Goal: Task Accomplishment & Management: Manage account settings

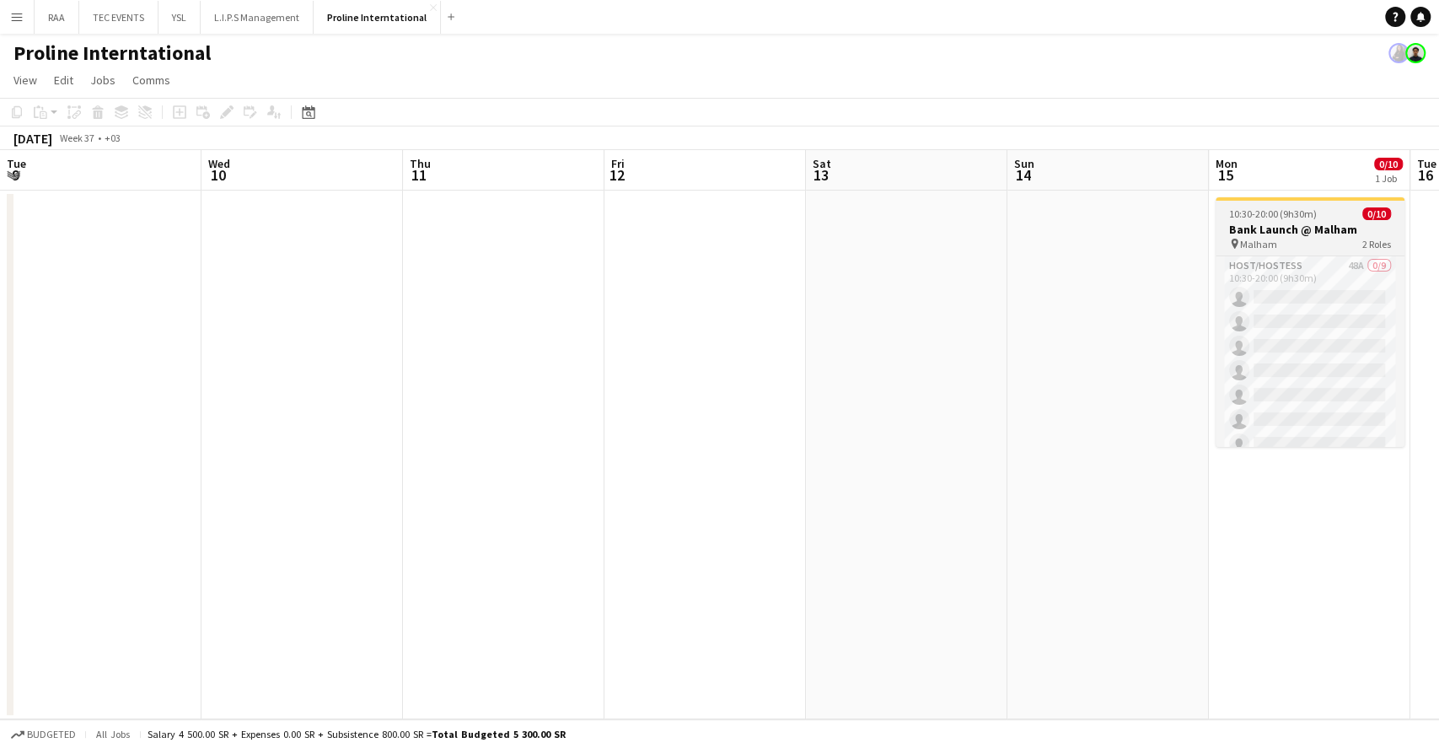
scroll to position [0, 696]
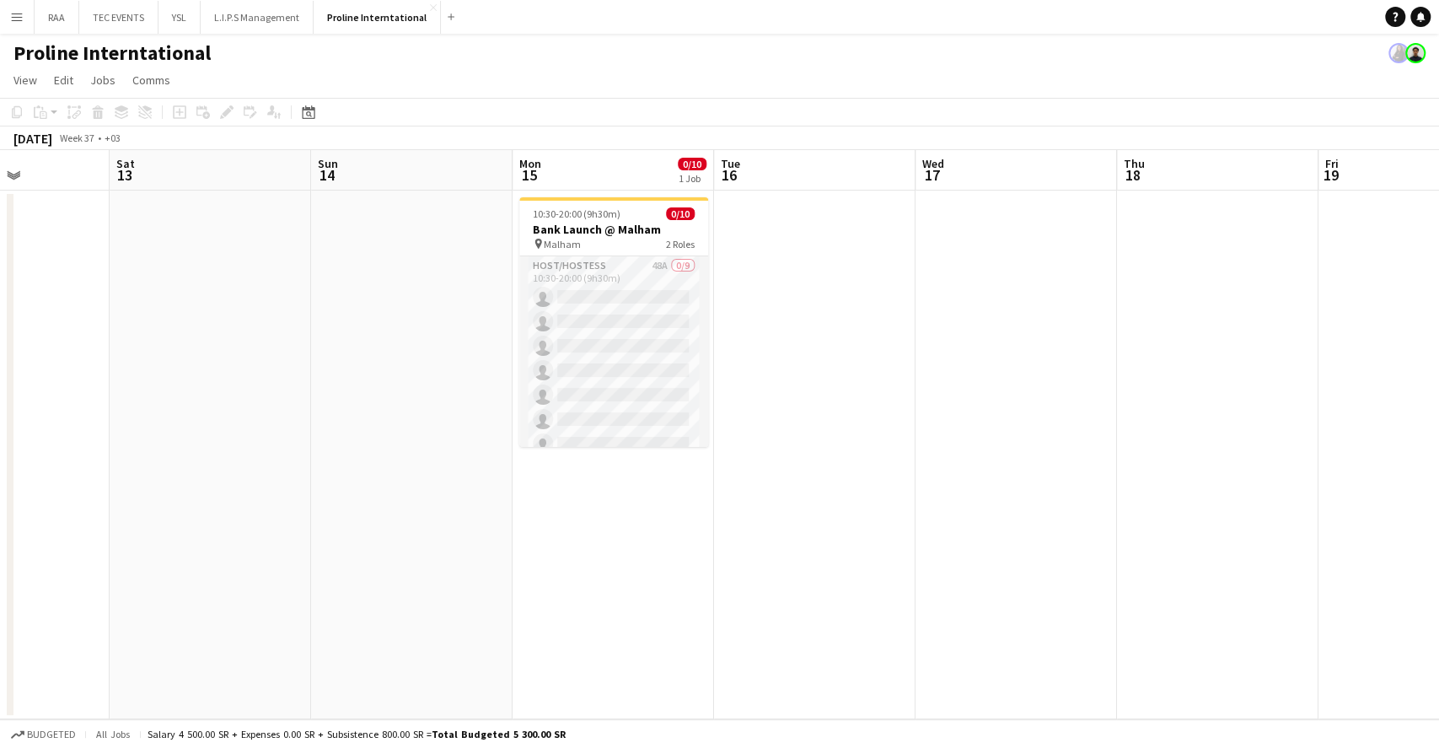
drag, startPoint x: 613, startPoint y: 277, endPoint x: 884, endPoint y: 210, distance: 278.7
click at [614, 277] on app-card-role "Host/Hostess 48A 0/9 10:30-20:00 (9h30m) single-neutral-actions single-neutral-…" at bounding box center [613, 382] width 189 height 253
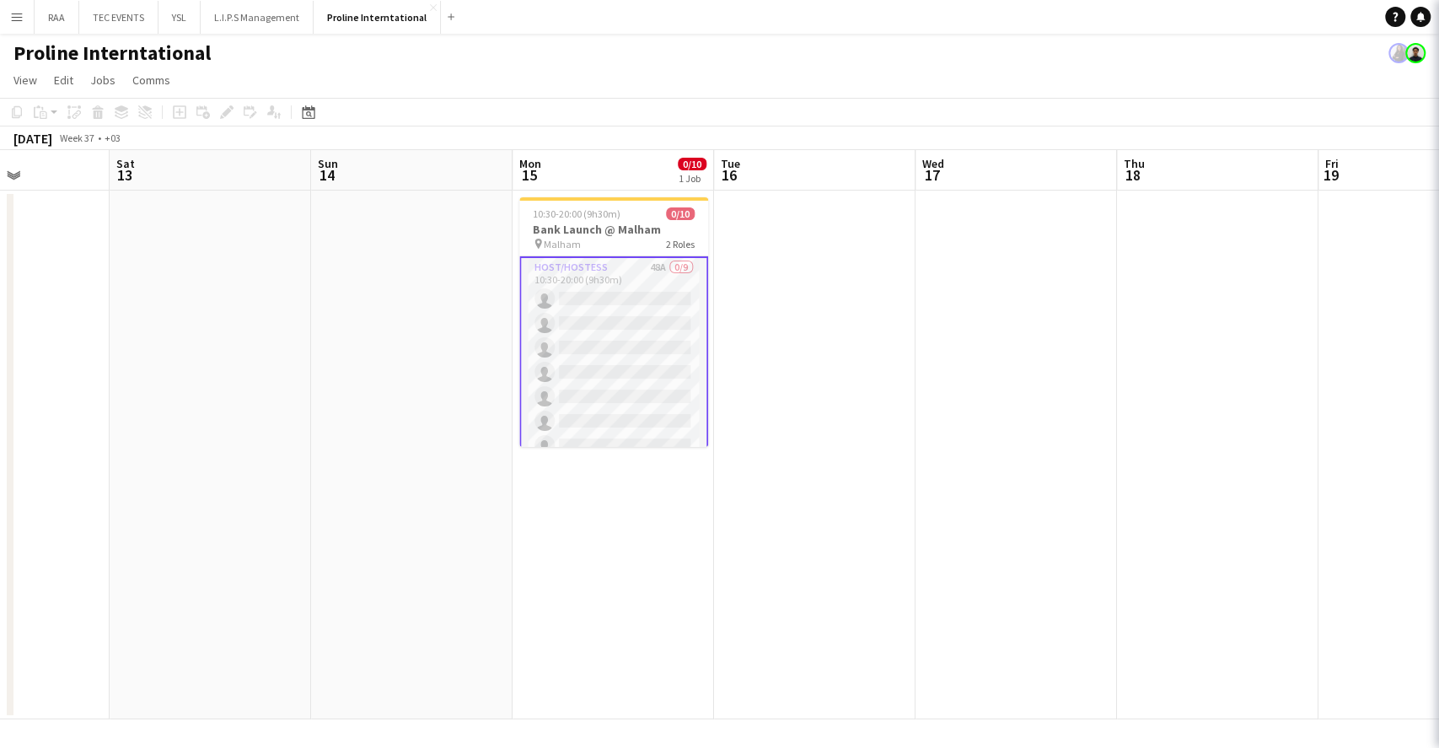
scroll to position [0, 696]
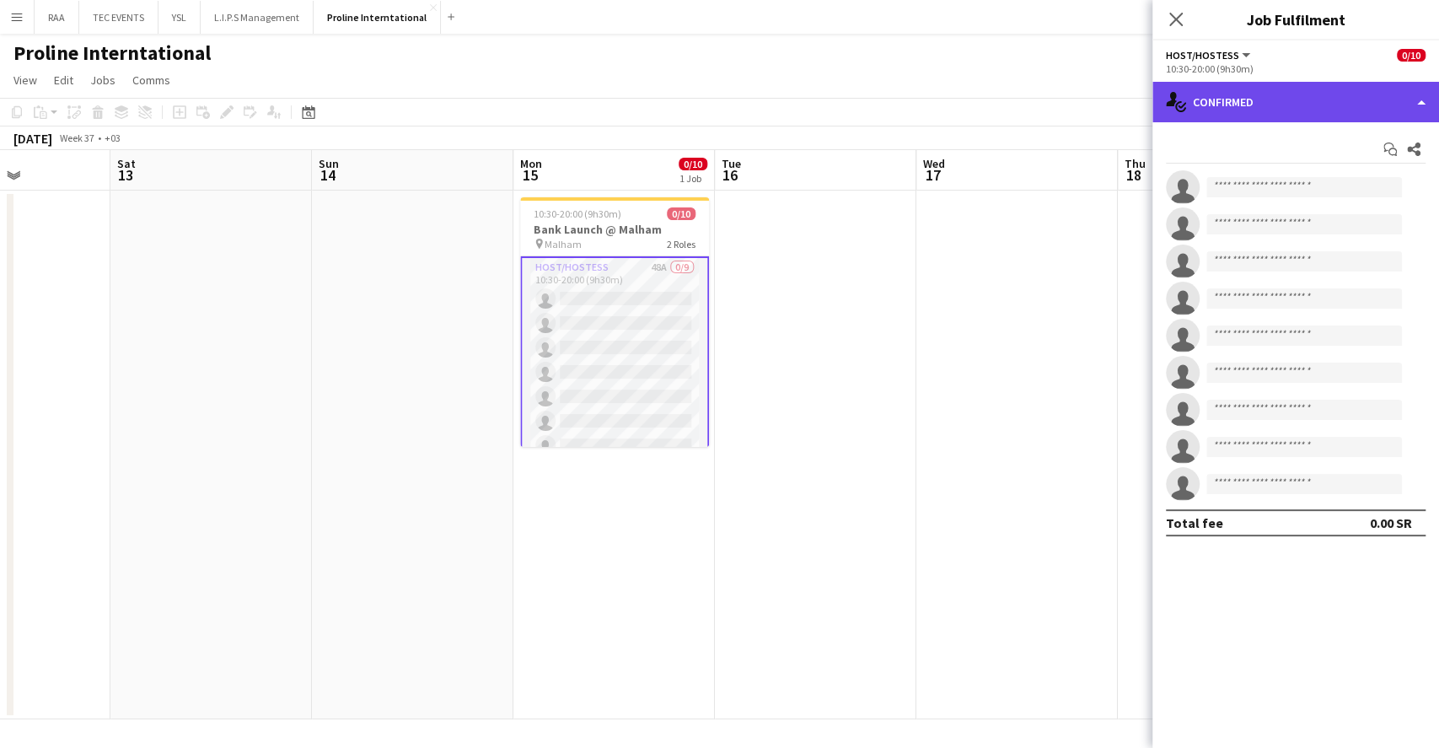
click at [1299, 96] on div "single-neutral-actions-check-2 Confirmed" at bounding box center [1295, 102] width 287 height 40
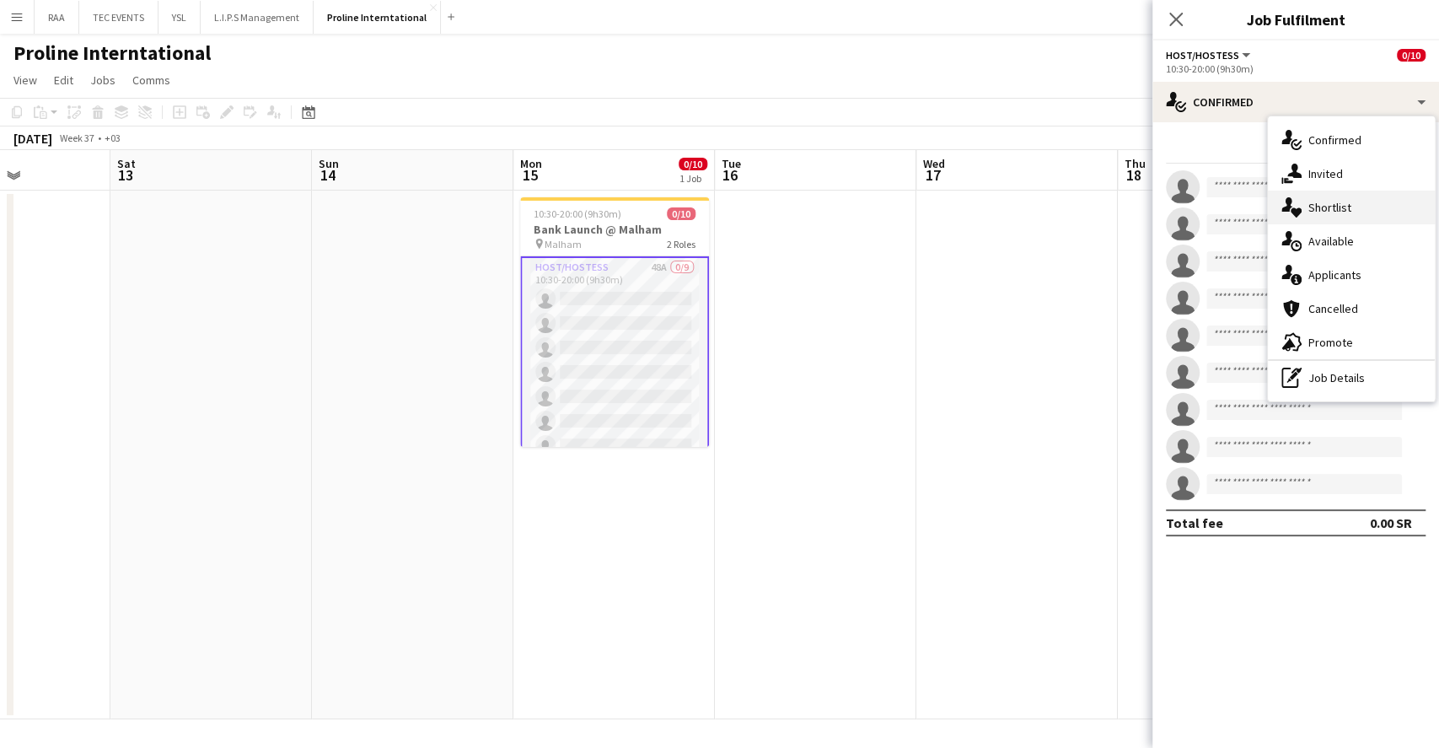
click at [1336, 205] on span "Shortlist" at bounding box center [1329, 207] width 43 height 15
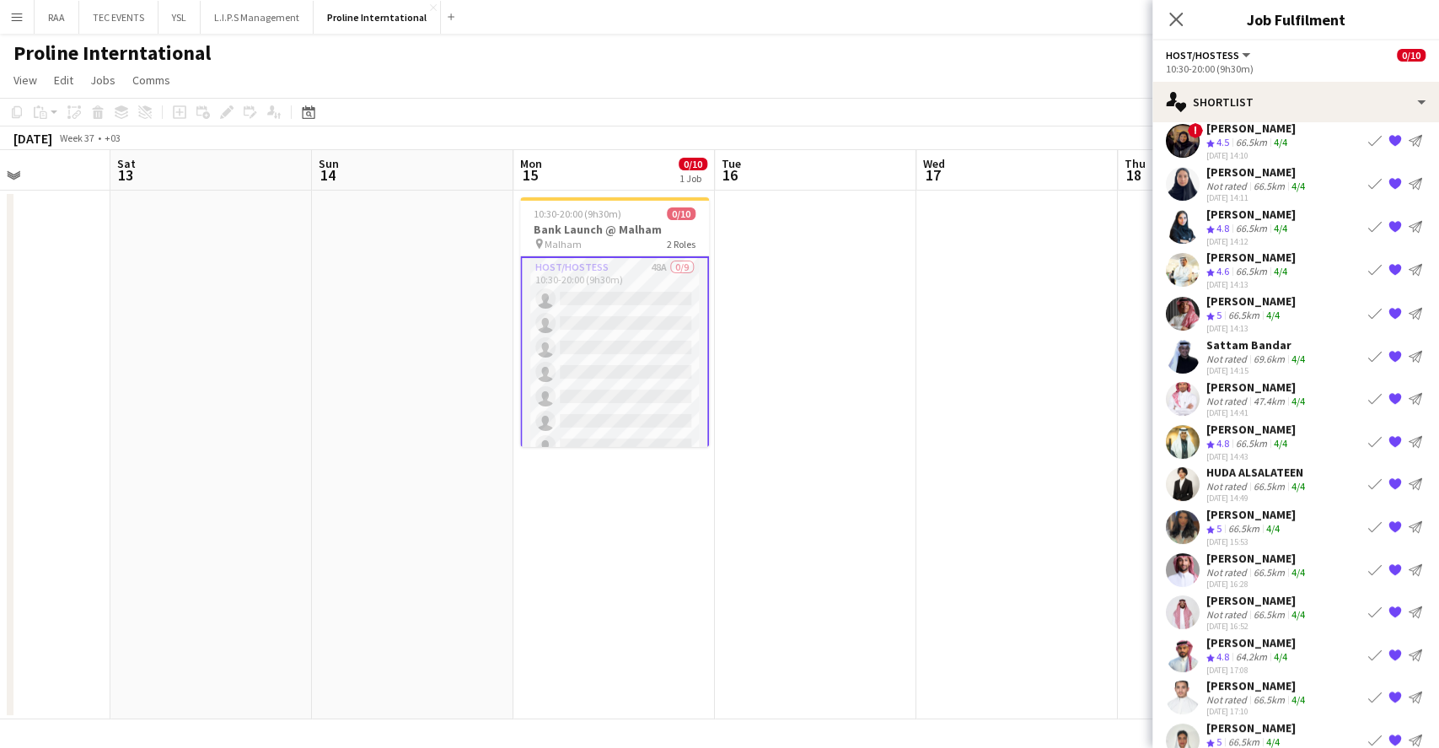
scroll to position [69, 0]
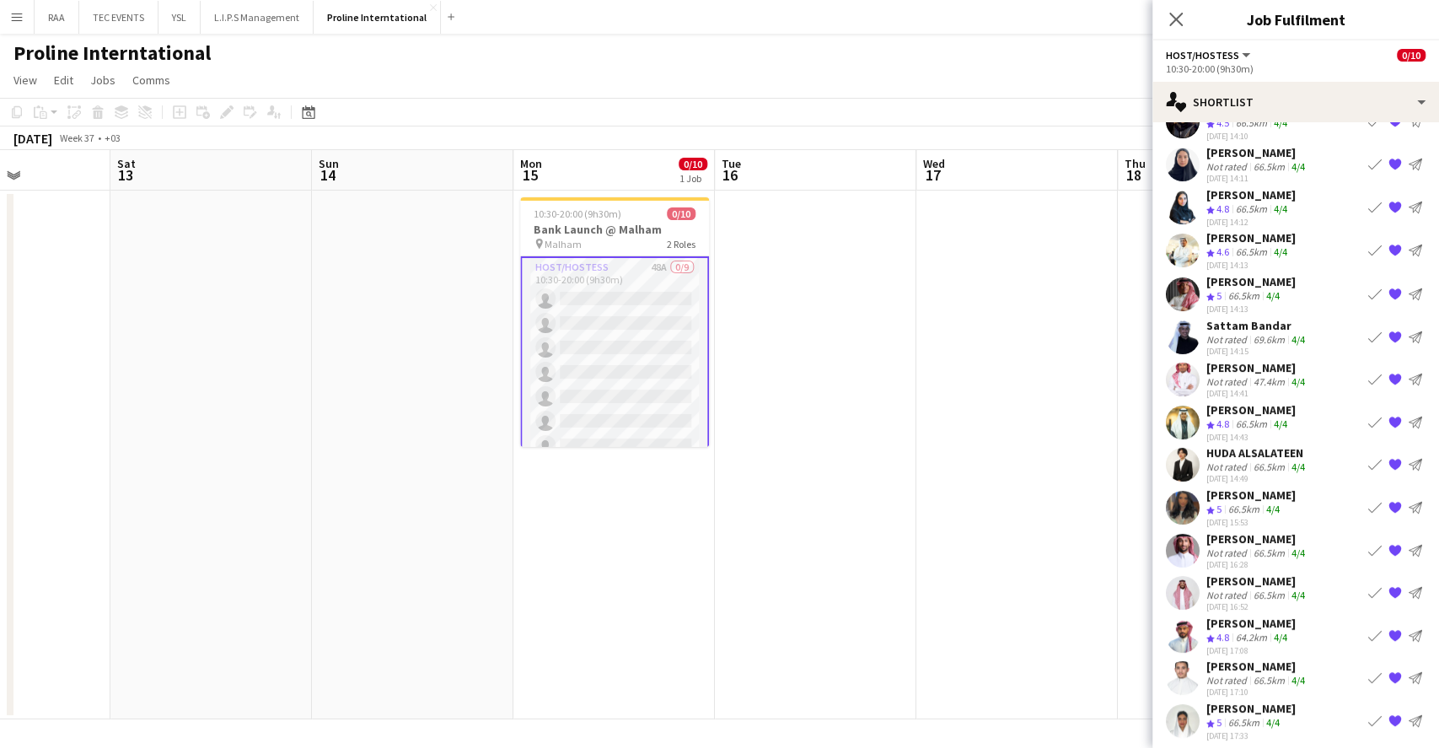
click at [1291, 418] on div "4/4" at bounding box center [1280, 424] width 20 height 14
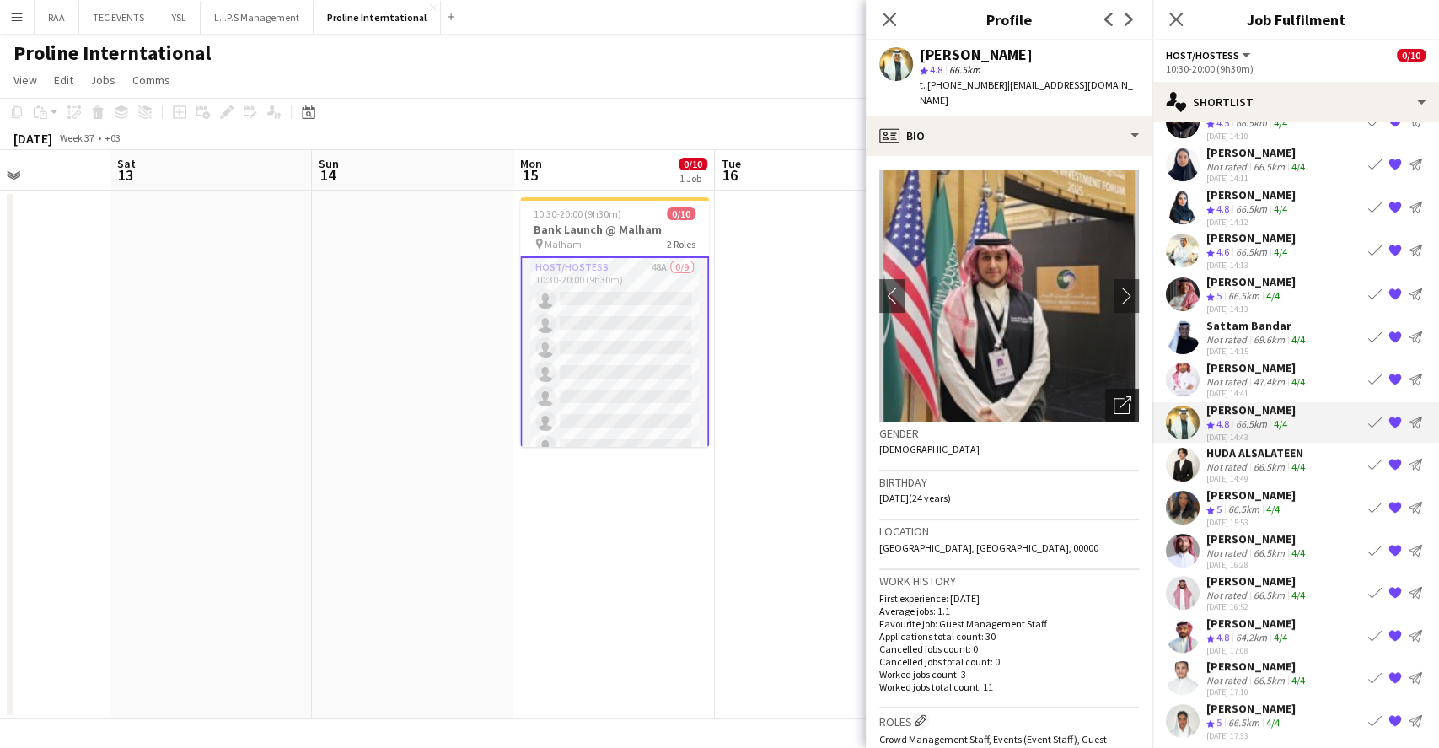
click at [1114, 396] on icon "Open photos pop-in" at bounding box center [1123, 405] width 18 height 18
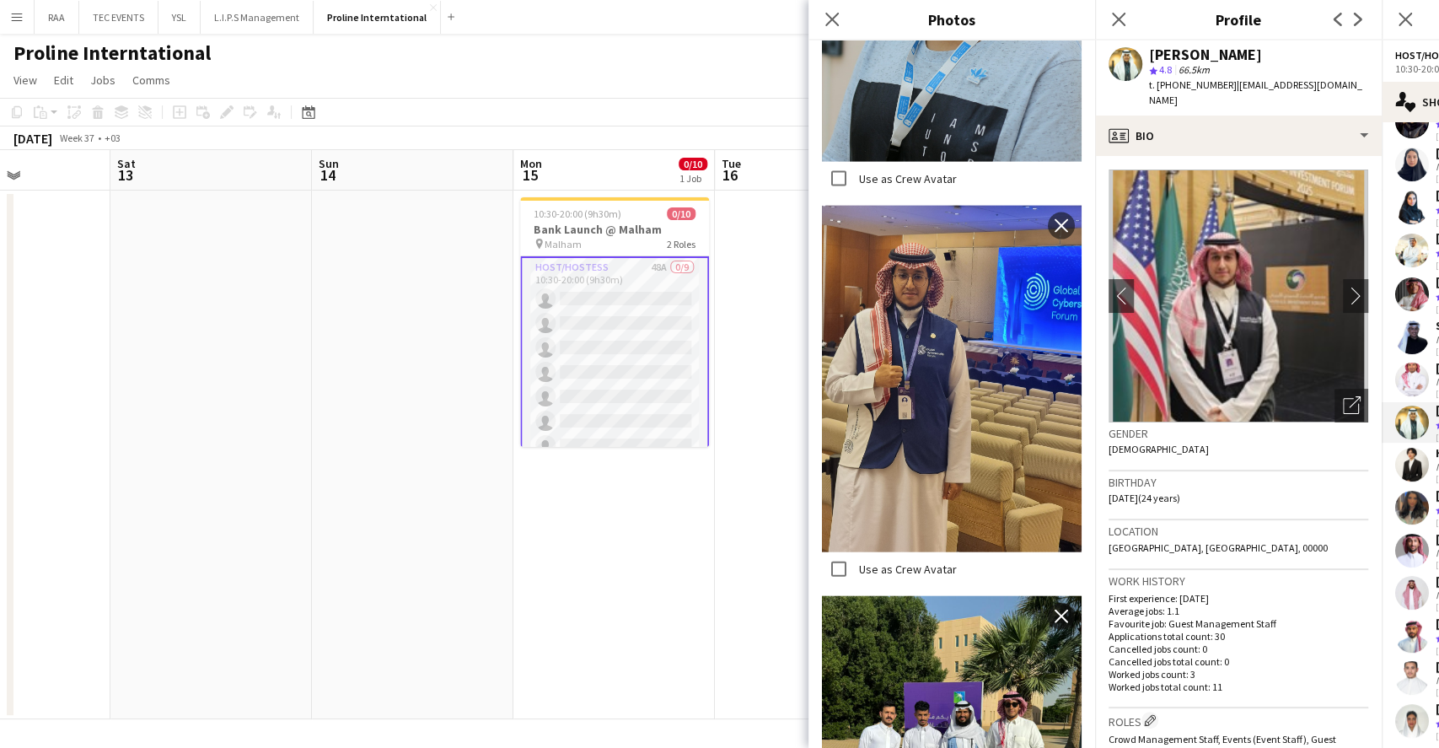
scroll to position [2585, 0]
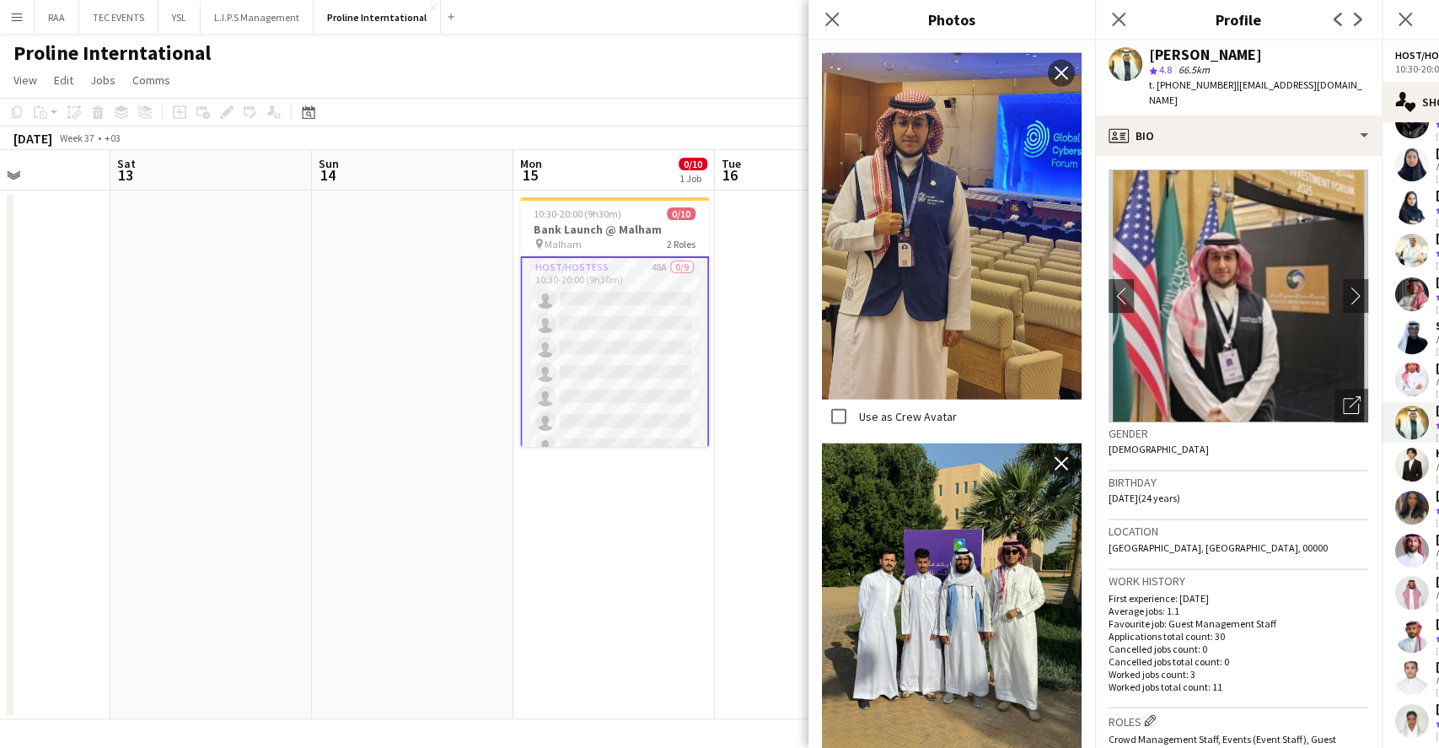
click at [1246, 489] on div "Birthday [DEMOGRAPHIC_DATA] (24 years)" at bounding box center [1239, 495] width 260 height 49
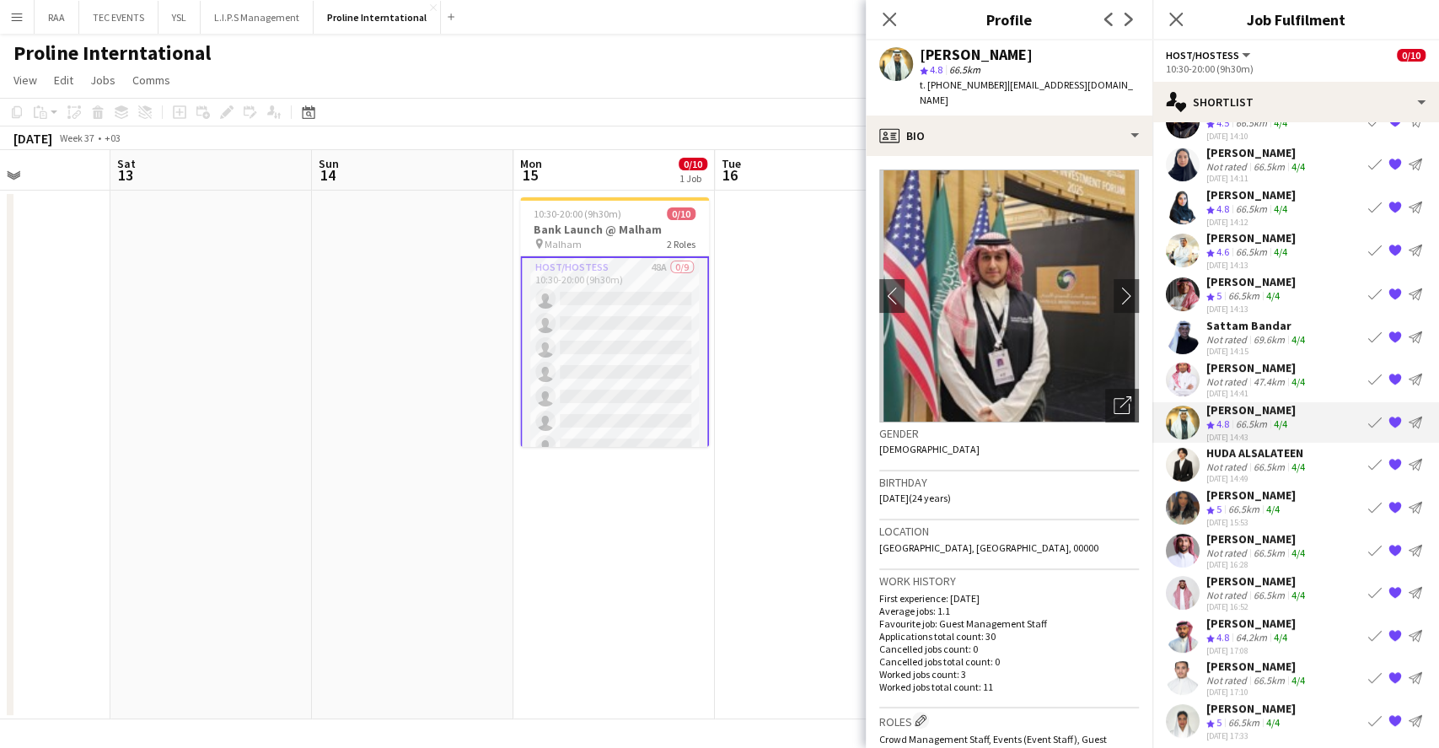
scroll to position [0, 0]
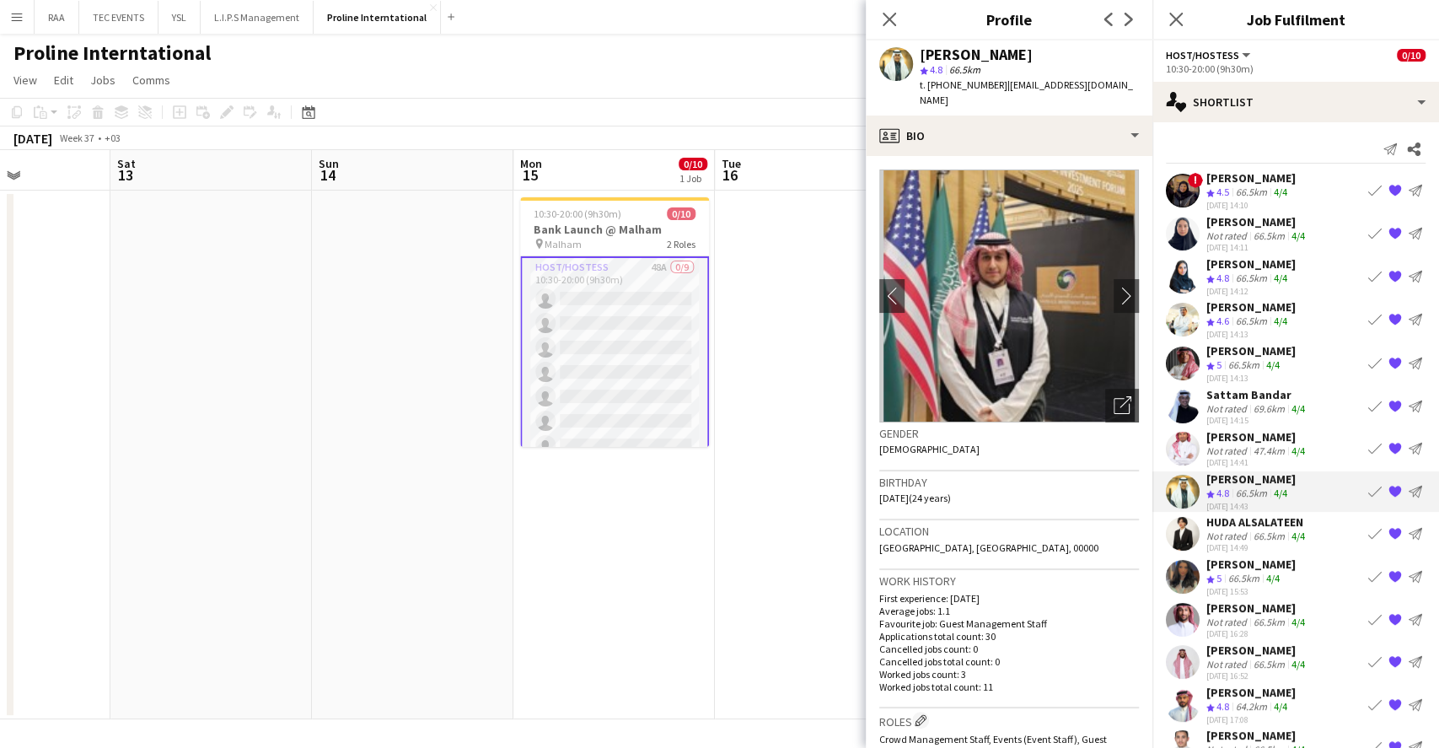
click at [1265, 373] on div "[DATE] 14:13" at bounding box center [1250, 378] width 89 height 11
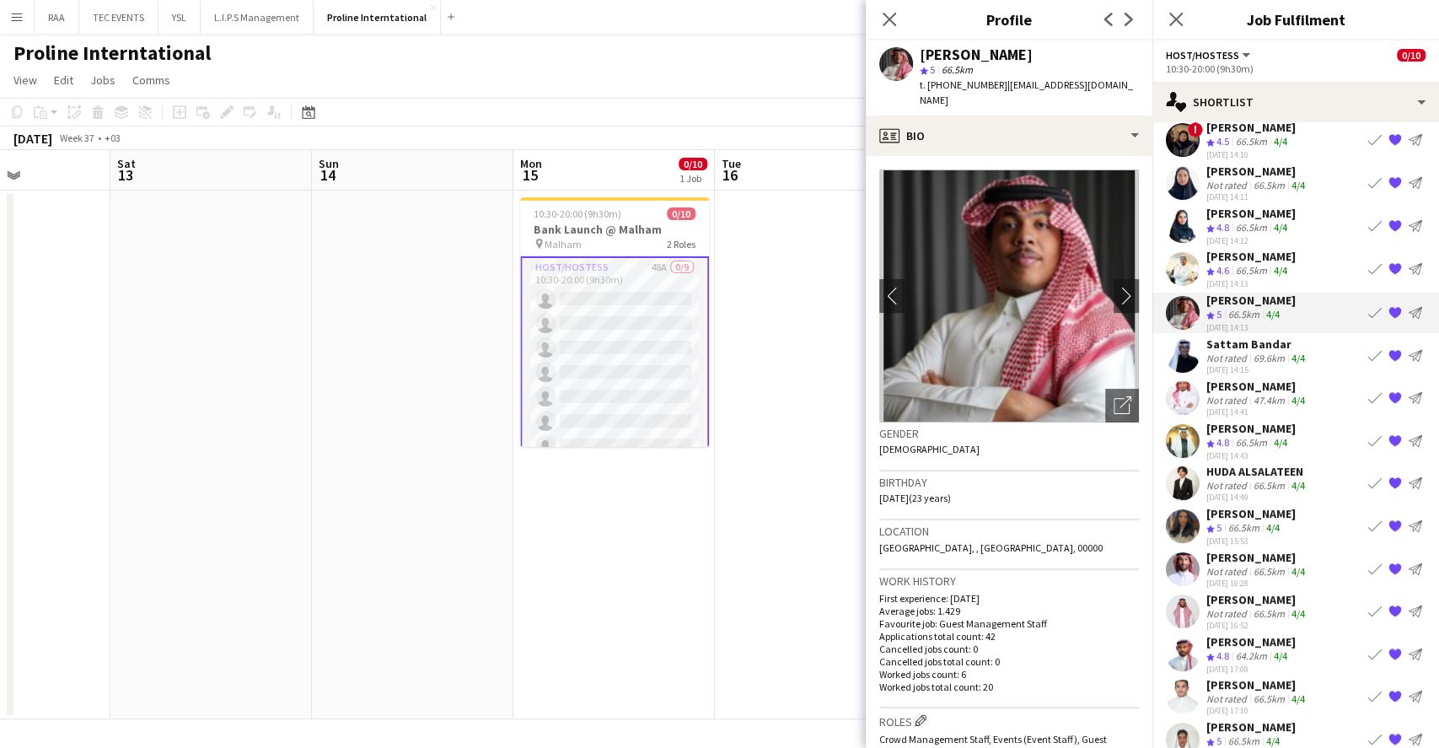
scroll to position [69, 0]
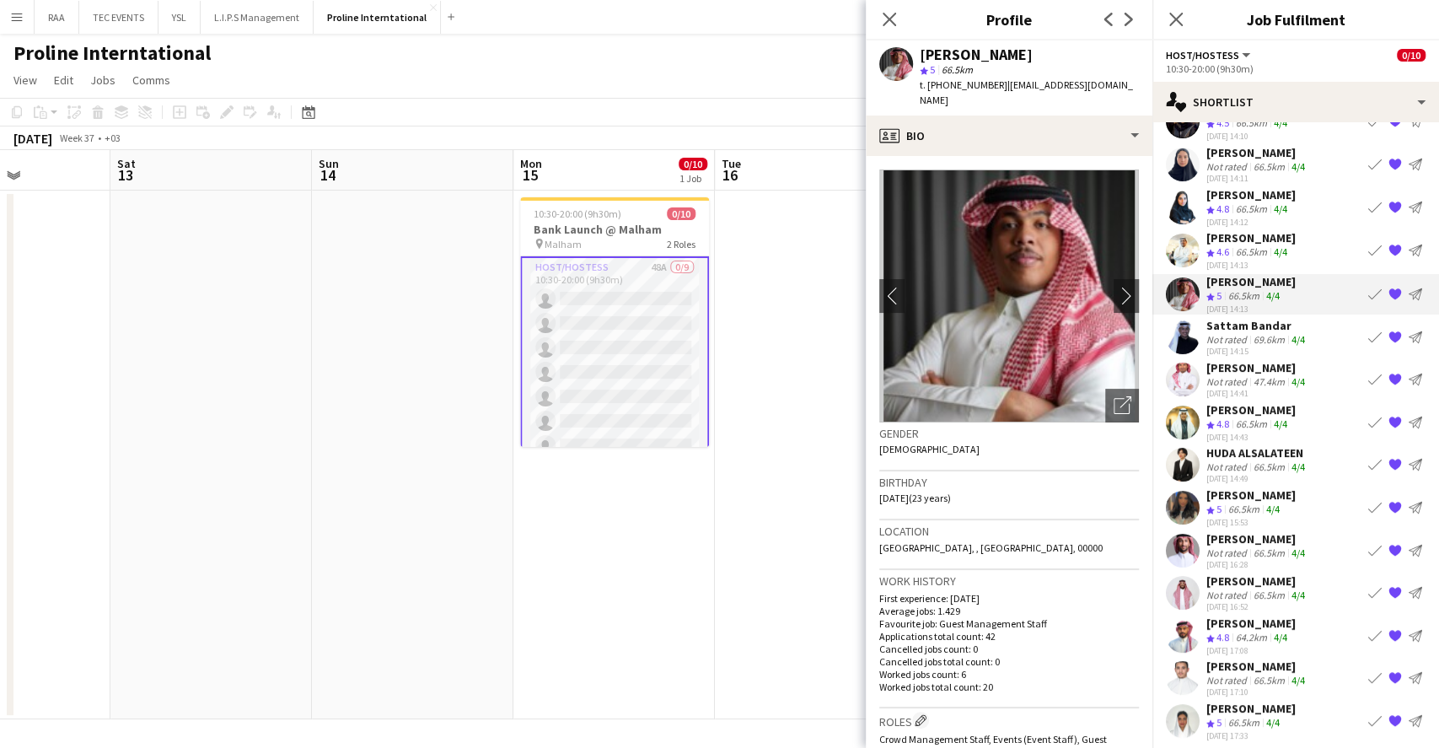
click at [1389, 628] on app-icon "{{ spriteTitle }}" at bounding box center [1395, 634] width 13 height 13
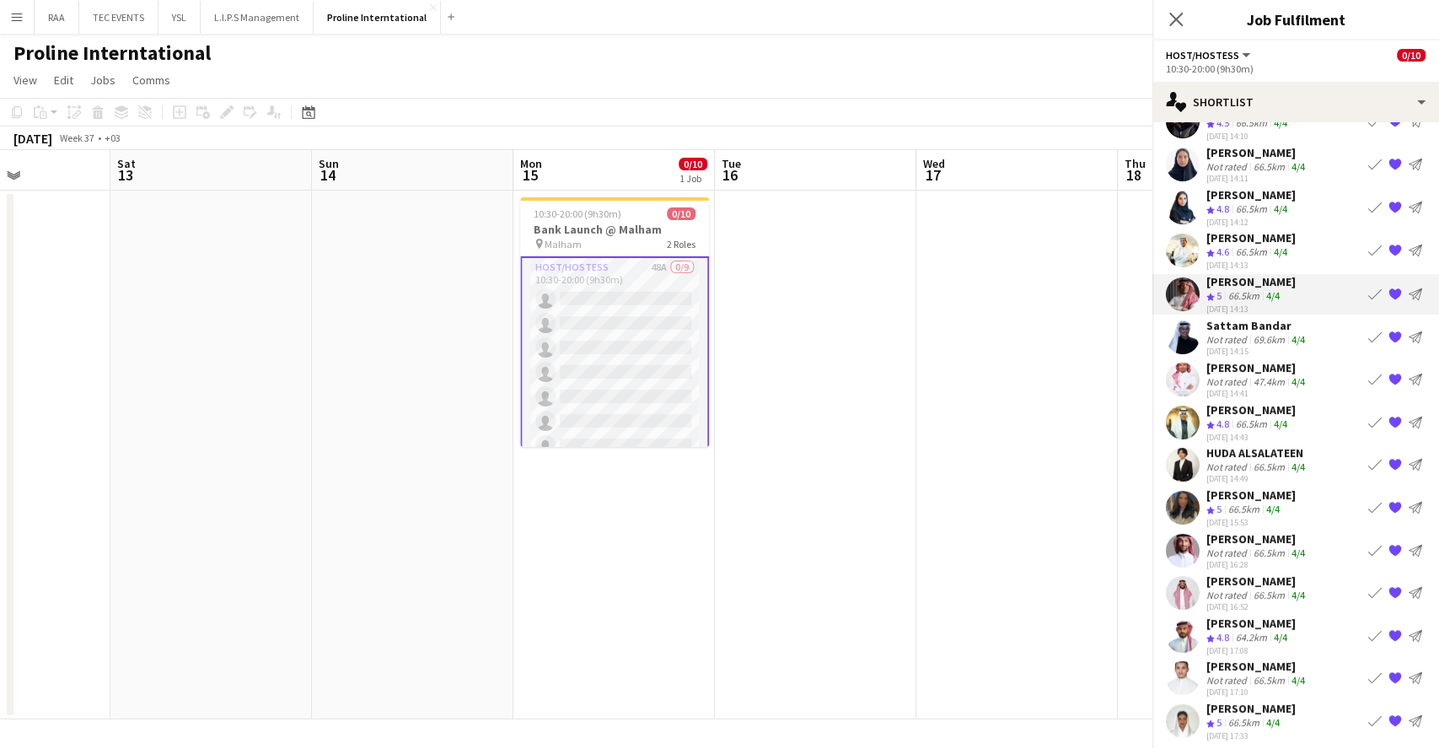
scroll to position [27, 0]
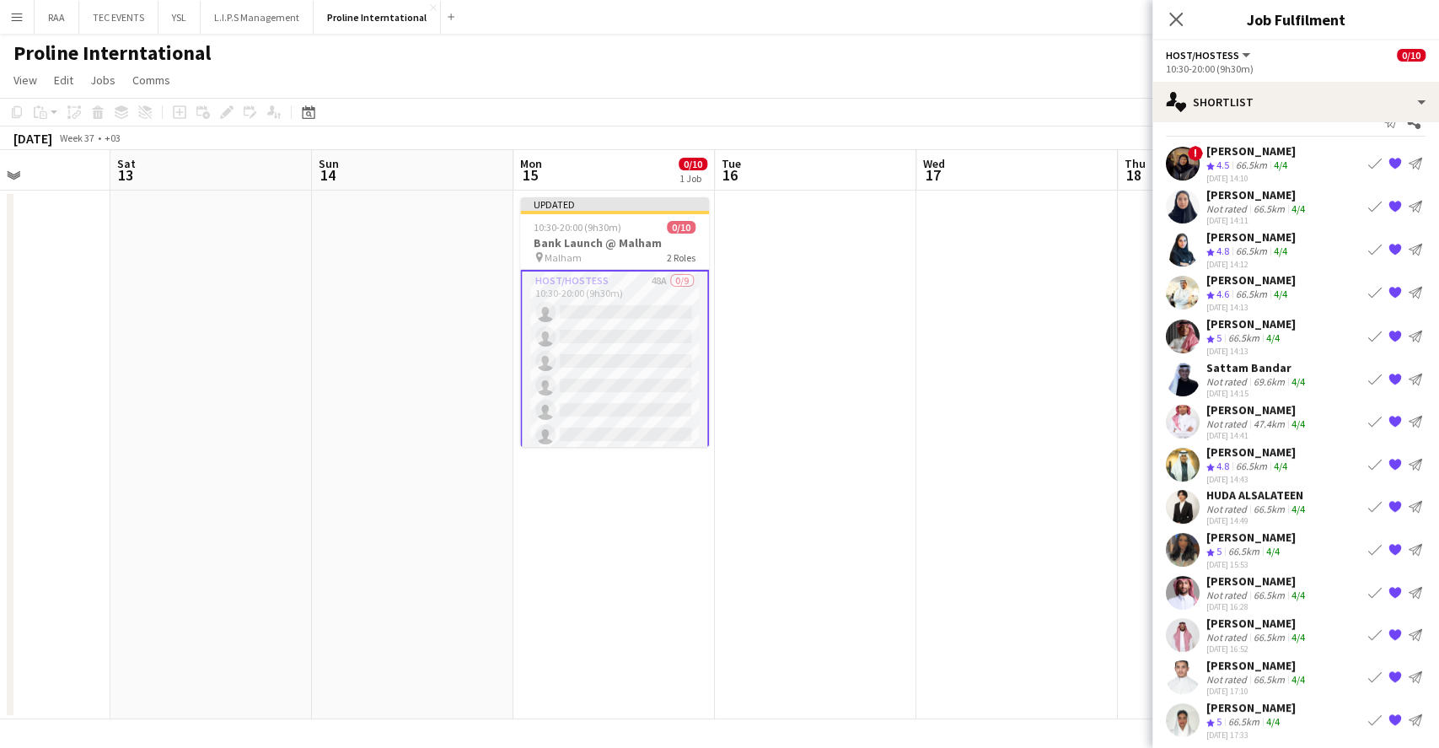
click at [1109, 403] on app-date-cell at bounding box center [1016, 455] width 201 height 529
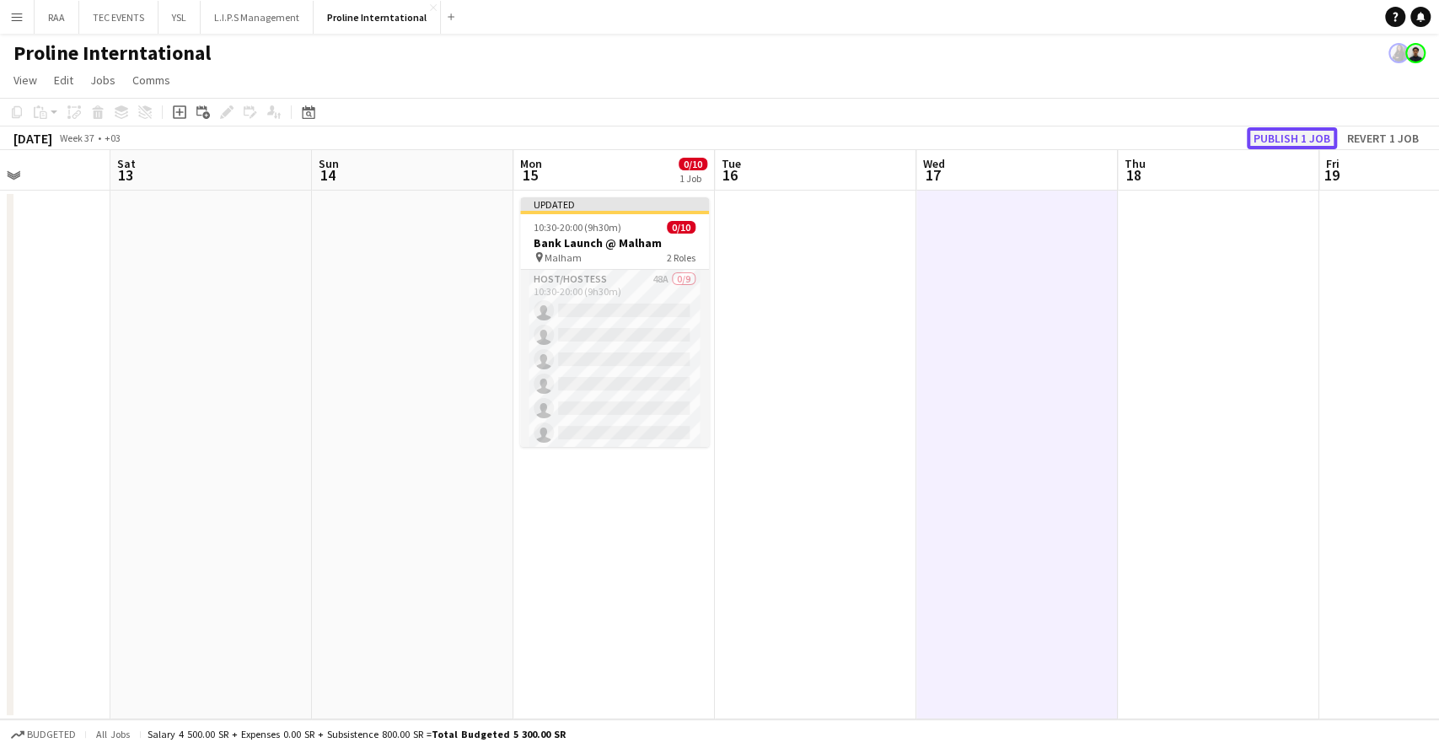
click at [1310, 130] on button "Publish 1 job" at bounding box center [1292, 138] width 90 height 22
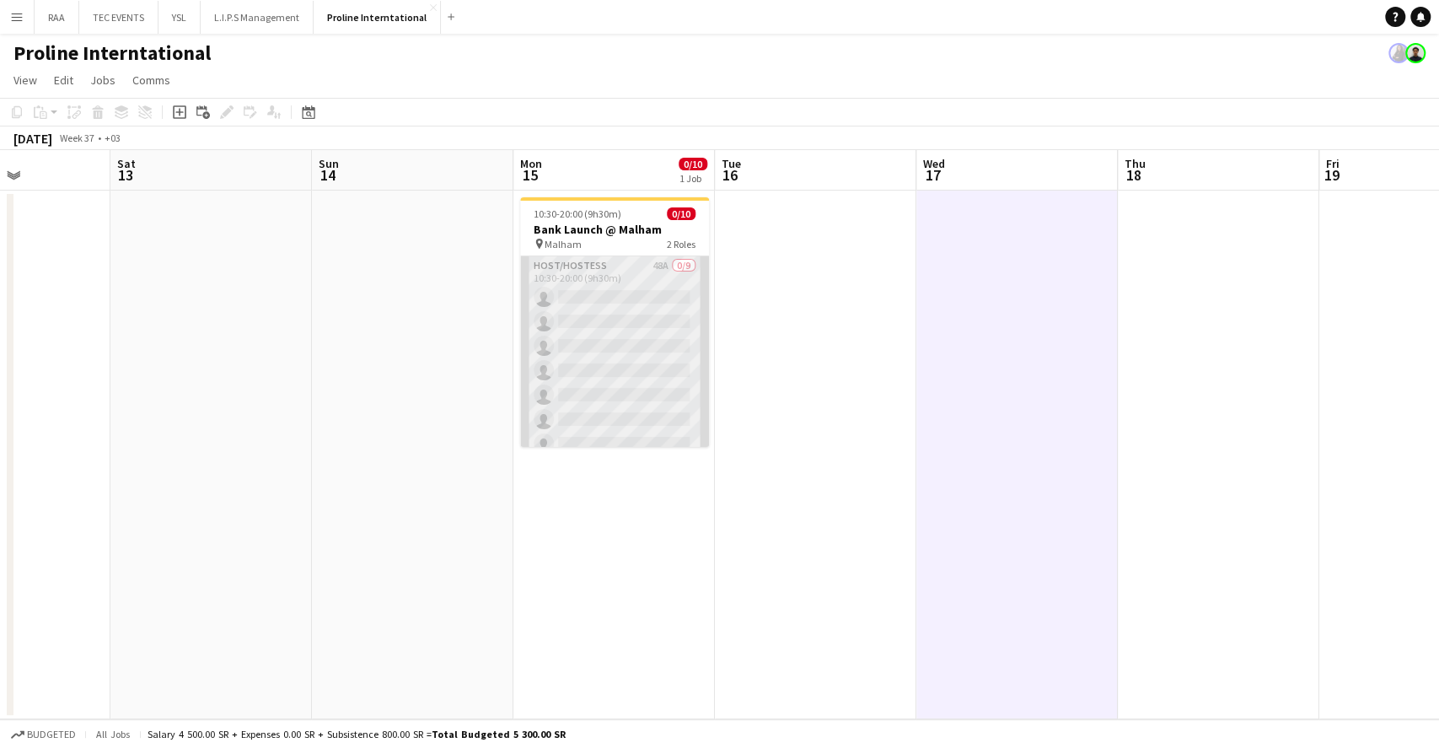
click at [668, 323] on app-card-role "Host/Hostess 48A 0/9 10:30-20:00 (9h30m) single-neutral-actions single-neutral-…" at bounding box center [614, 382] width 189 height 253
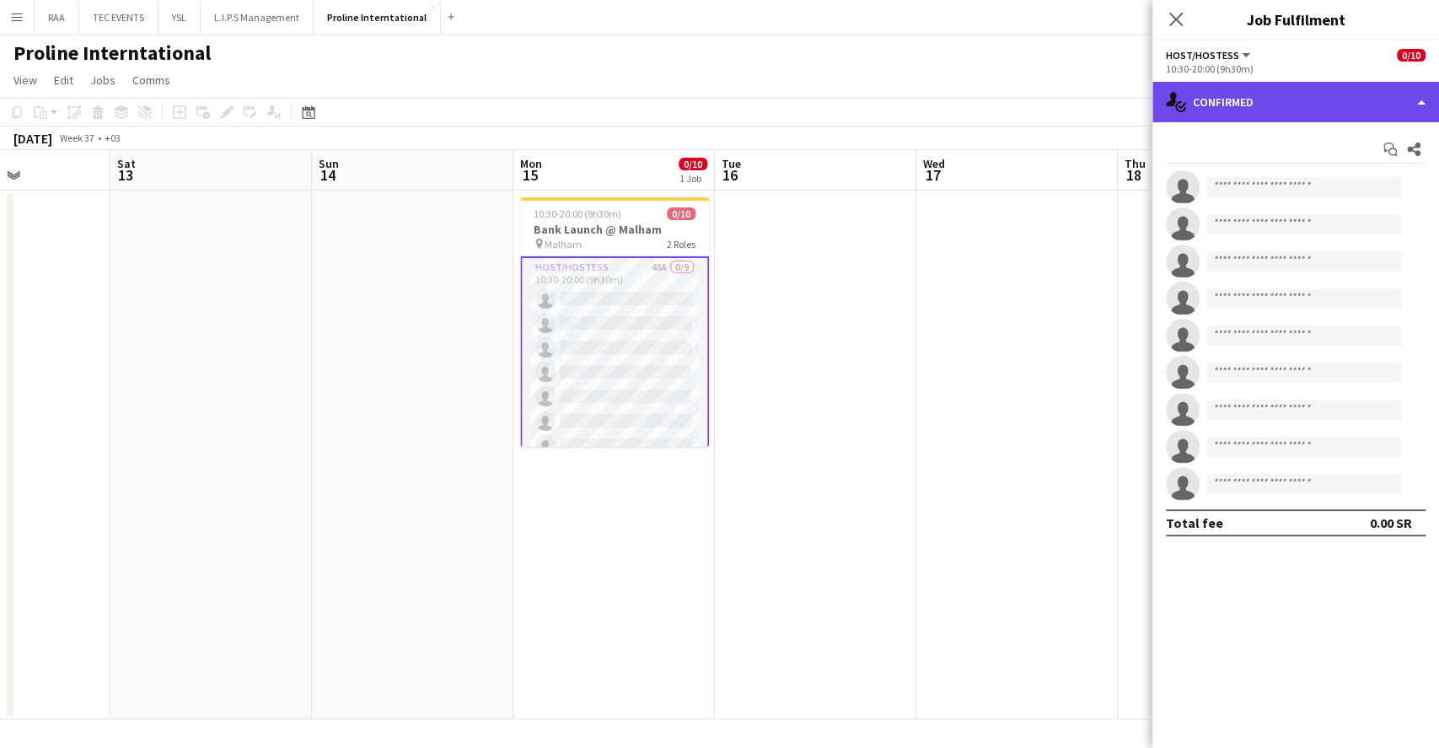
click at [1256, 85] on div "single-neutral-actions-check-2 Confirmed" at bounding box center [1295, 102] width 287 height 40
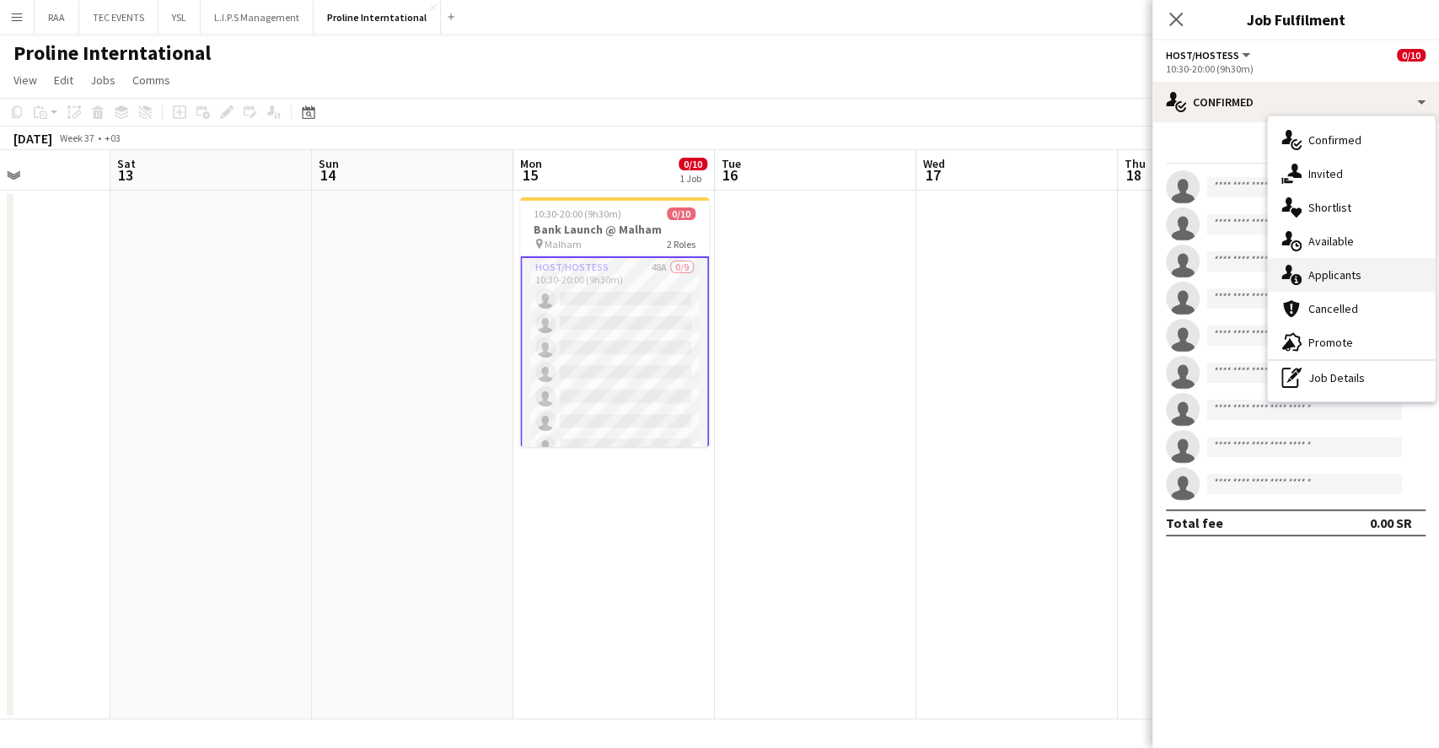
click at [1350, 264] on div "single-neutral-actions-information Applicants" at bounding box center [1351, 275] width 167 height 34
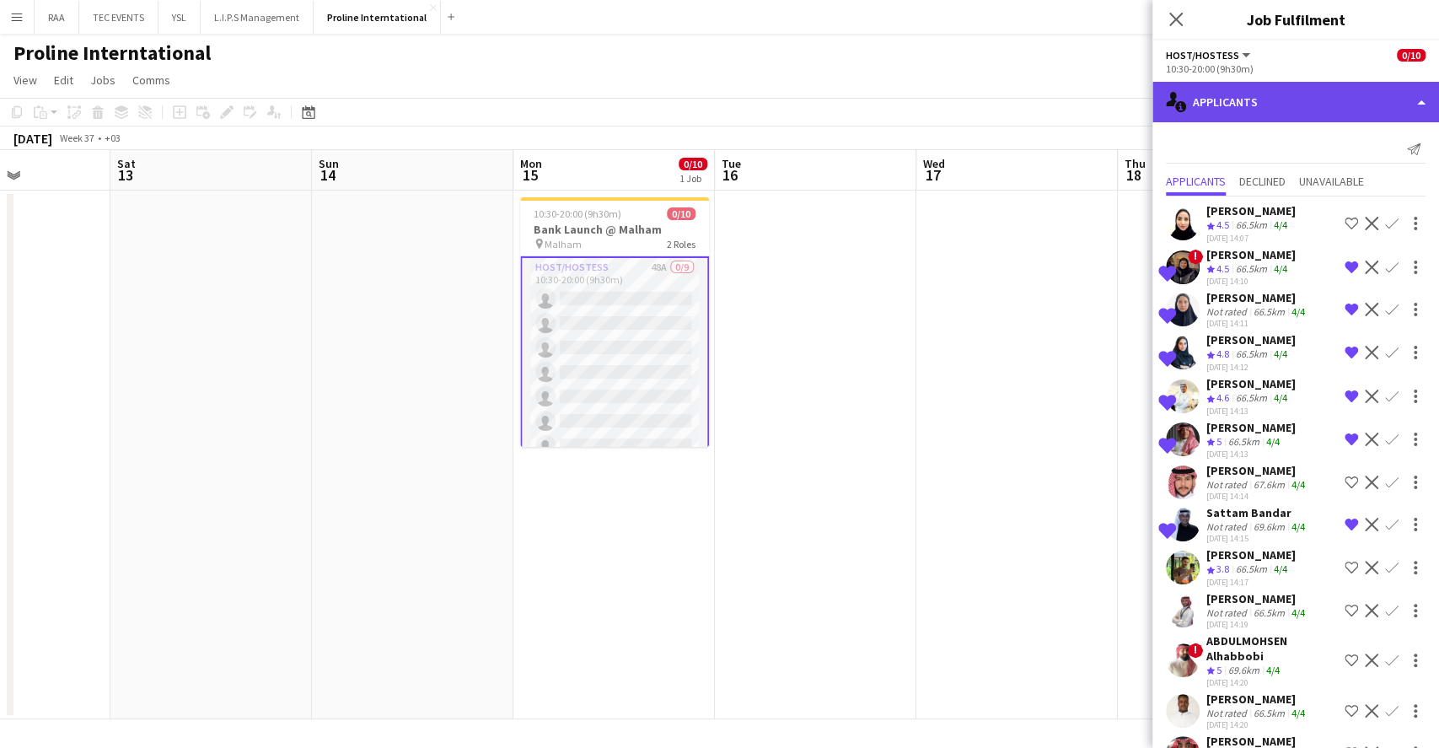
click at [1284, 106] on div "single-neutral-actions-information Applicants" at bounding box center [1295, 102] width 287 height 40
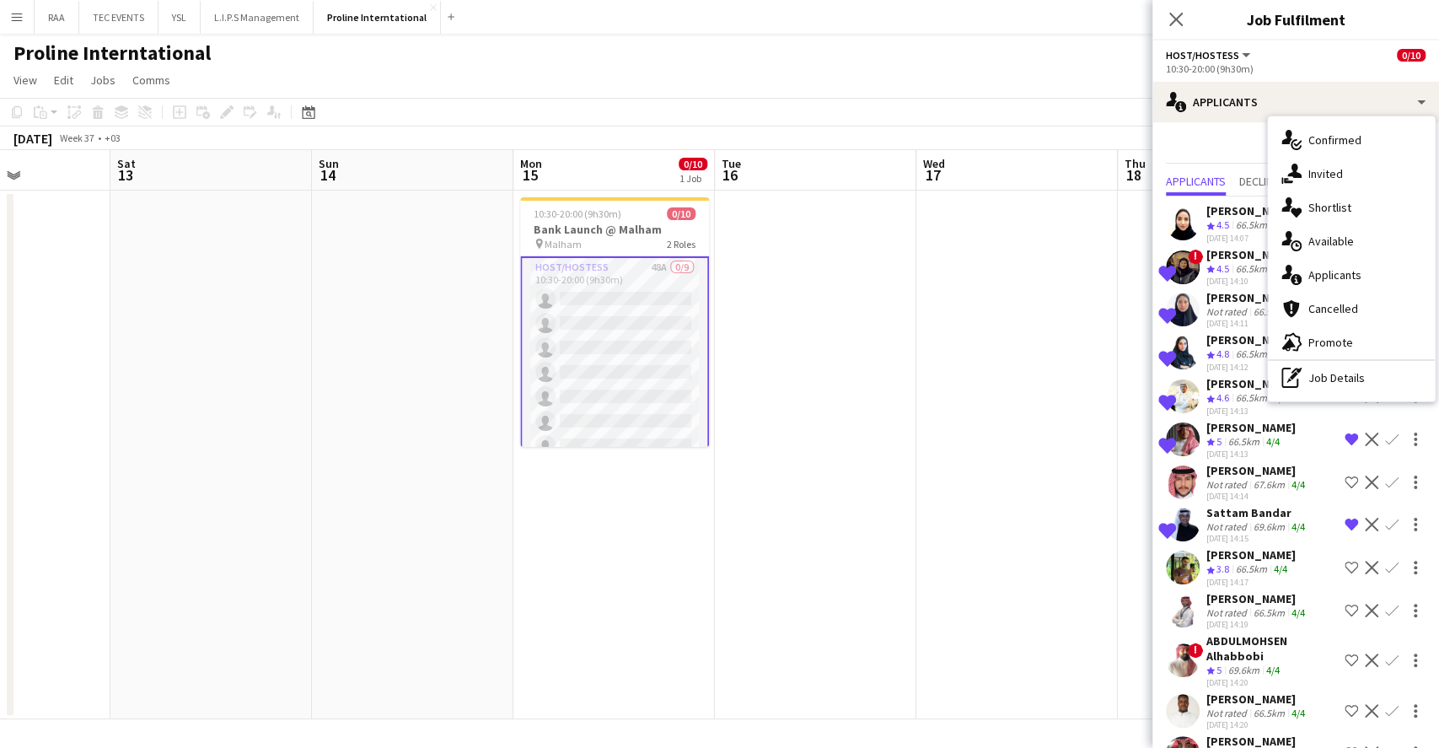
click at [1346, 207] on span "Shortlist" at bounding box center [1329, 207] width 43 height 15
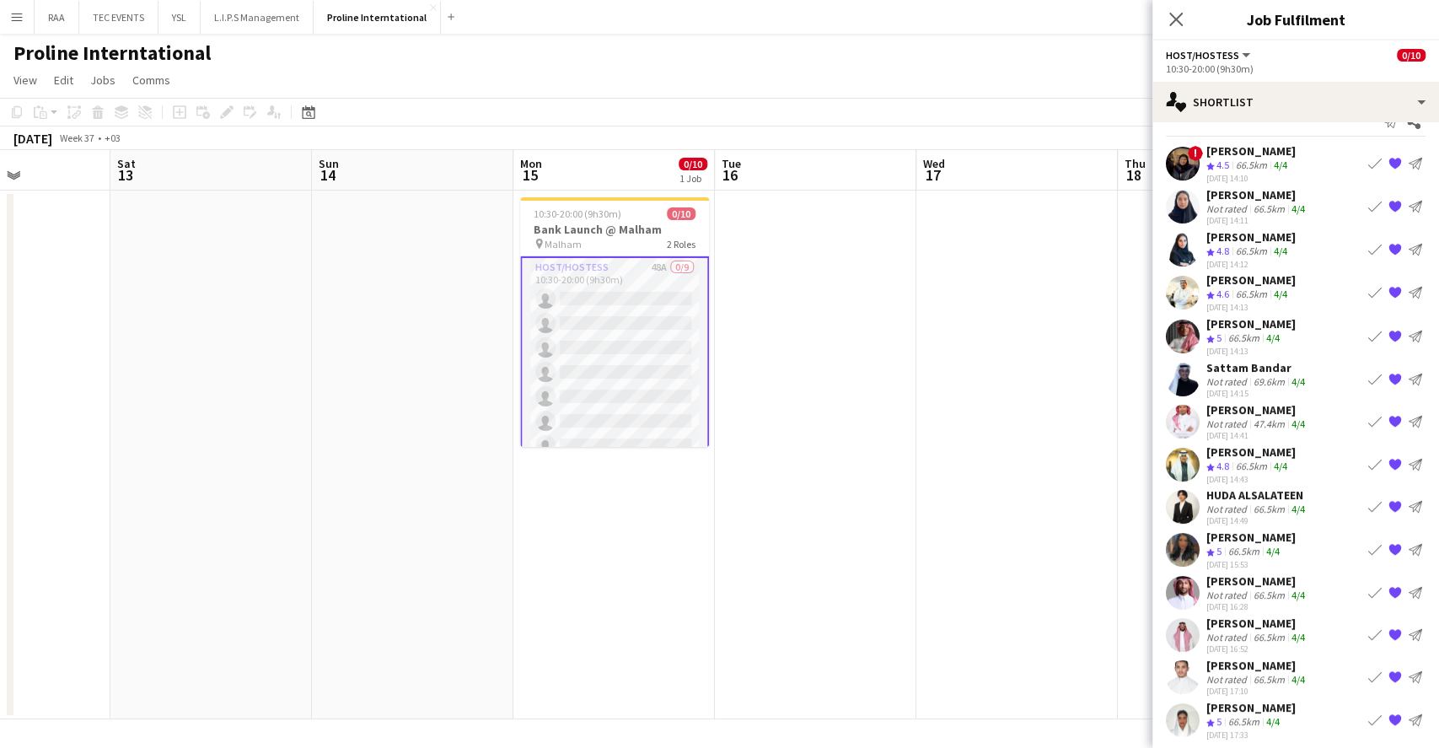
click at [1389, 457] on app-icon "{{ spriteTitle }}" at bounding box center [1395, 463] width 13 height 13
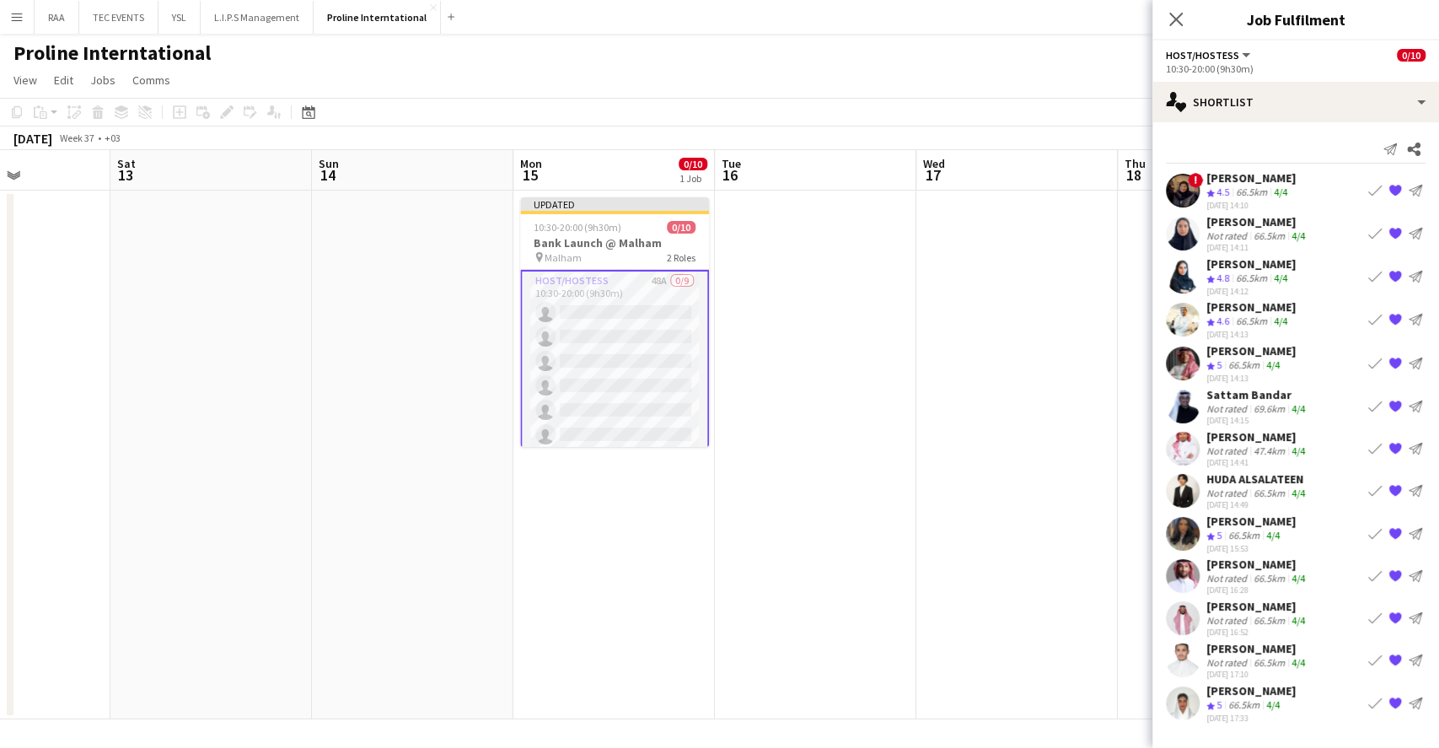
scroll to position [0, 0]
click at [1148, 430] on app-date-cell at bounding box center [1218, 455] width 201 height 529
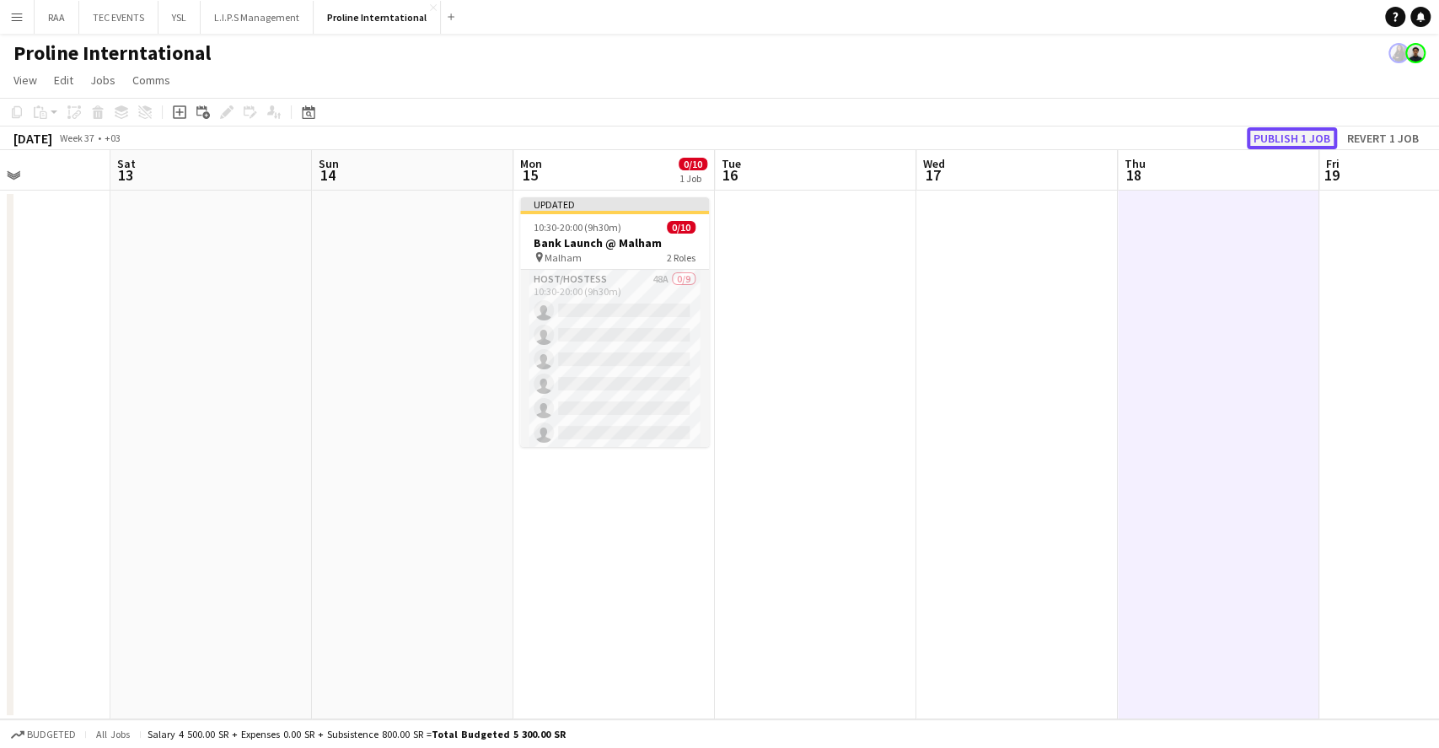
click at [1282, 131] on button "Publish 1 job" at bounding box center [1292, 138] width 90 height 22
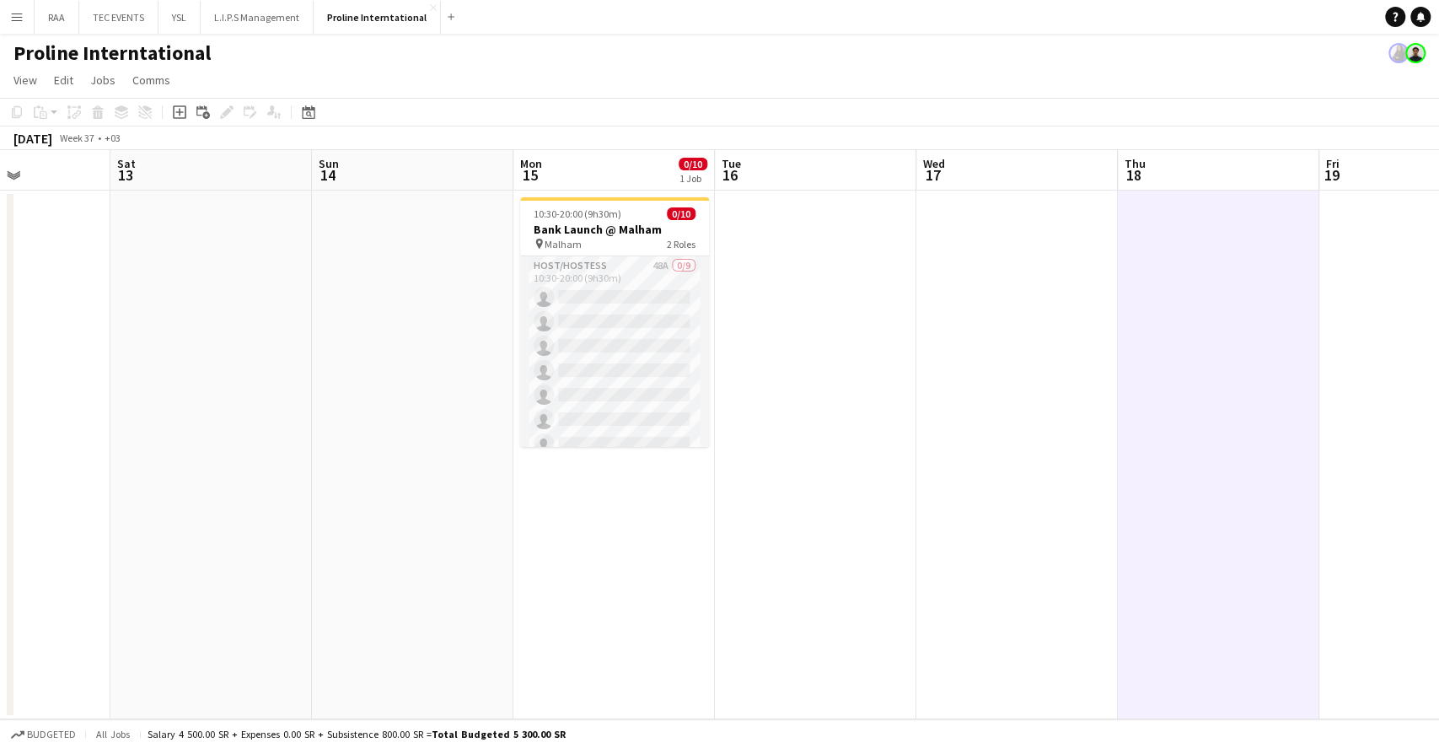
drag, startPoint x: 655, startPoint y: 358, endPoint x: 786, endPoint y: 300, distance: 143.0
click at [655, 358] on app-card-role "Host/Hostess 48A 0/9 10:30-20:00 (9h30m) single-neutral-actions single-neutral-…" at bounding box center [614, 382] width 189 height 253
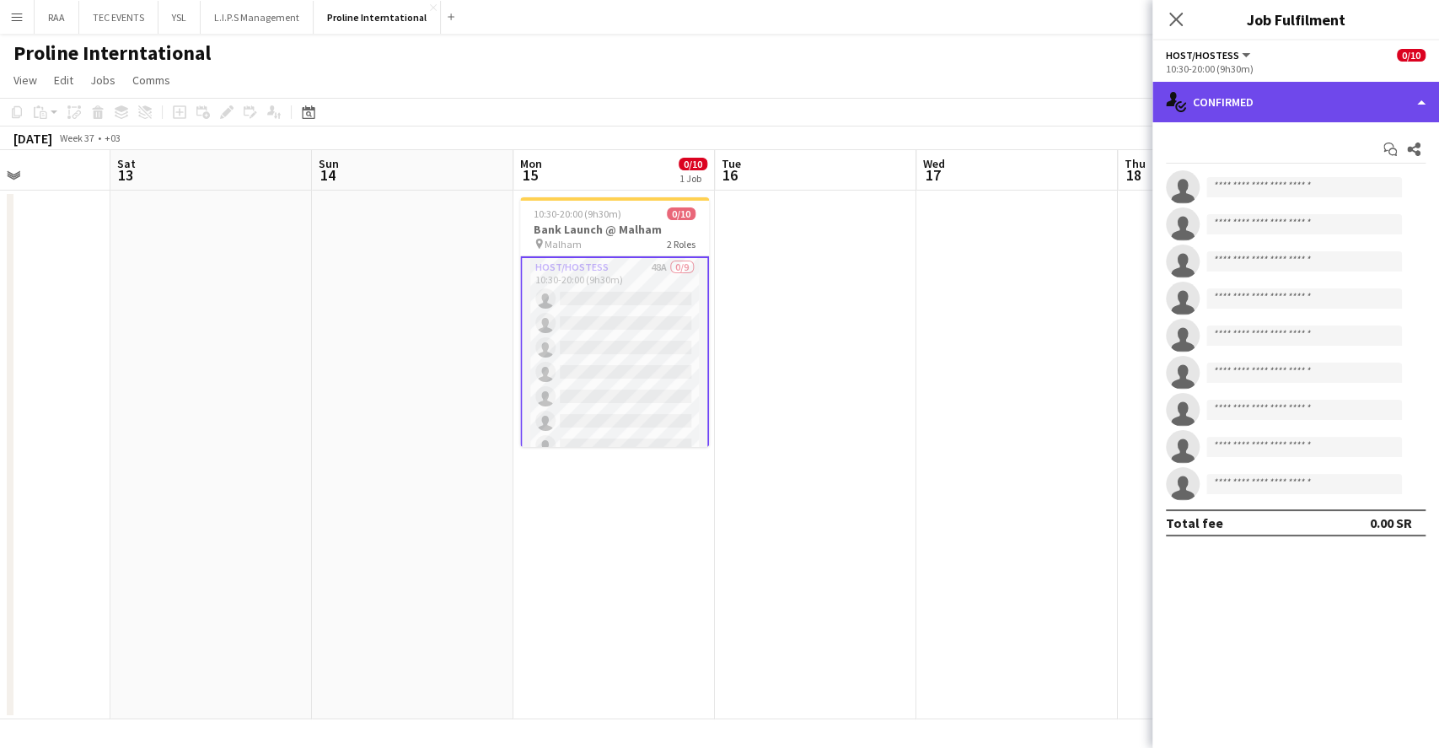
click at [1333, 97] on div "single-neutral-actions-check-2 Confirmed" at bounding box center [1295, 102] width 287 height 40
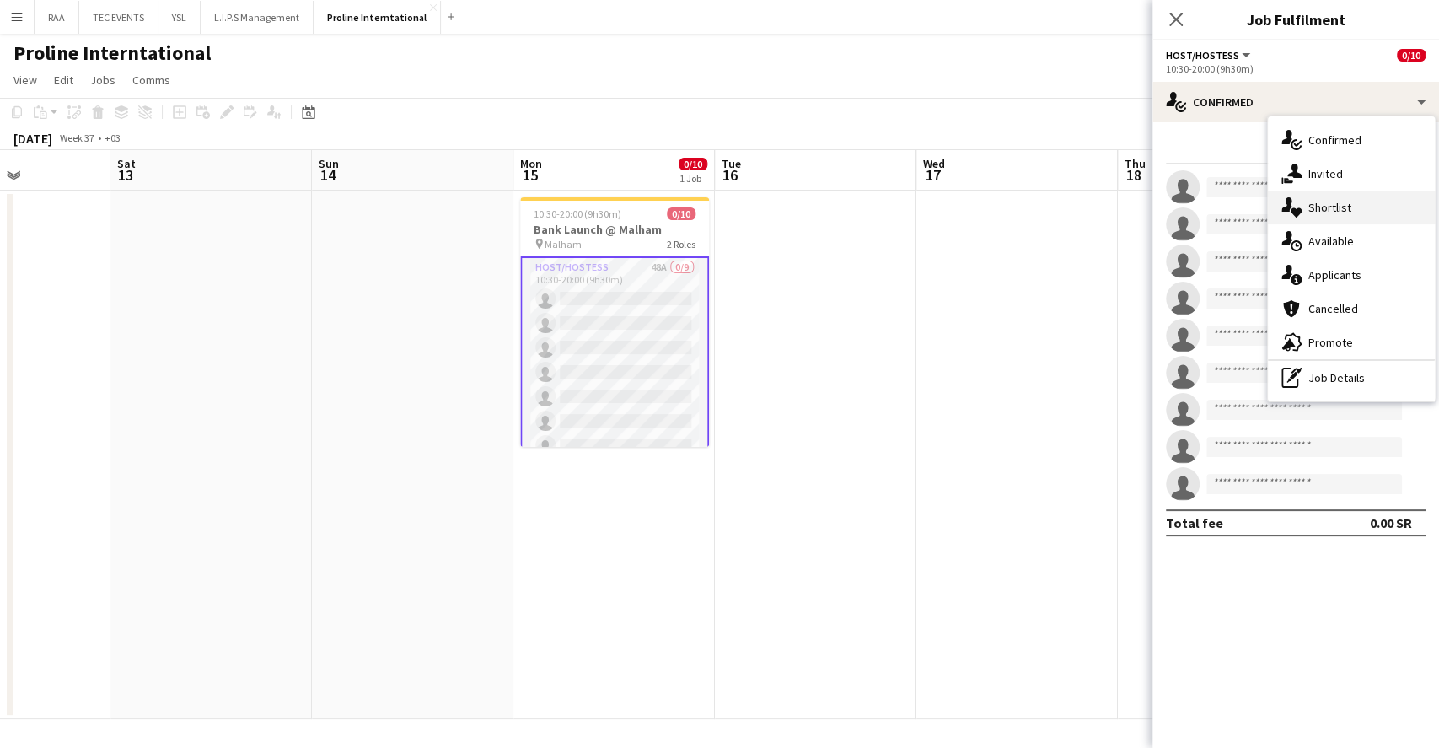
click at [1363, 204] on div "single-neutral-actions-heart Shortlist" at bounding box center [1351, 208] width 167 height 34
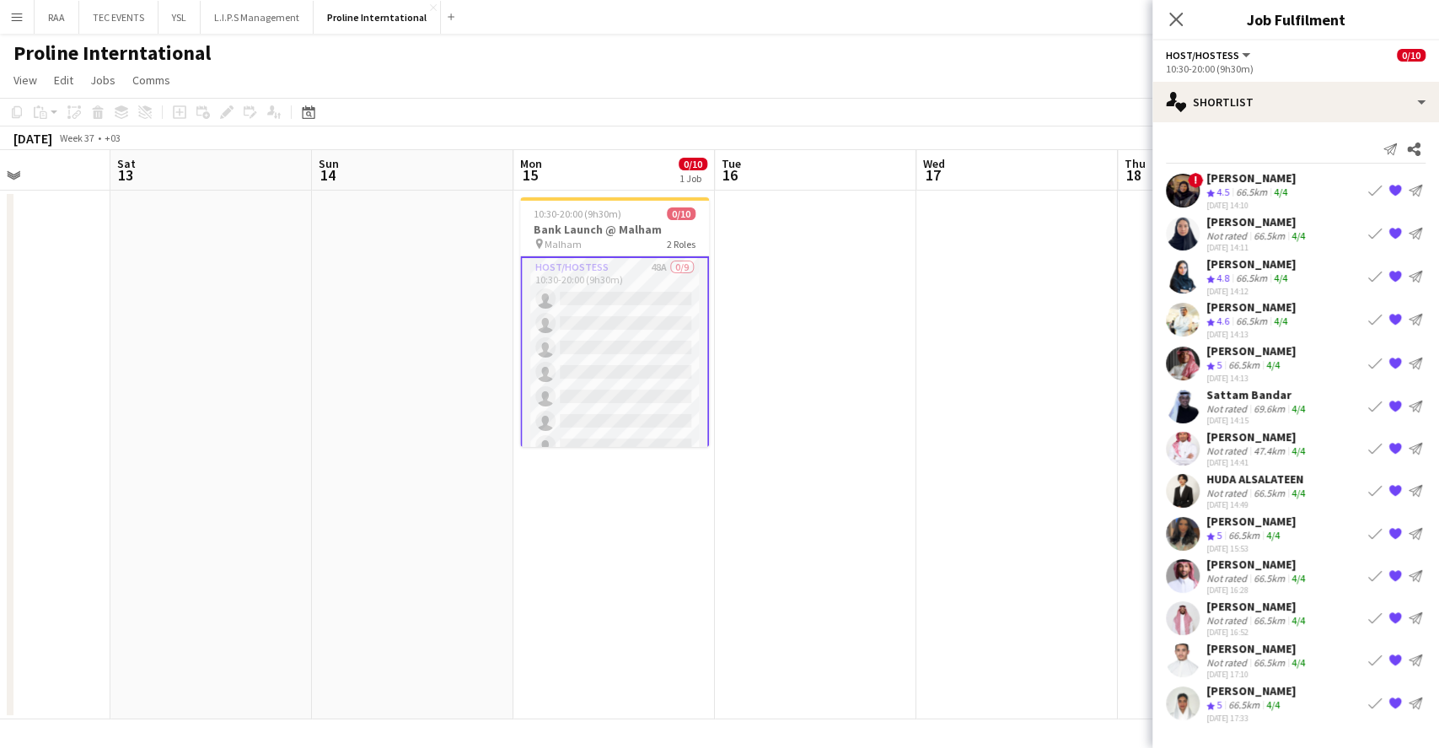
click at [1307, 604] on div "[PERSON_NAME]" at bounding box center [1257, 606] width 102 height 15
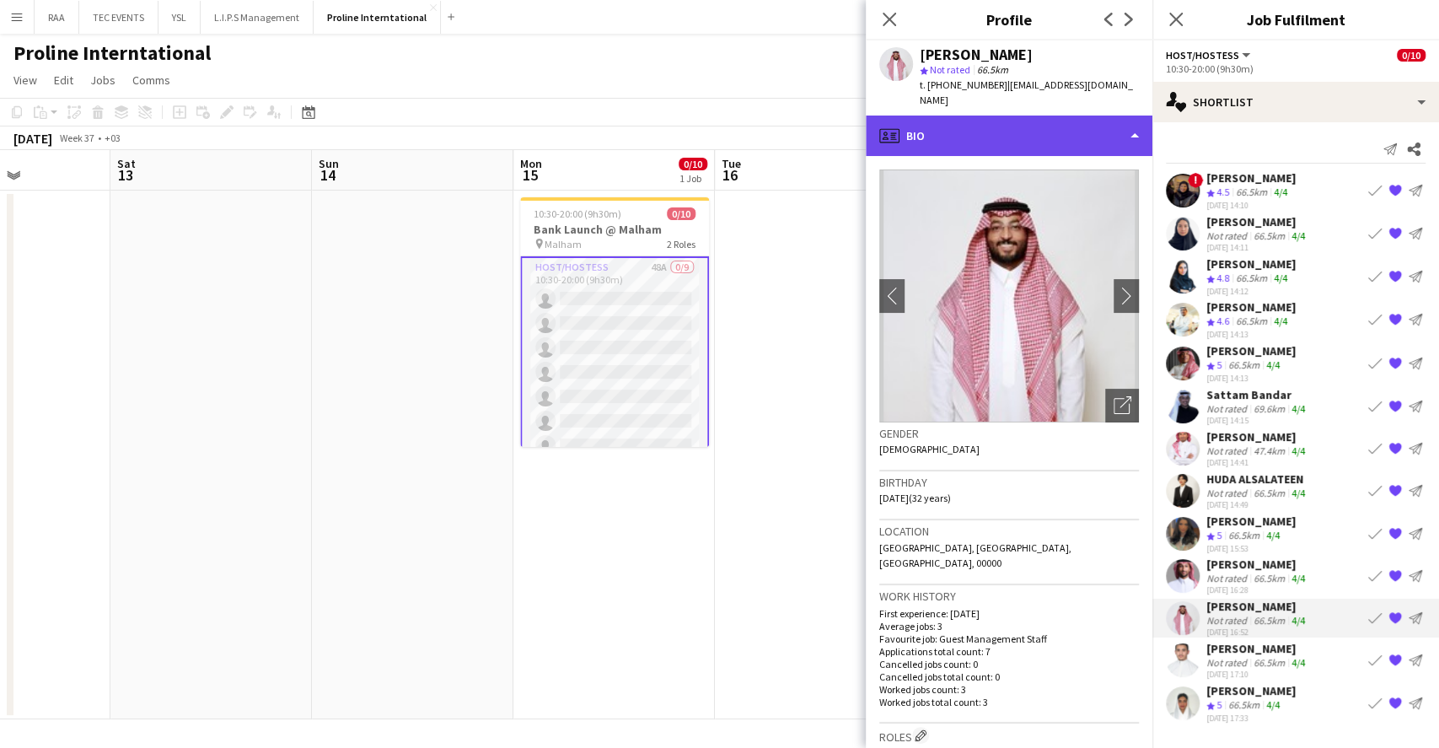
click at [1042, 117] on div "profile Bio" at bounding box center [1009, 135] width 287 height 40
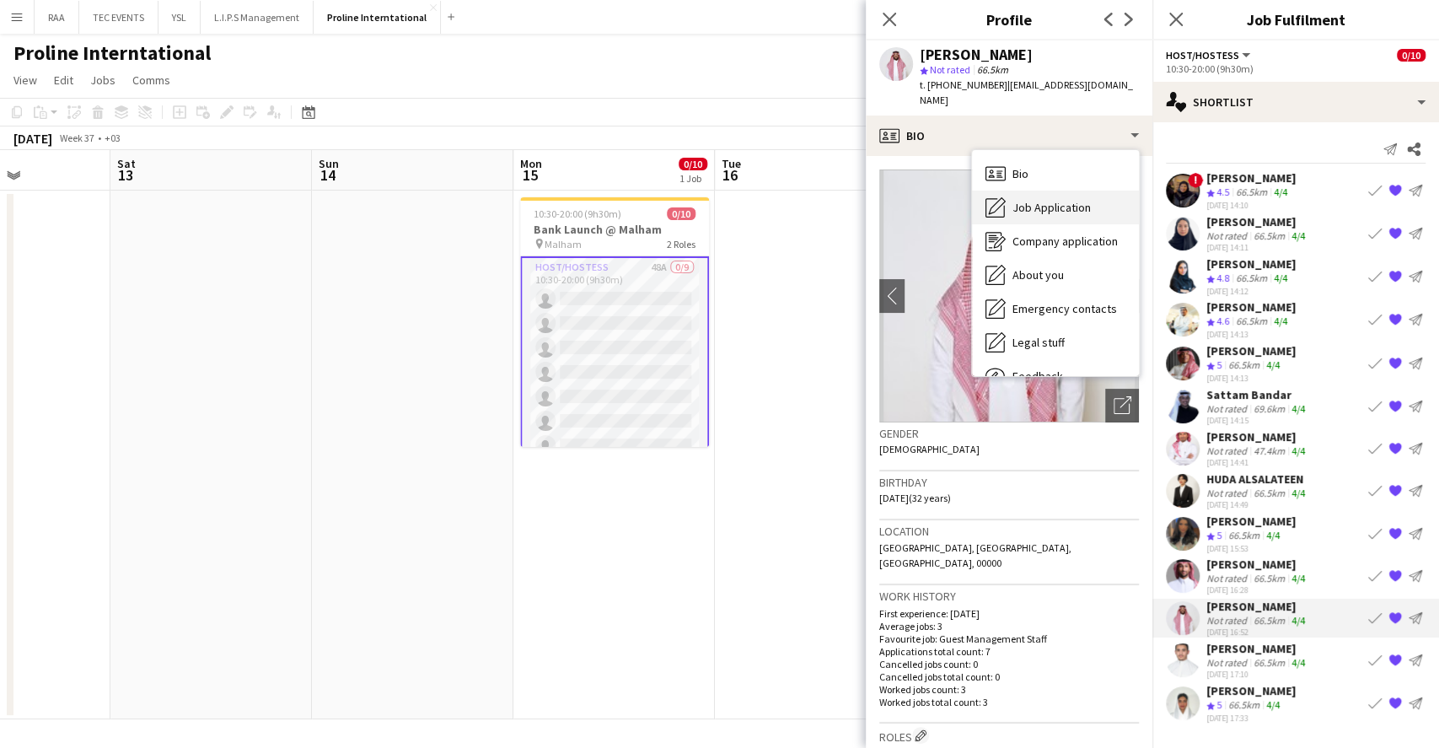
click at [1045, 203] on div "Job Application Job Application" at bounding box center [1055, 208] width 167 height 34
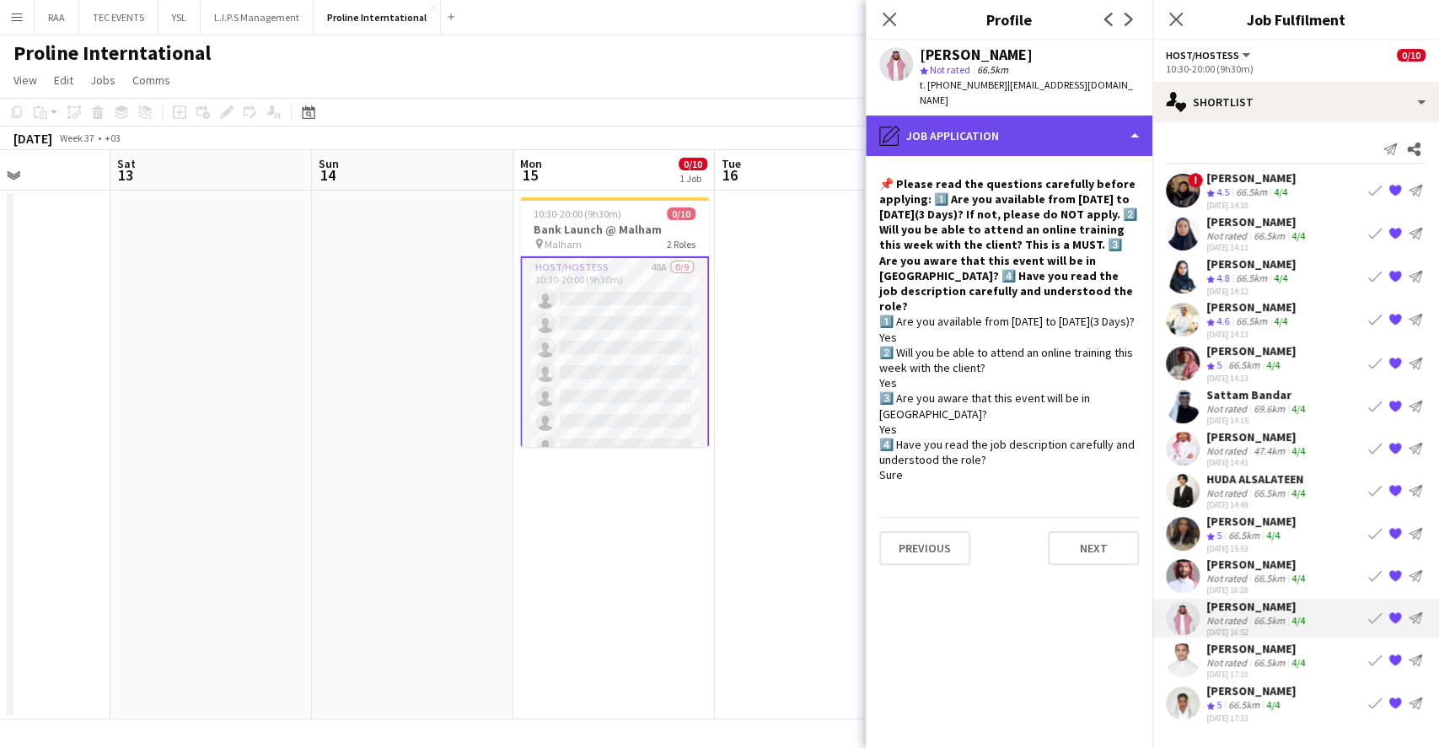
click at [1035, 125] on div "pencil4 Job Application" at bounding box center [1009, 135] width 287 height 40
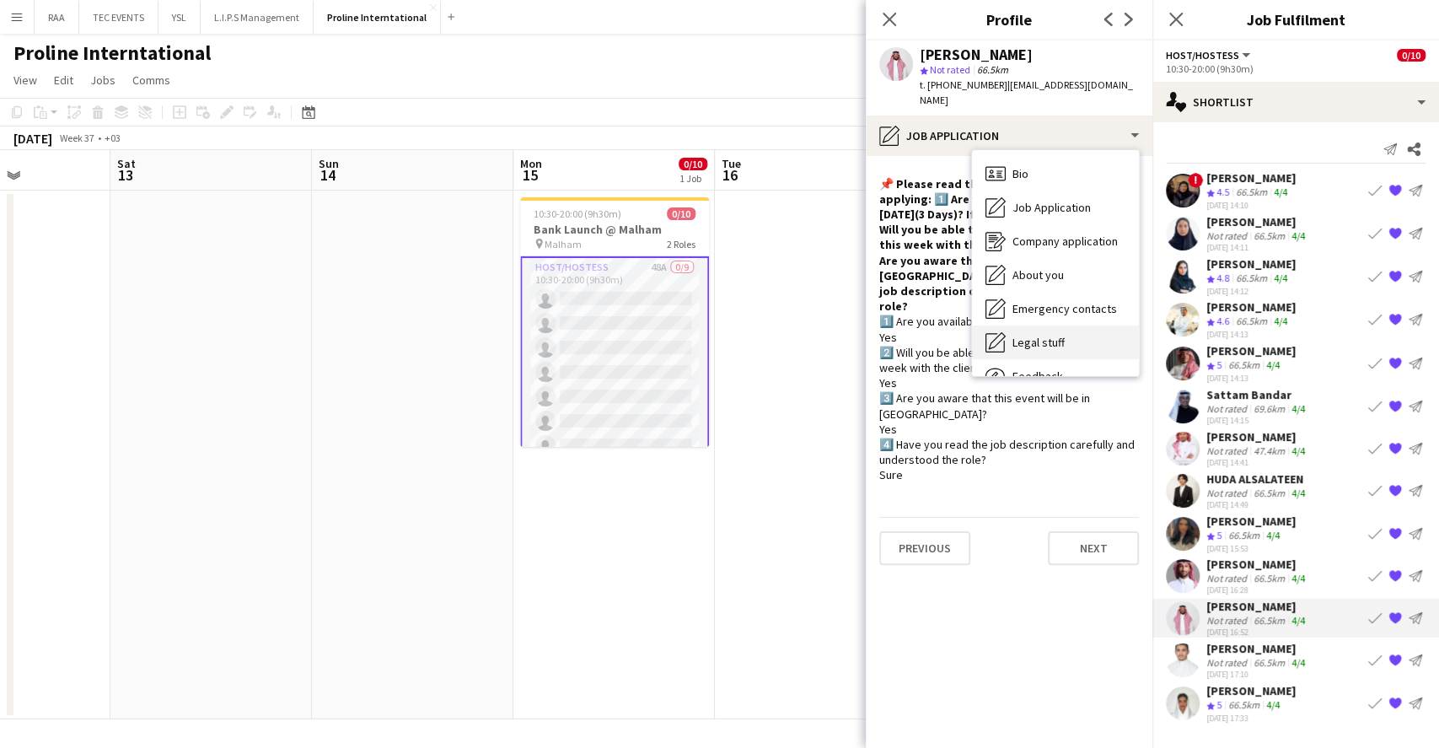
click at [1061, 335] on span "Legal stuff" at bounding box center [1039, 342] width 52 height 15
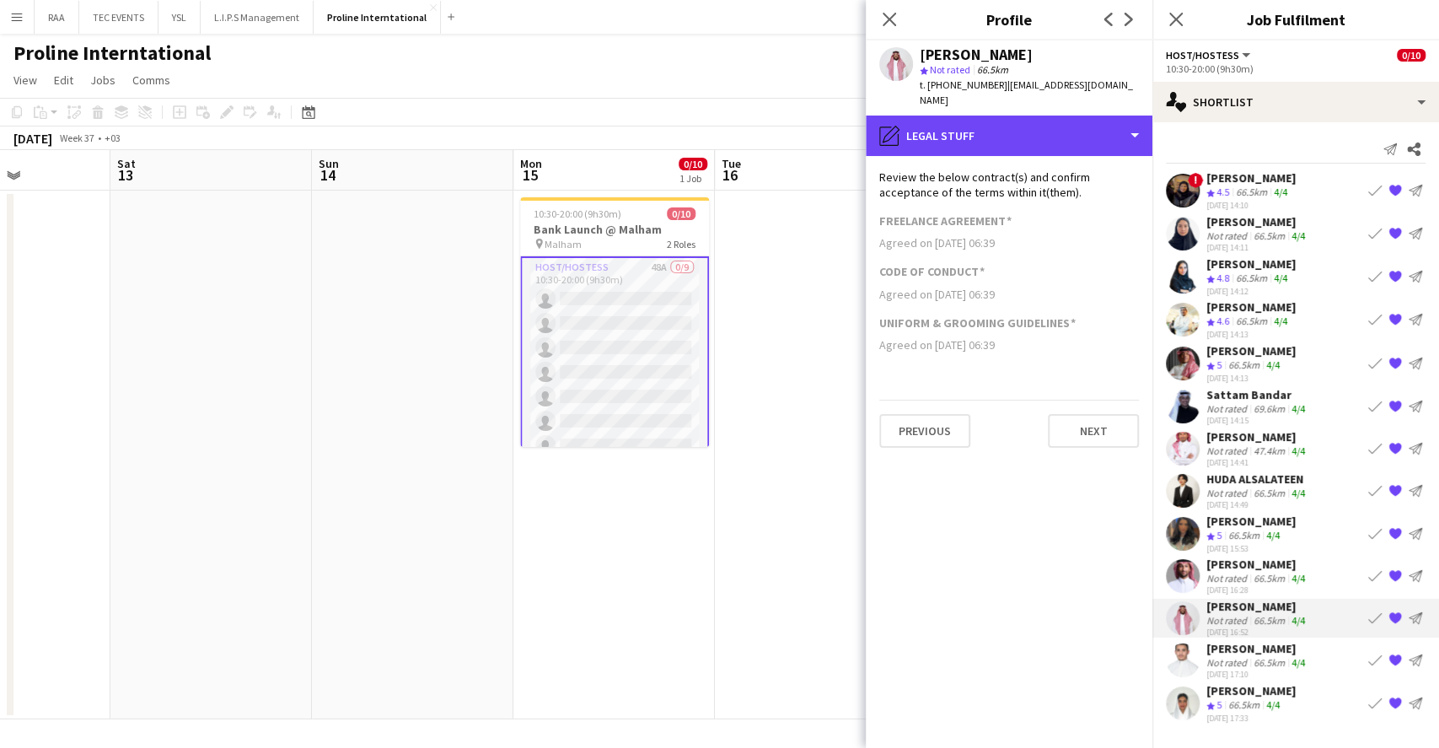
drag, startPoint x: 983, startPoint y: 131, endPoint x: 994, endPoint y: 142, distance: 15.5
click at [983, 131] on div "pencil4 Legal stuff" at bounding box center [1009, 135] width 287 height 40
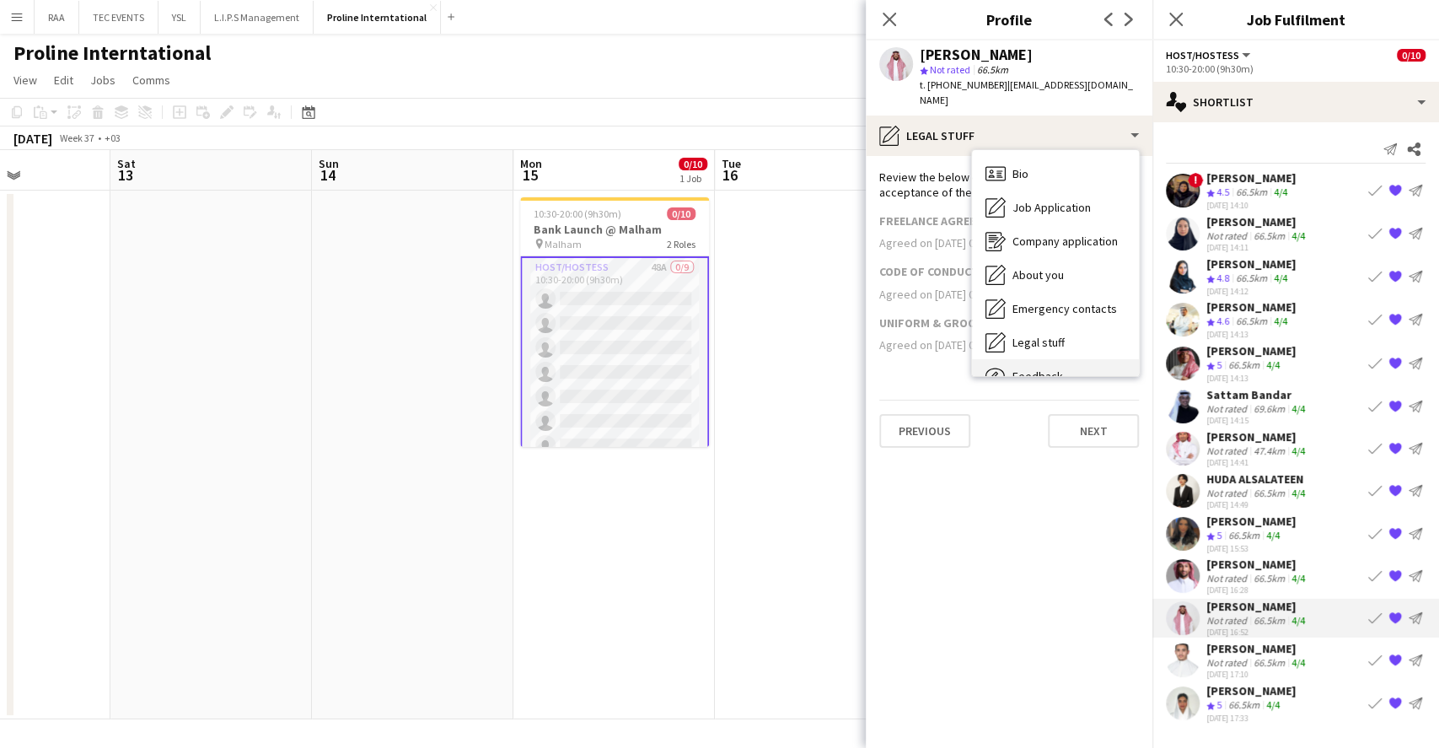
click at [1056, 368] on span "Feedback" at bounding box center [1038, 375] width 51 height 15
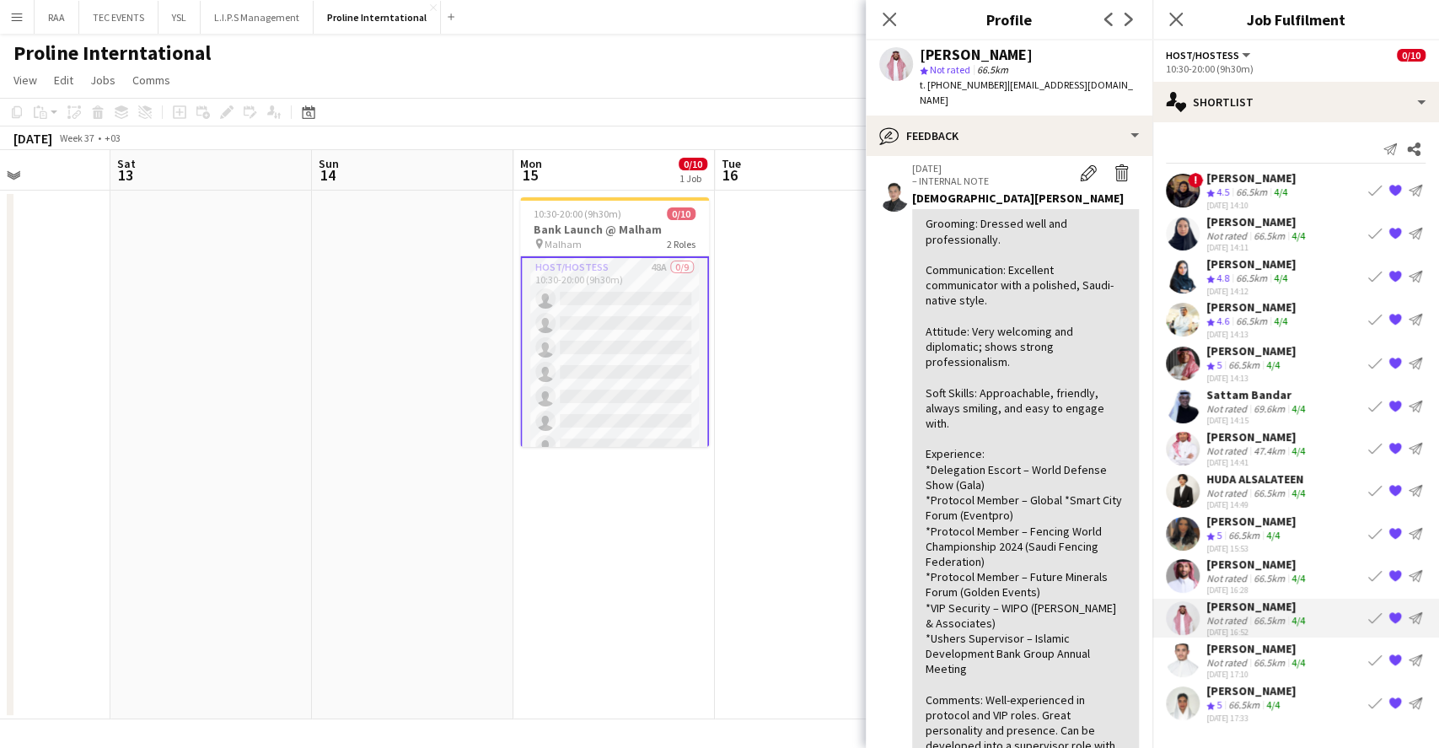
scroll to position [337, 0]
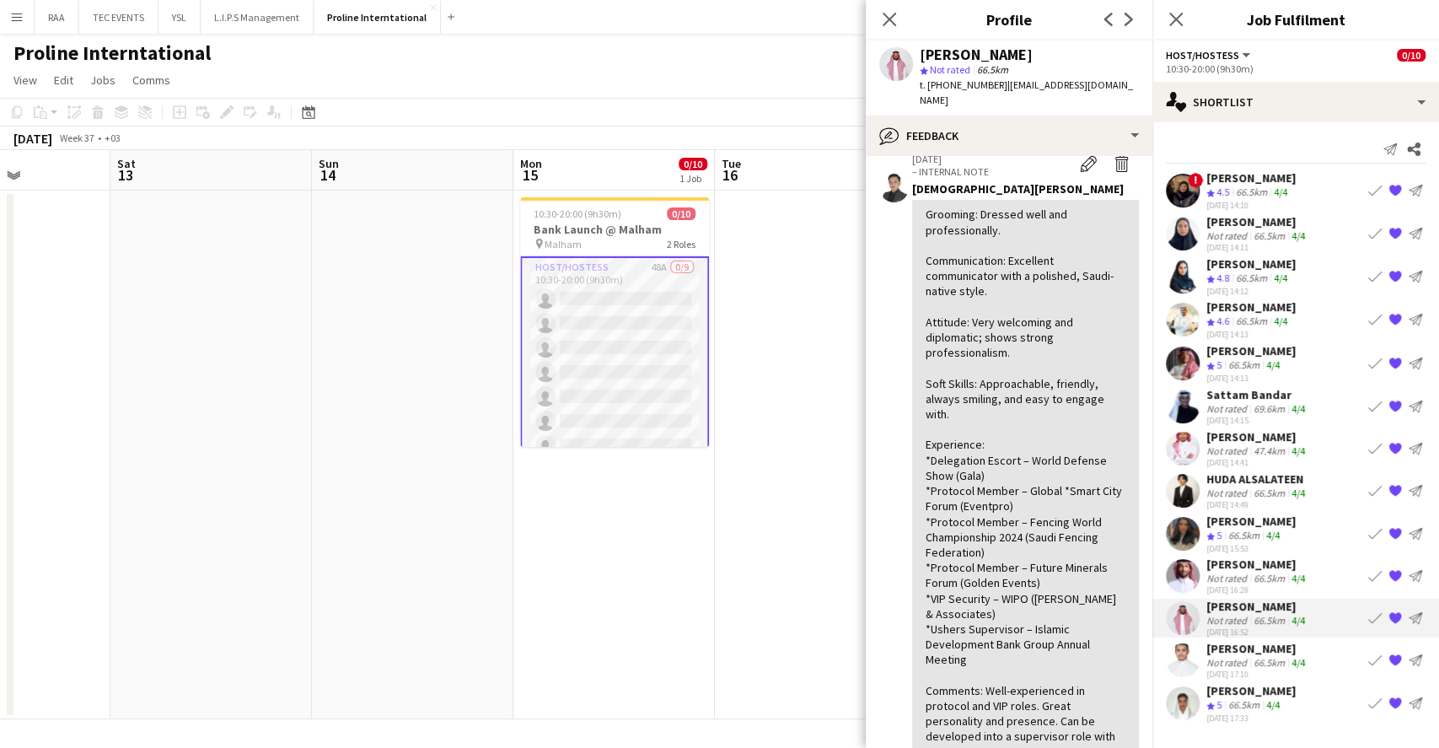
click at [1247, 577] on div "Not rated" at bounding box center [1228, 578] width 44 height 13
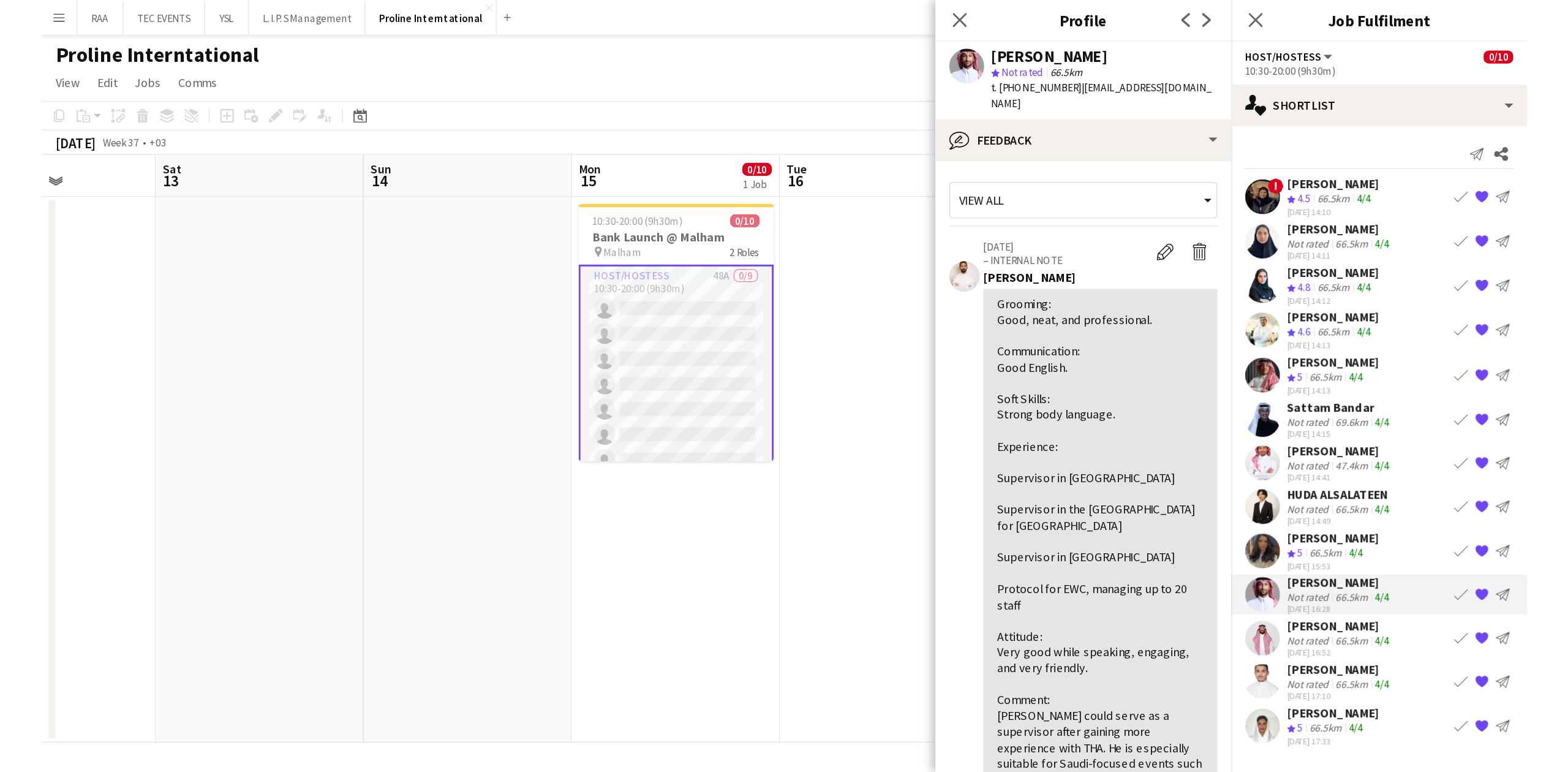
scroll to position [81, 0]
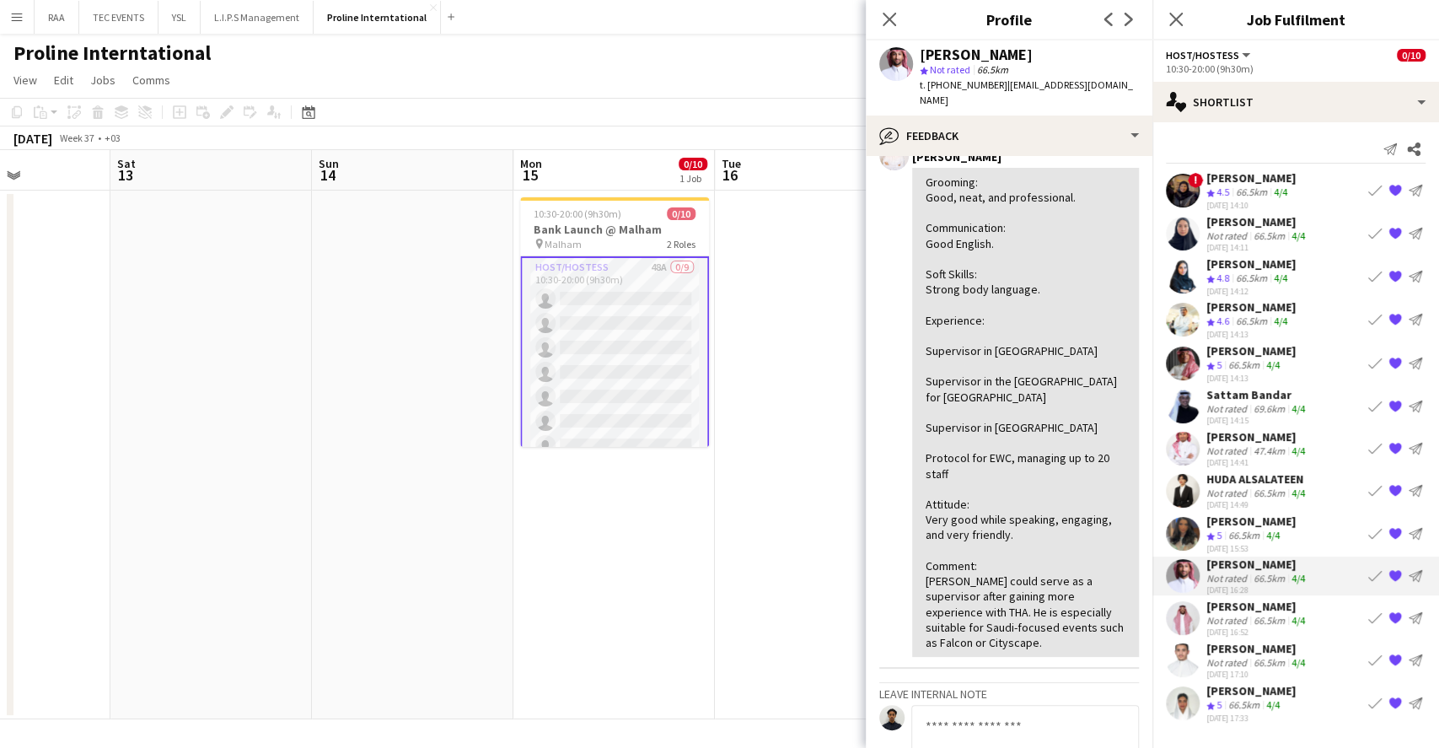
click at [1394, 572] on app-icon "{{ spriteTitle }}" at bounding box center [1395, 575] width 13 height 13
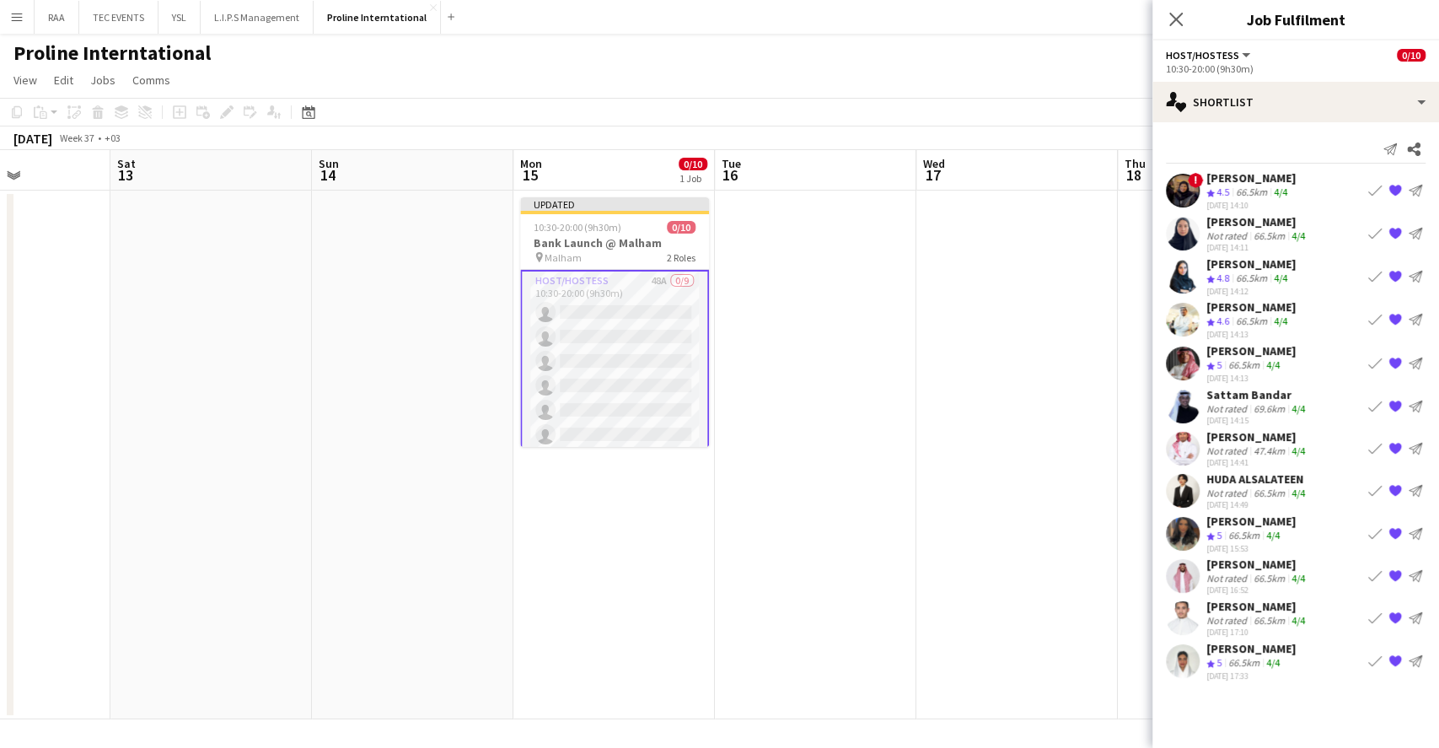
click at [1055, 368] on app-date-cell at bounding box center [1016, 455] width 201 height 529
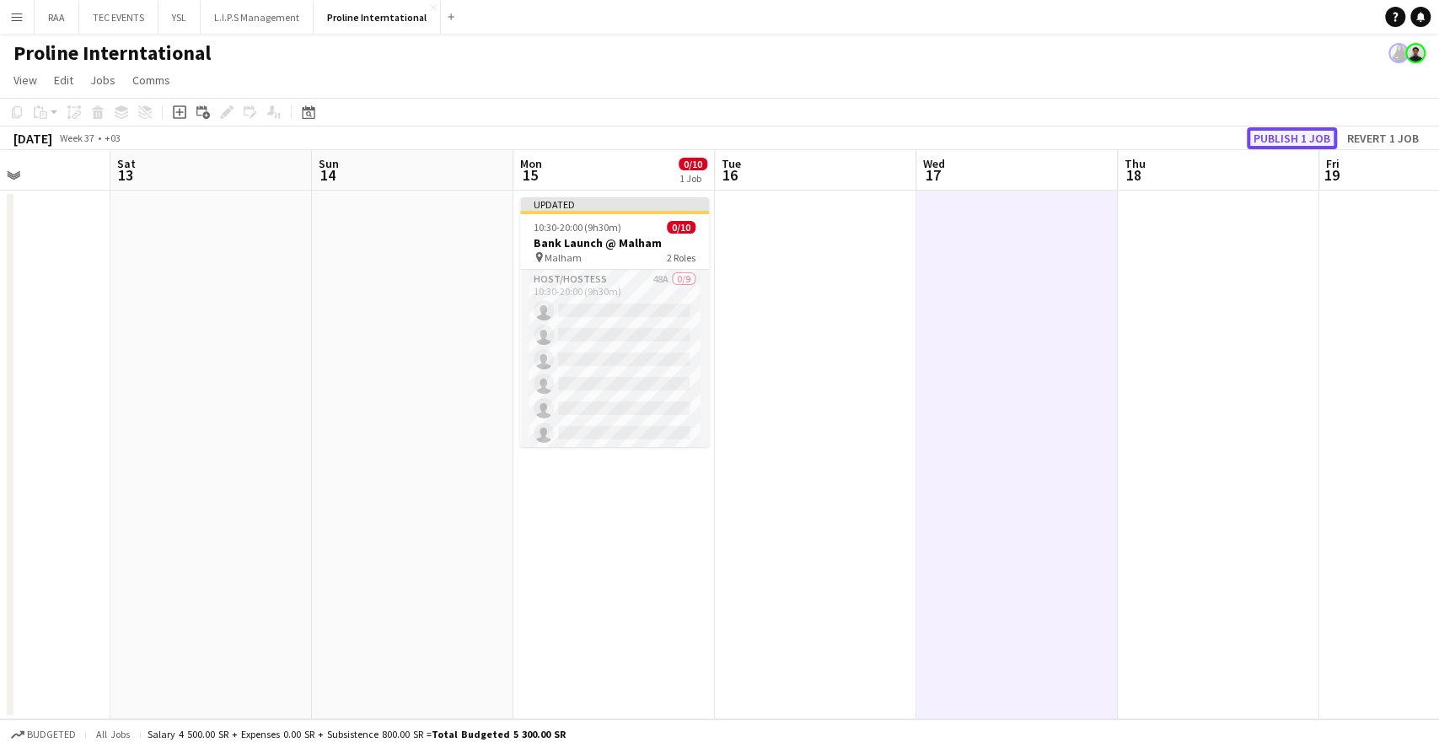
click at [1285, 132] on button "Publish 1 job" at bounding box center [1292, 138] width 90 height 22
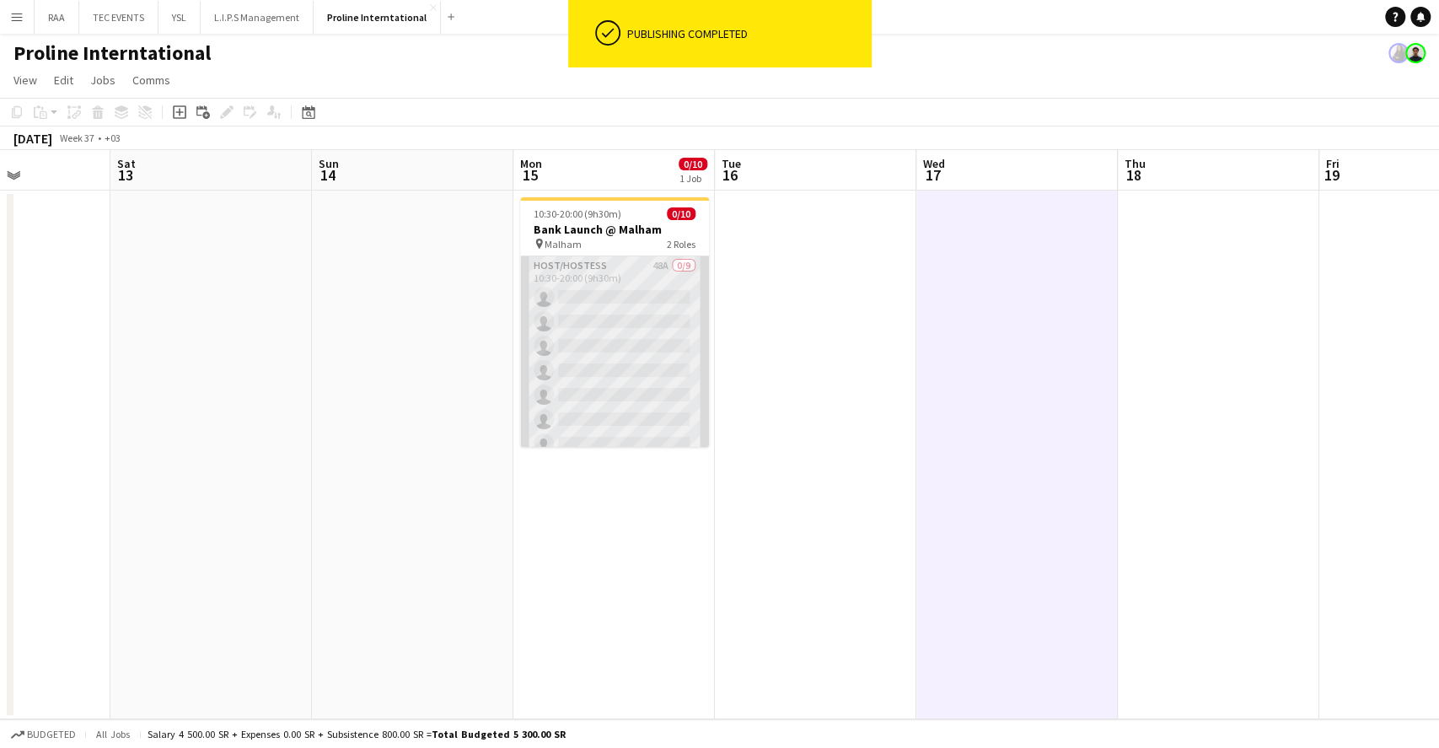
click at [640, 358] on app-card-role "Host/Hostess 48A 0/9 10:30-20:00 (9h30m) single-neutral-actions single-neutral-…" at bounding box center [614, 382] width 189 height 253
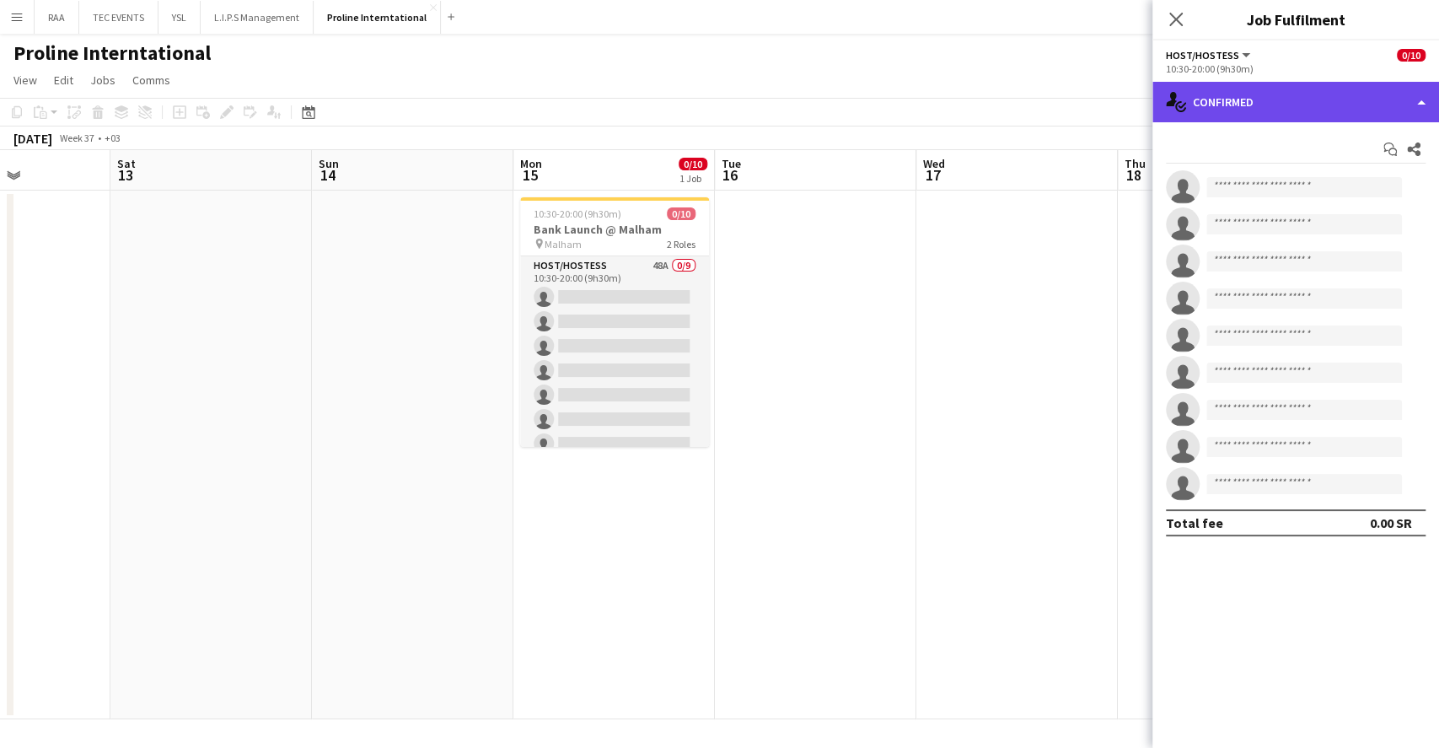
click at [1293, 94] on div "single-neutral-actions-check-2 Confirmed" at bounding box center [1295, 102] width 287 height 40
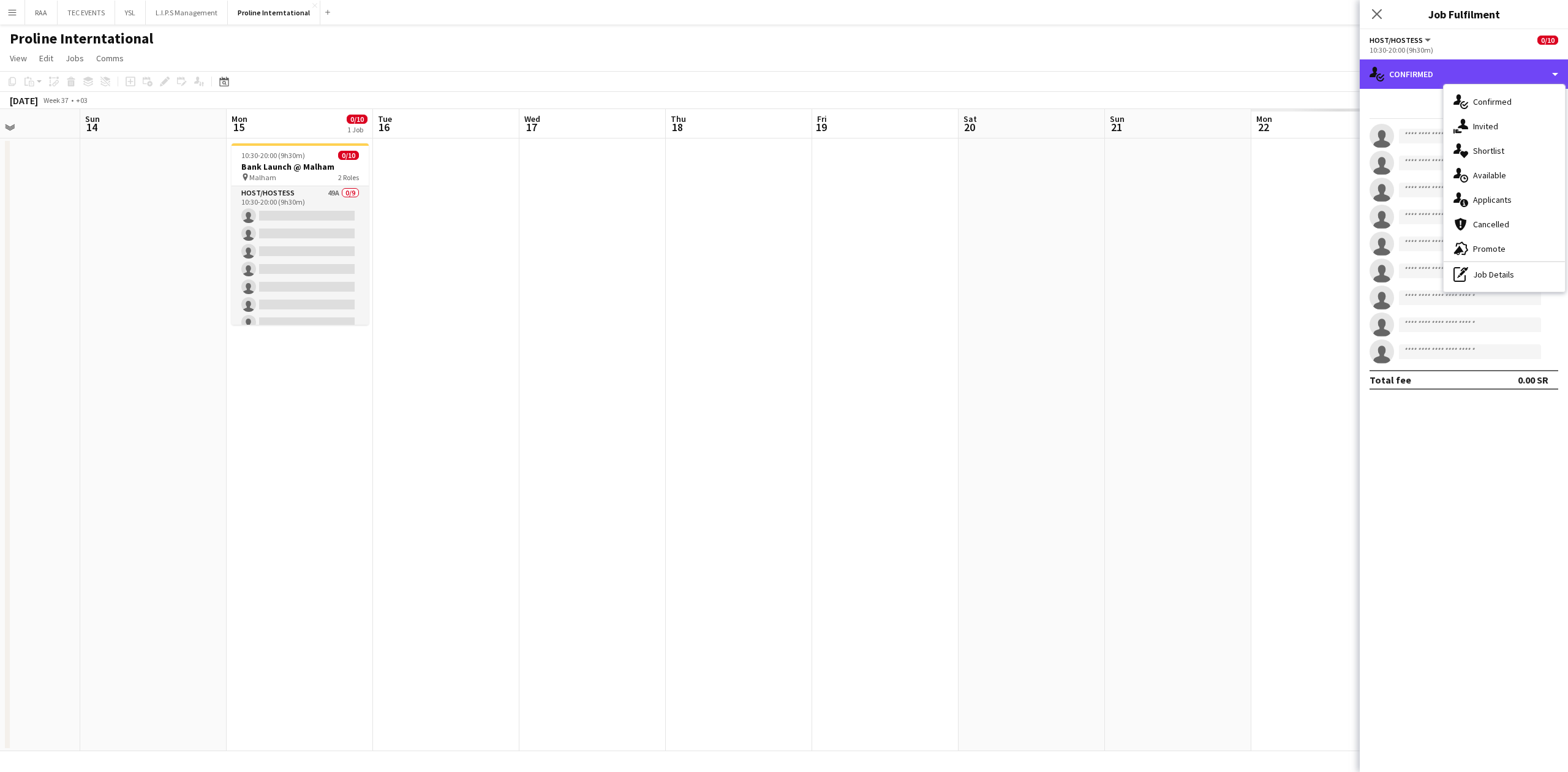
scroll to position [0, 506]
click at [1045, 17] on icon "Close pop-in" at bounding box center [1377, 14] width 12 height 12
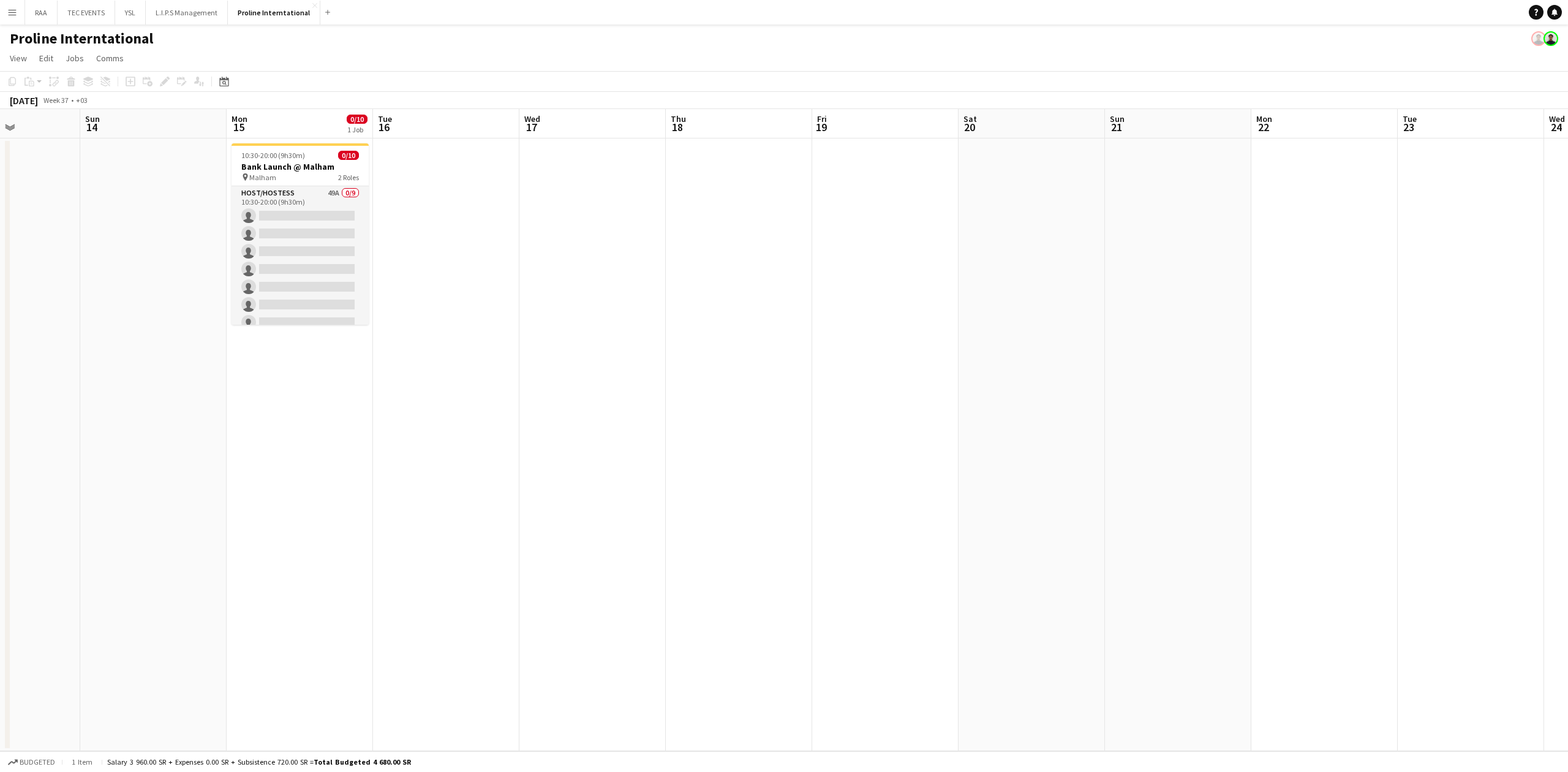
click at [330, 15] on div "Add" at bounding box center [328, 12] width 15 height 25
click at [323, 16] on button "Add" at bounding box center [327, 12] width 9 height 9
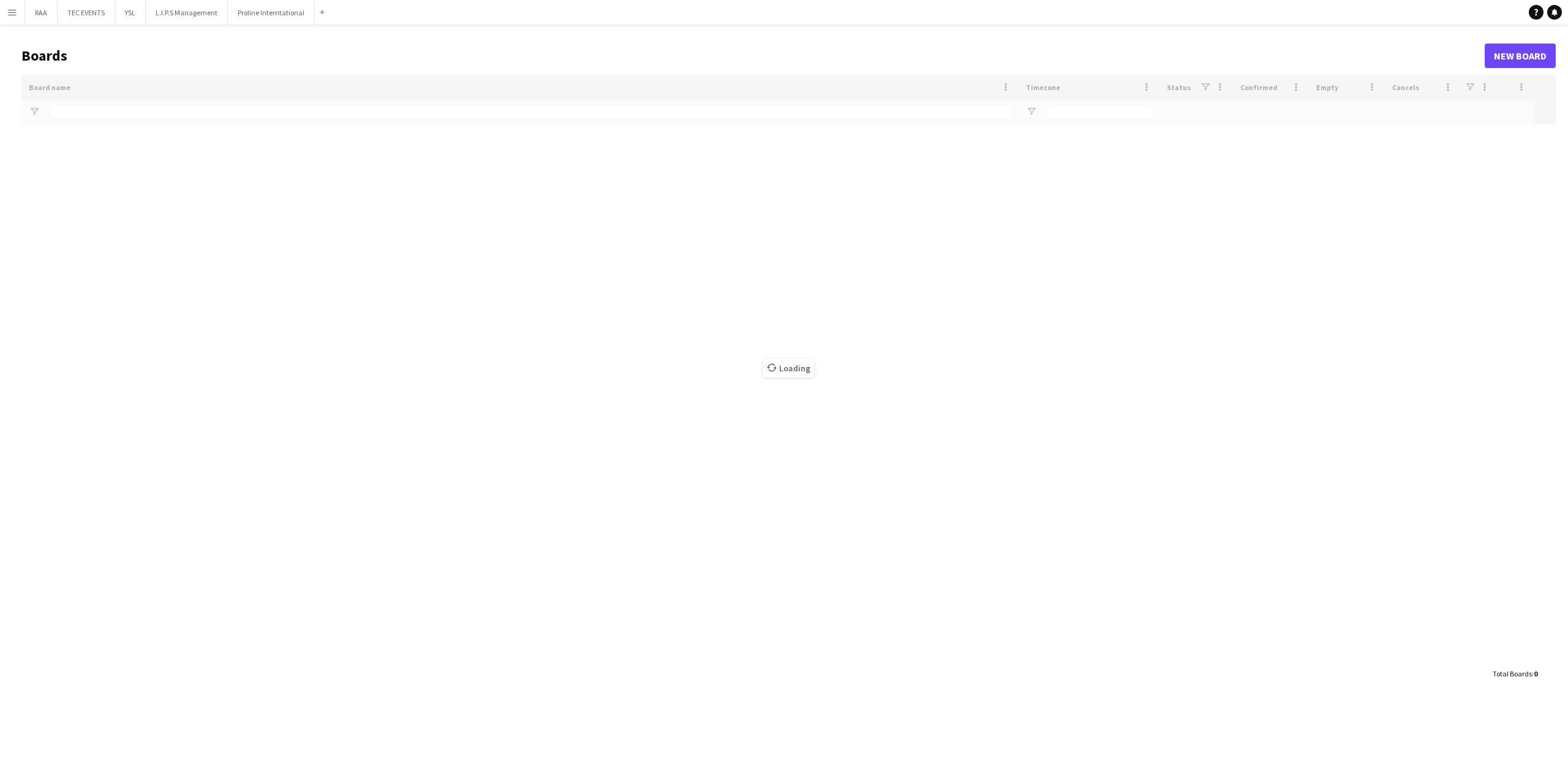
type input "*****"
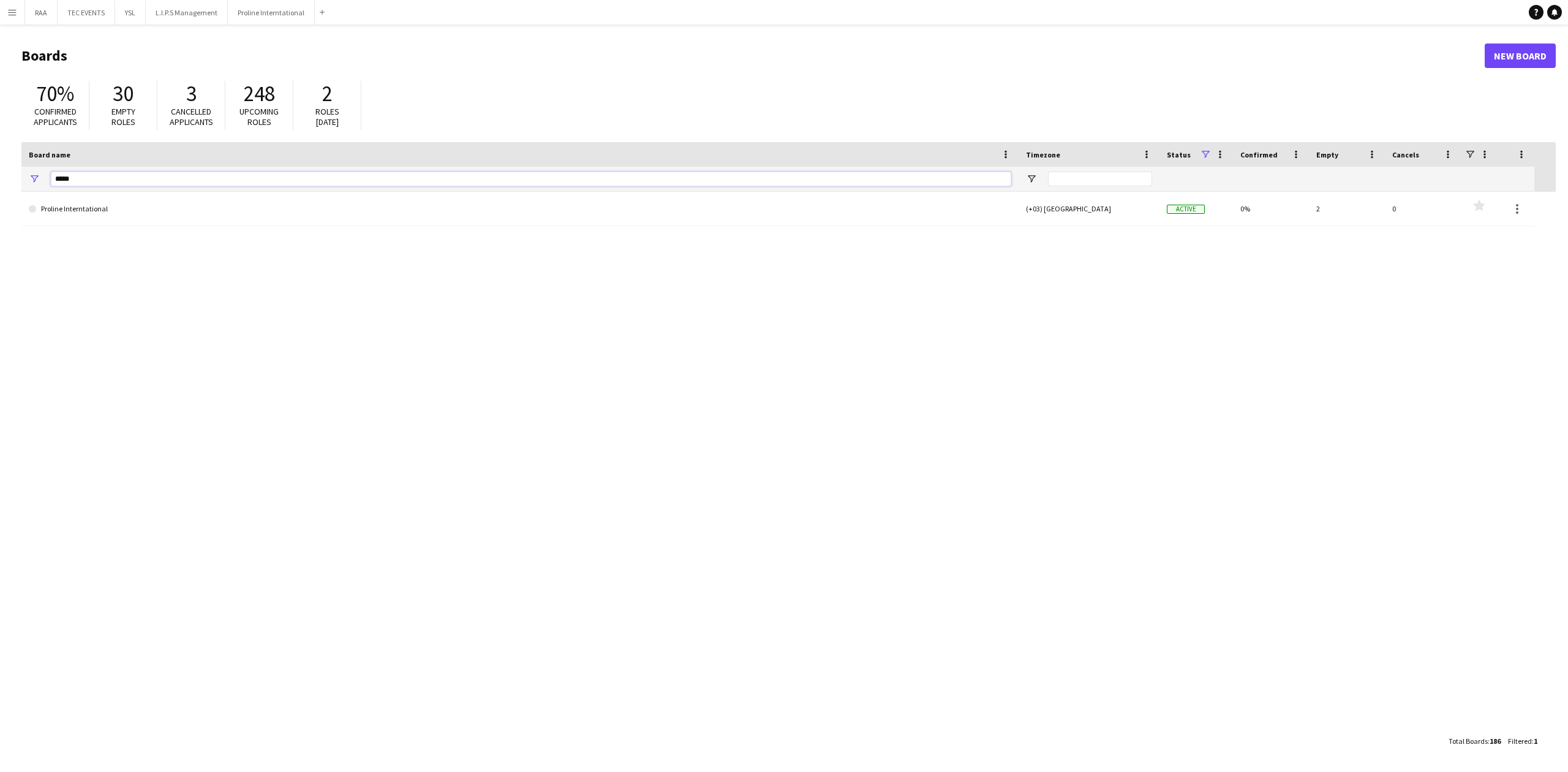
drag, startPoint x: 84, startPoint y: 180, endPoint x: 25, endPoint y: 175, distance: 59.2
click at [25, 175] on div "*****" at bounding box center [520, 179] width 997 height 25
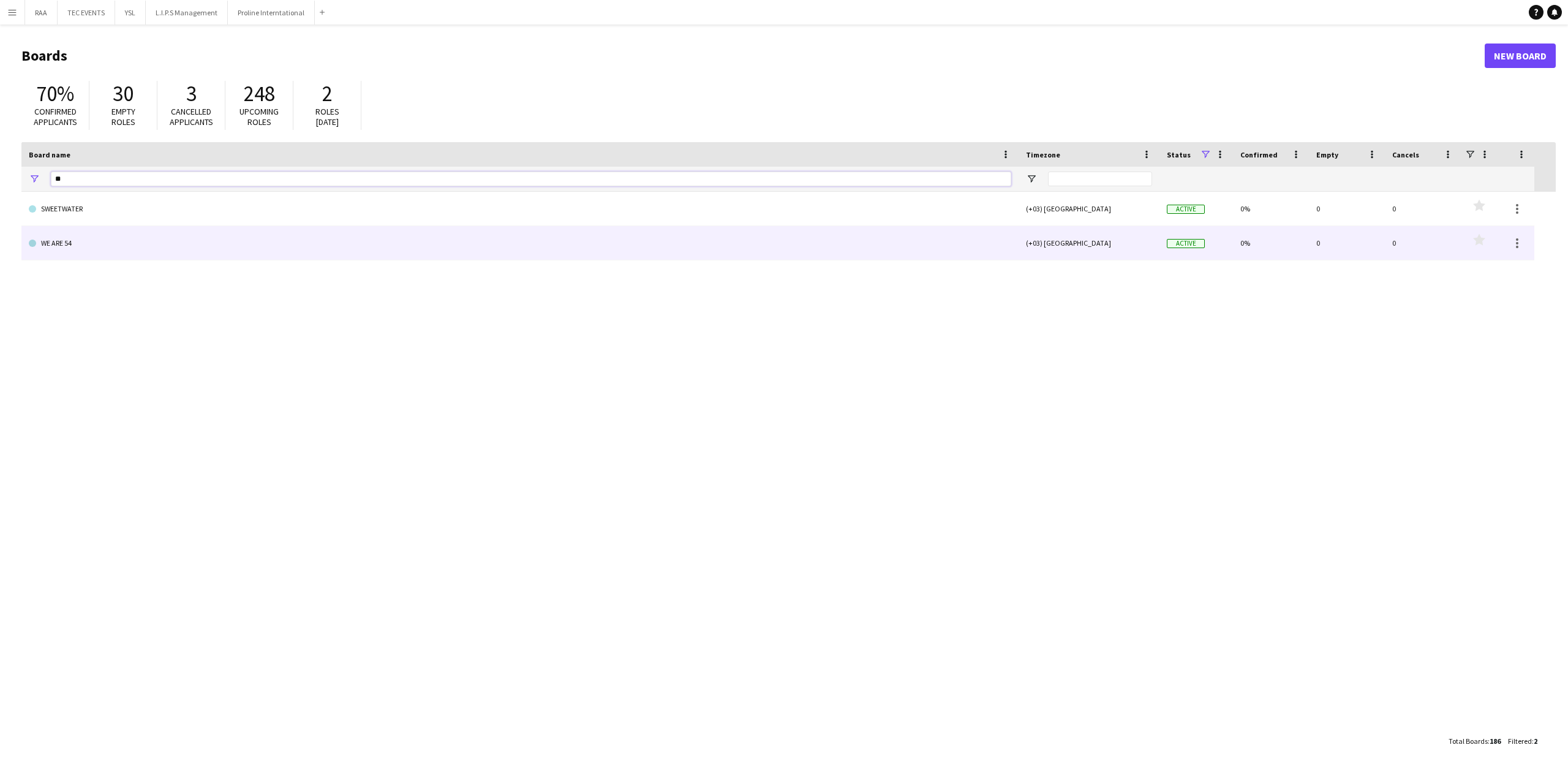
type input "**"
click at [68, 245] on link "WE ARE 54" at bounding box center [520, 243] width 982 height 34
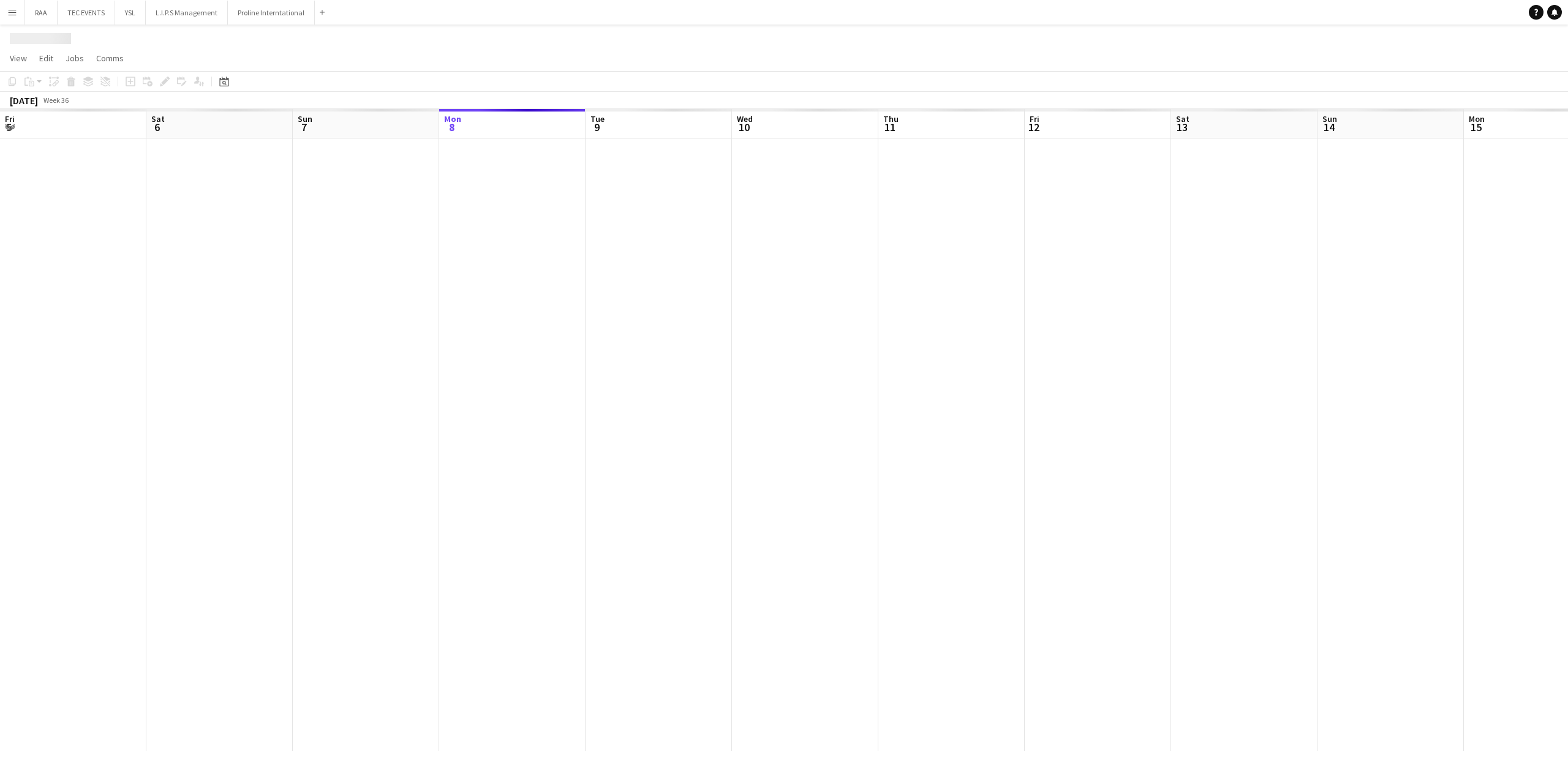
scroll to position [0, 293]
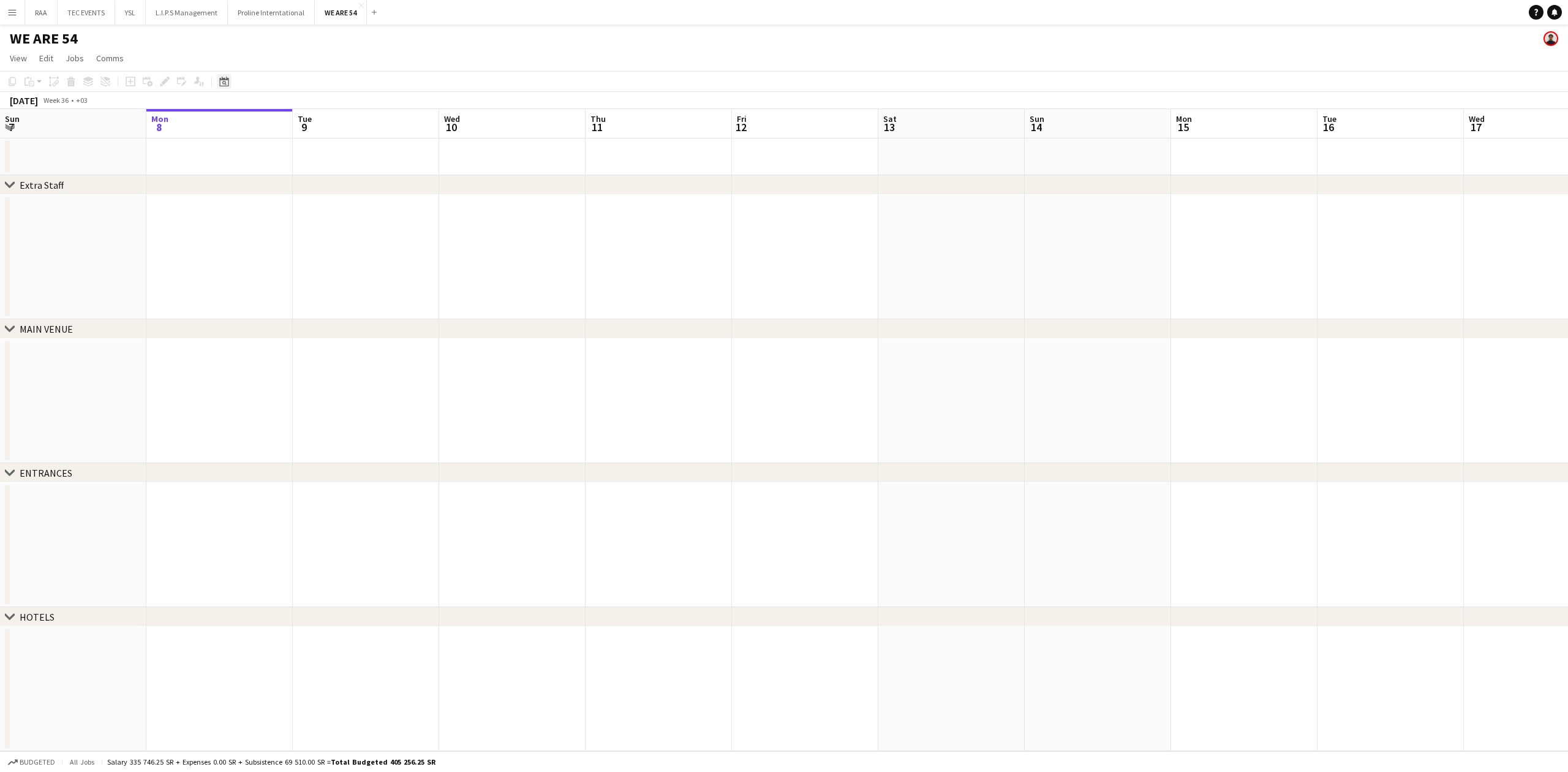
click at [224, 75] on div "Date picker" at bounding box center [224, 81] width 15 height 15
click at [294, 123] on span "Previous month" at bounding box center [299, 124] width 25 height 25
click at [293, 123] on span "Previous month" at bounding box center [299, 124] width 25 height 25
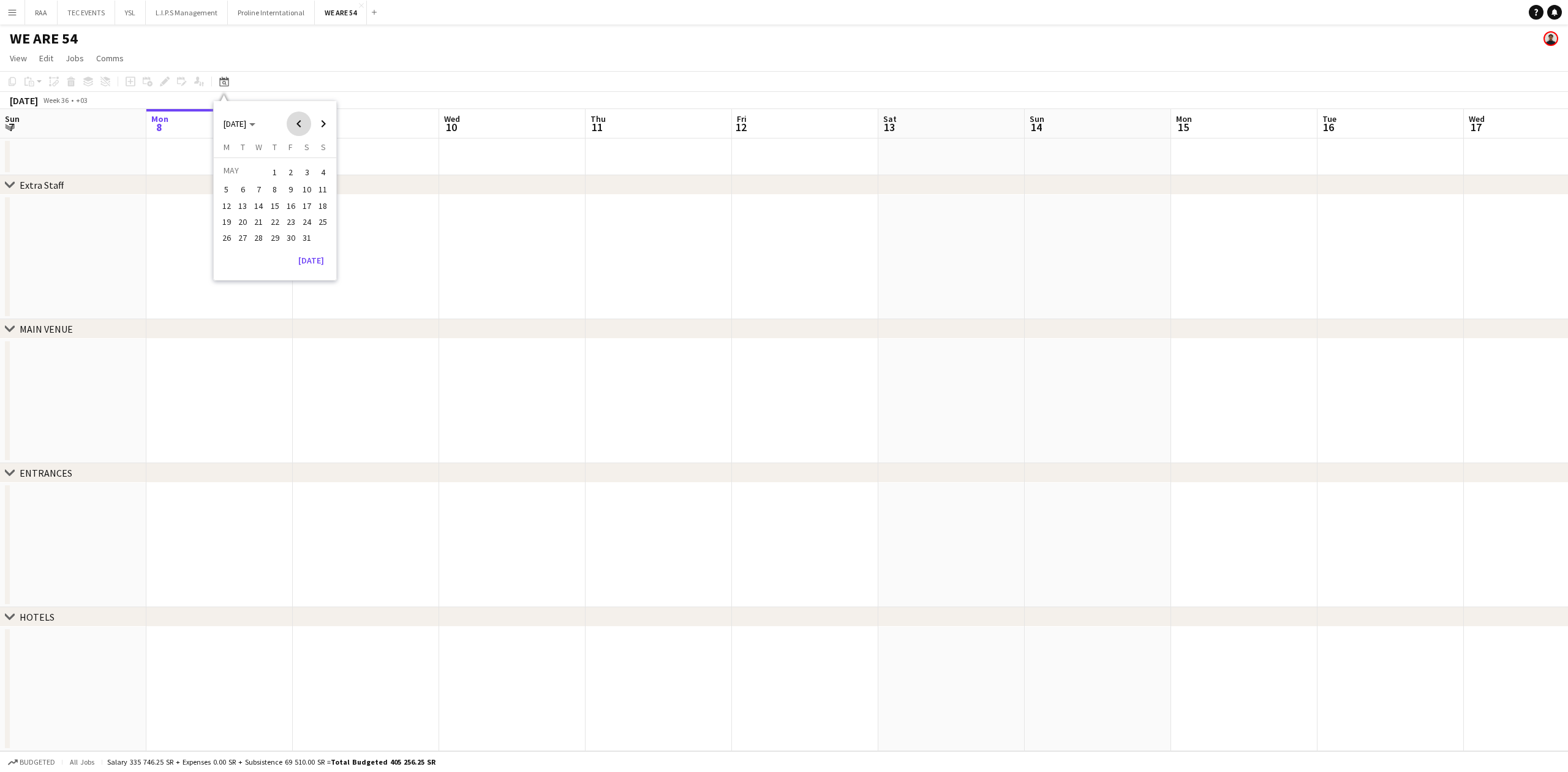
click at [293, 123] on span "Previous month" at bounding box center [299, 124] width 25 height 25
click at [290, 121] on span "Previous month" at bounding box center [299, 124] width 25 height 25
click at [289, 121] on span "Previous month" at bounding box center [299, 124] width 25 height 25
click at [287, 121] on span "Previous month" at bounding box center [299, 124] width 25 height 25
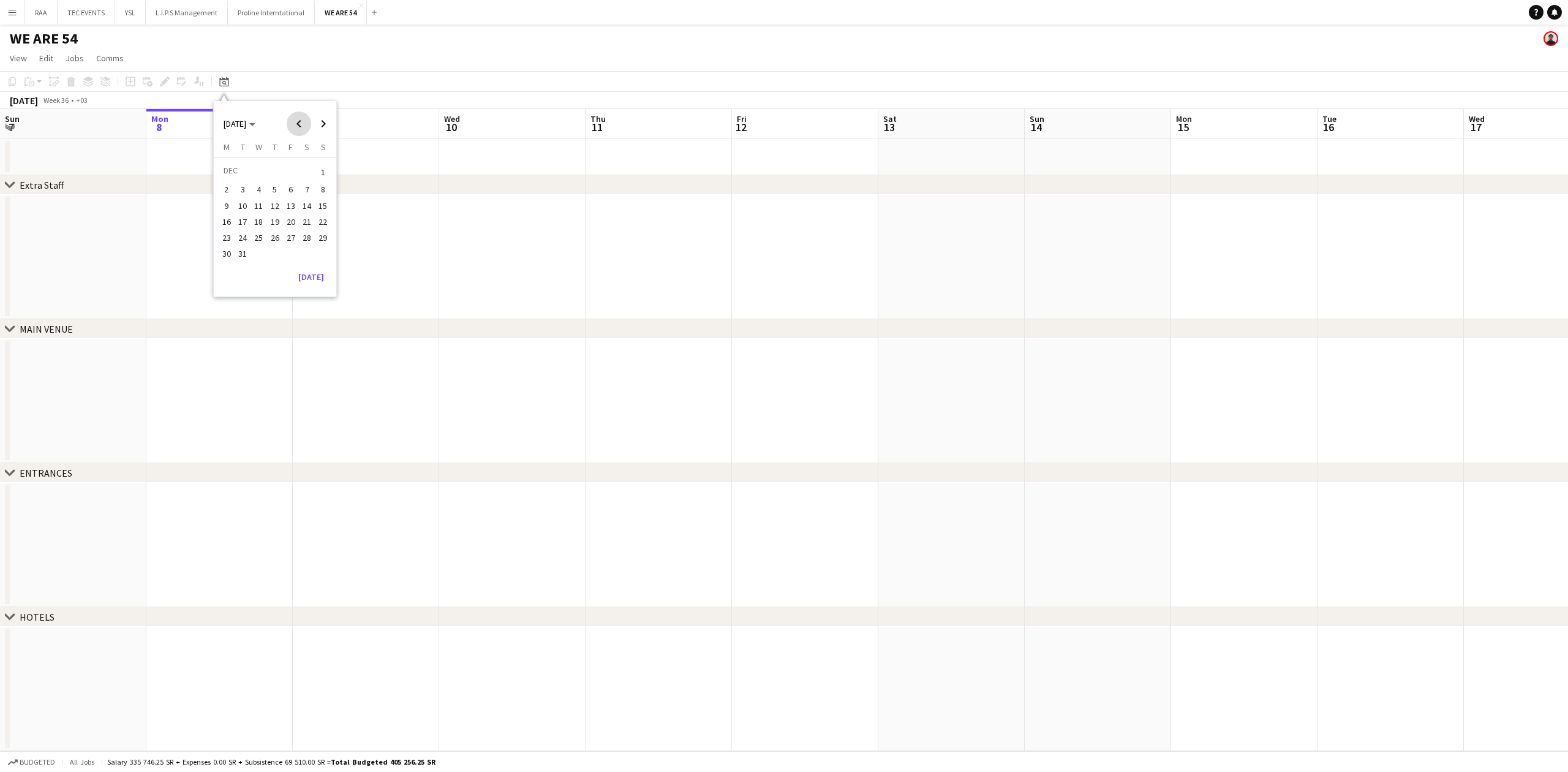
click at [287, 121] on span "Previous month" at bounding box center [299, 124] width 25 height 25
click at [277, 218] on span "17" at bounding box center [275, 219] width 15 height 15
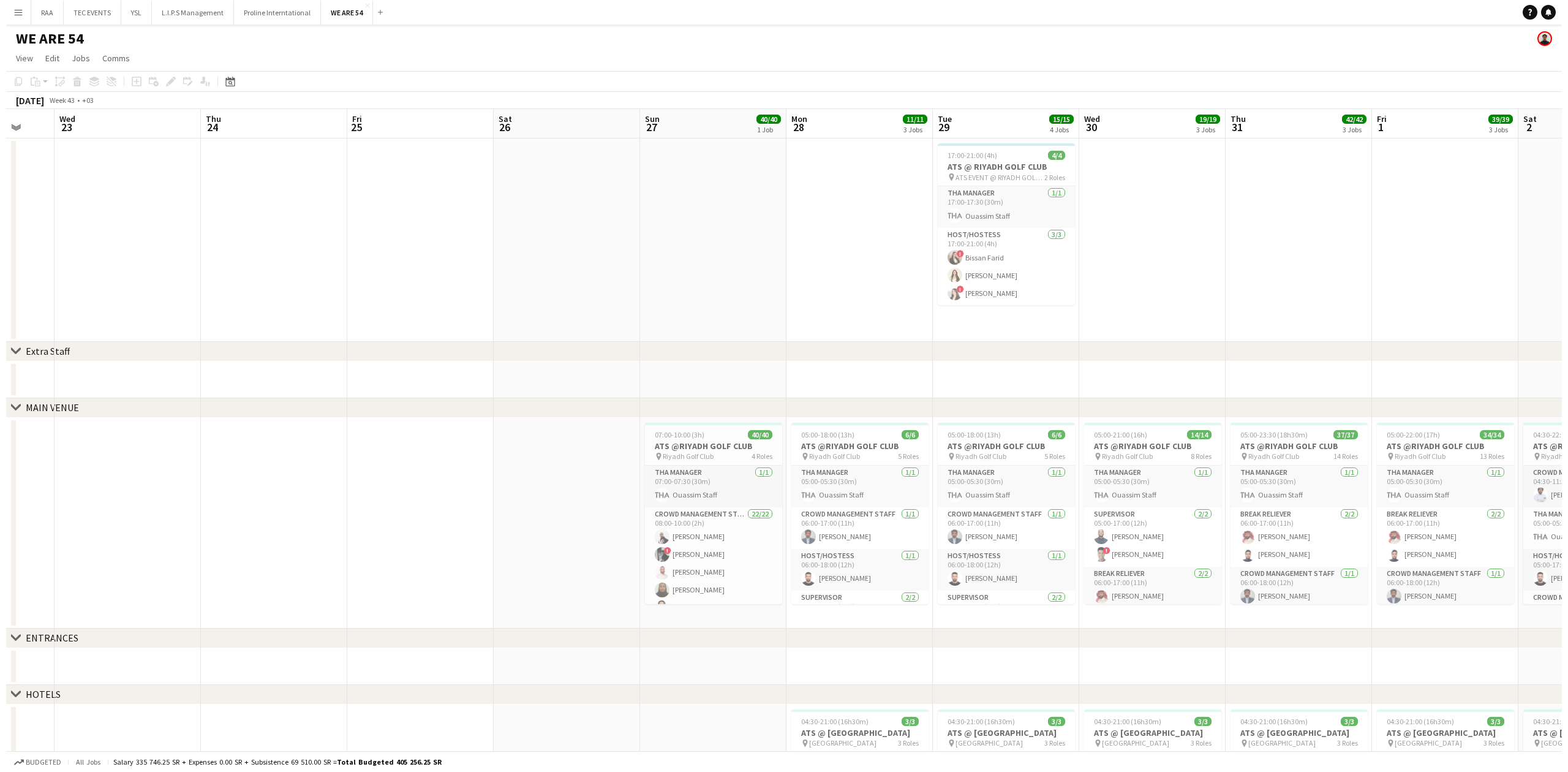
scroll to position [0, 352]
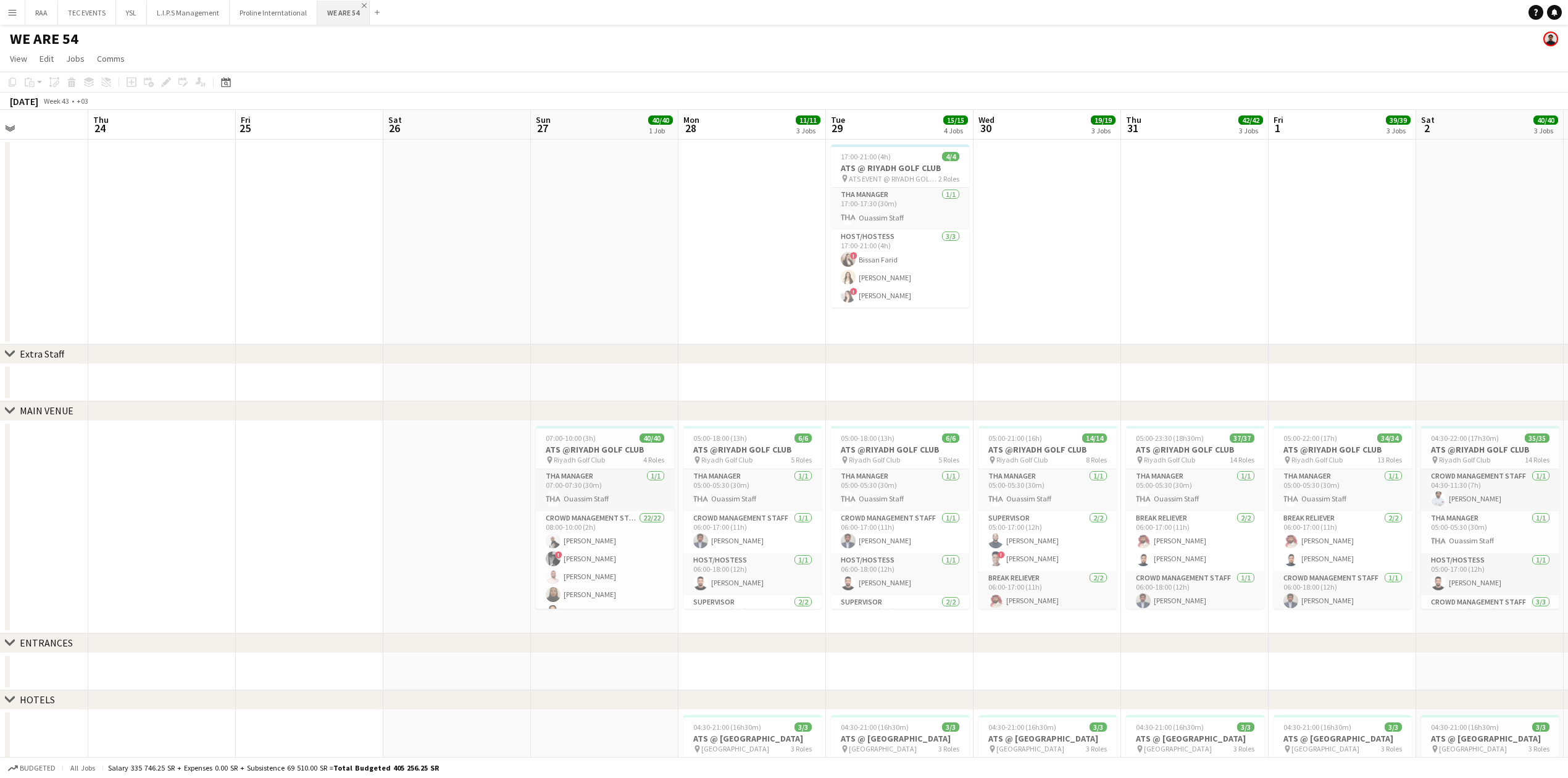
click at [362, 4] on app-icon "Close" at bounding box center [364, 5] width 5 height 5
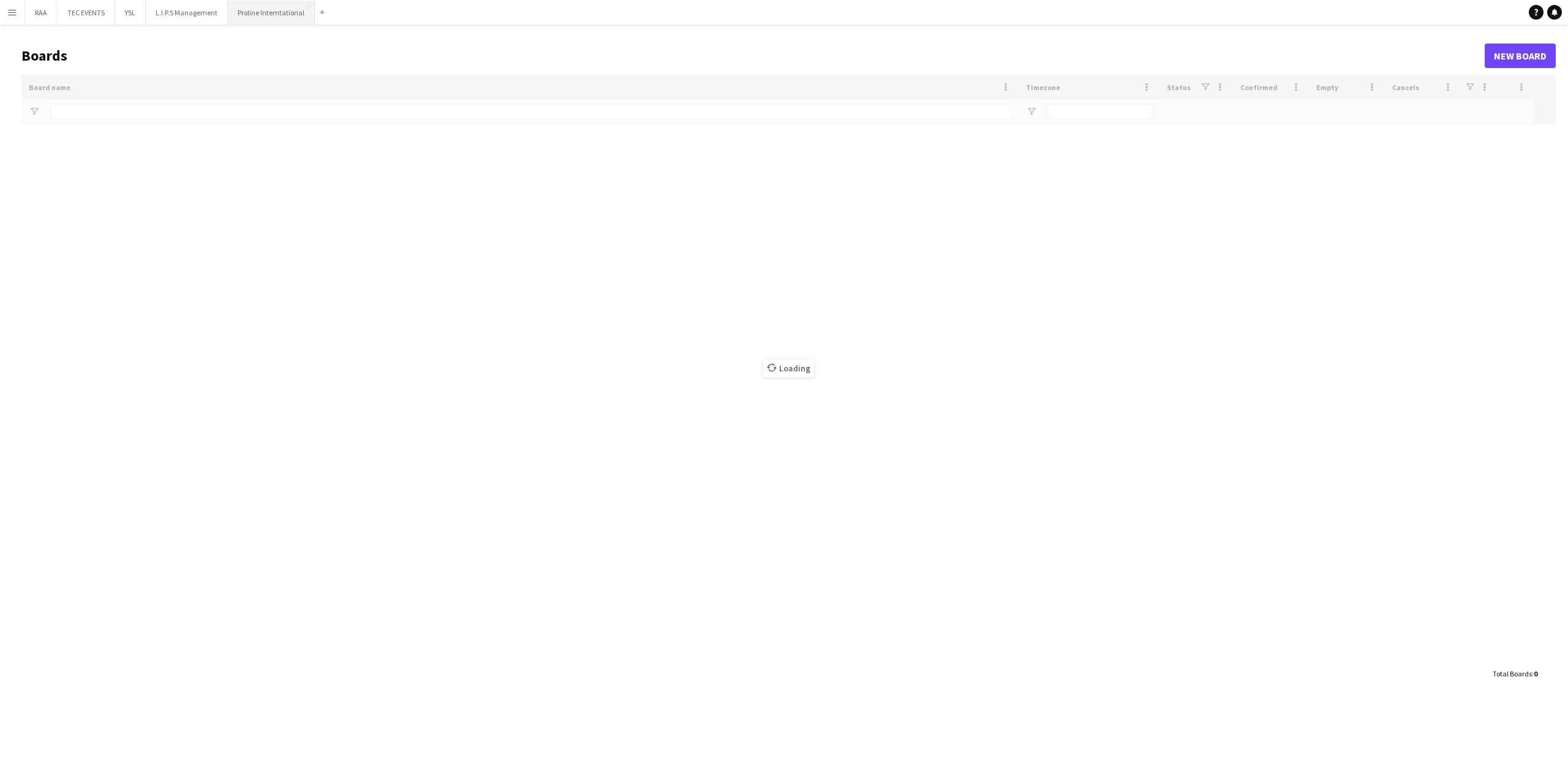
type input "**"
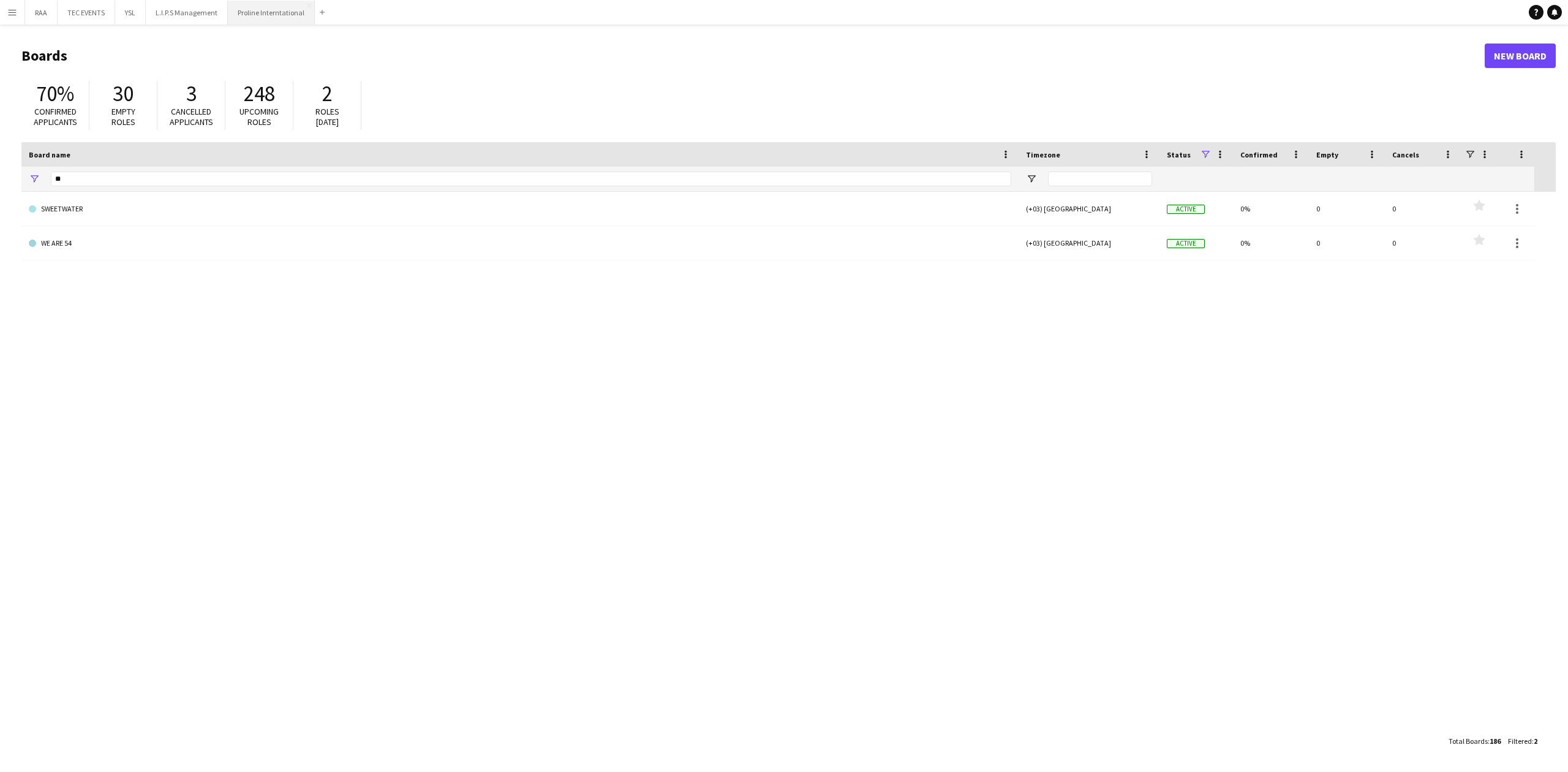
click at [252, 15] on button "Proline Interntational Close" at bounding box center [272, 12] width 87 height 24
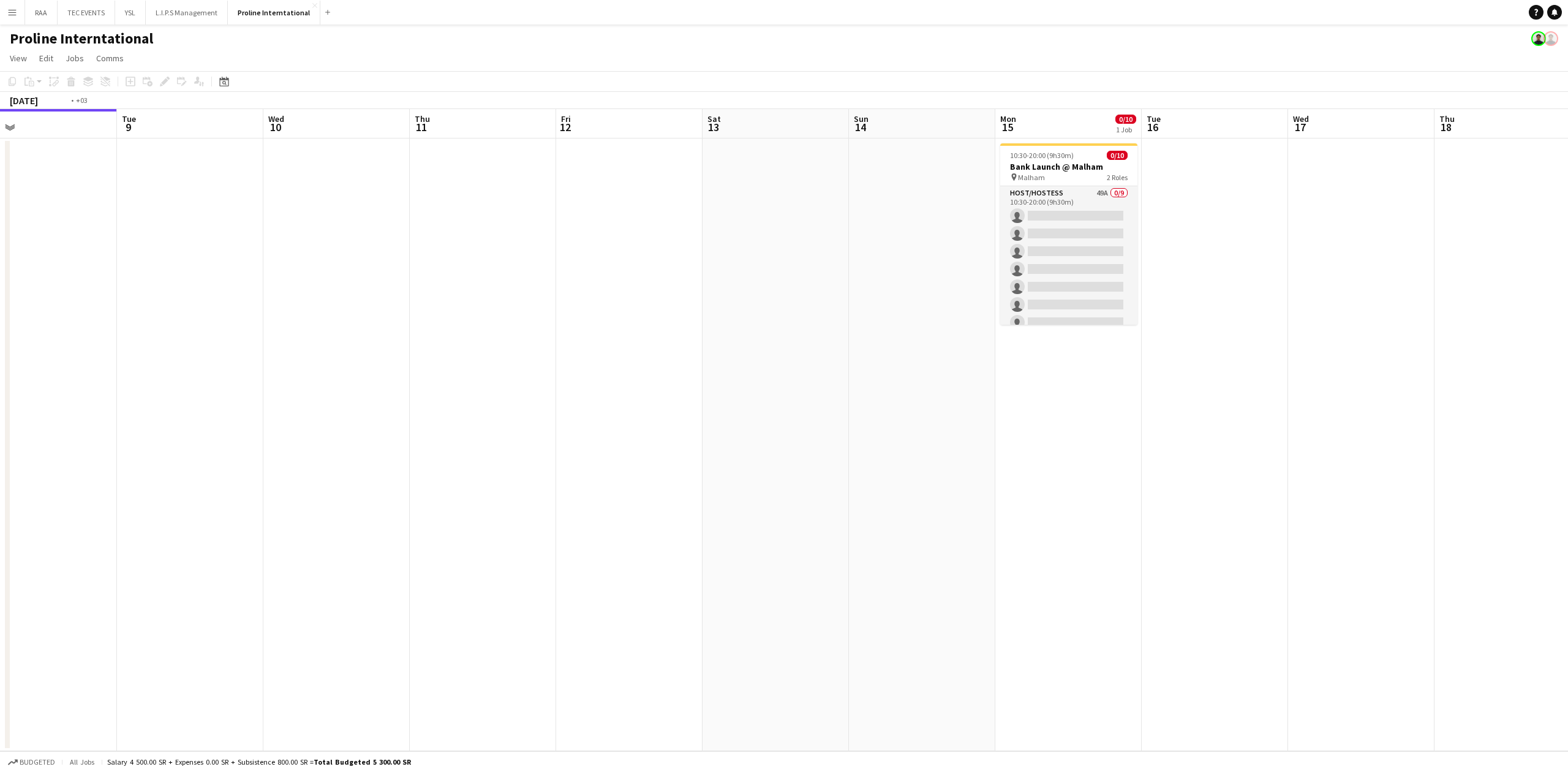
scroll to position [0, 478]
drag, startPoint x: 706, startPoint y: 206, endPoint x: 551, endPoint y: 186, distance: 156.3
click at [551, 186] on app-calendar-viewport "Fri 5 Sat 6 Sun 7 Mon 8 Tue 9 Wed 10 Thu 11 Fri 12 Sat 13 Sun 14 Mon 15 0/10 1 …" at bounding box center [784, 430] width 1568 height 643
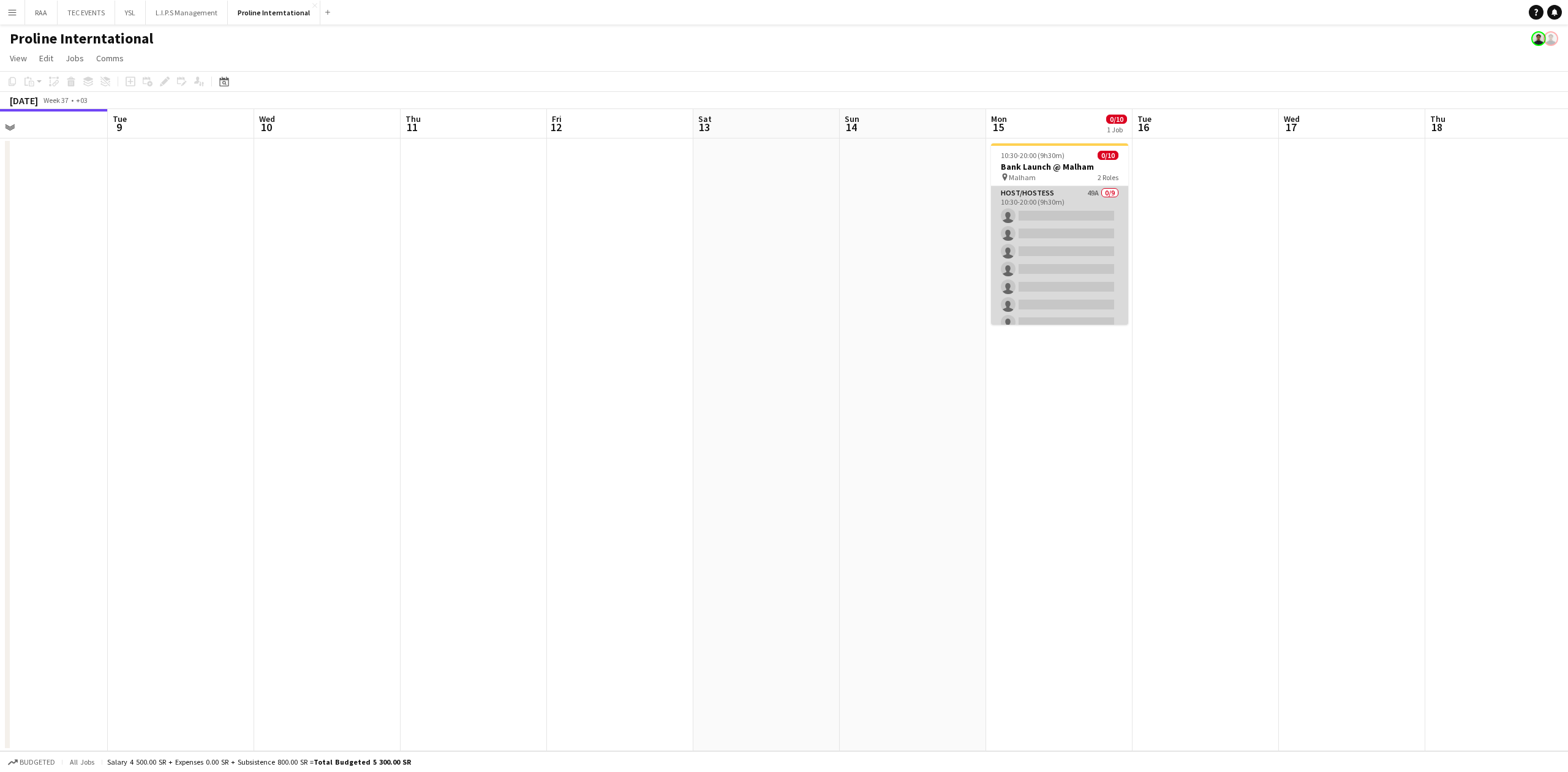
click at [1045, 252] on app-card-role "Host/Hostess 49A 0/9 10:30-20:00 (9h30m) single-neutral-actions single-neutral-…" at bounding box center [1059, 278] width 137 height 184
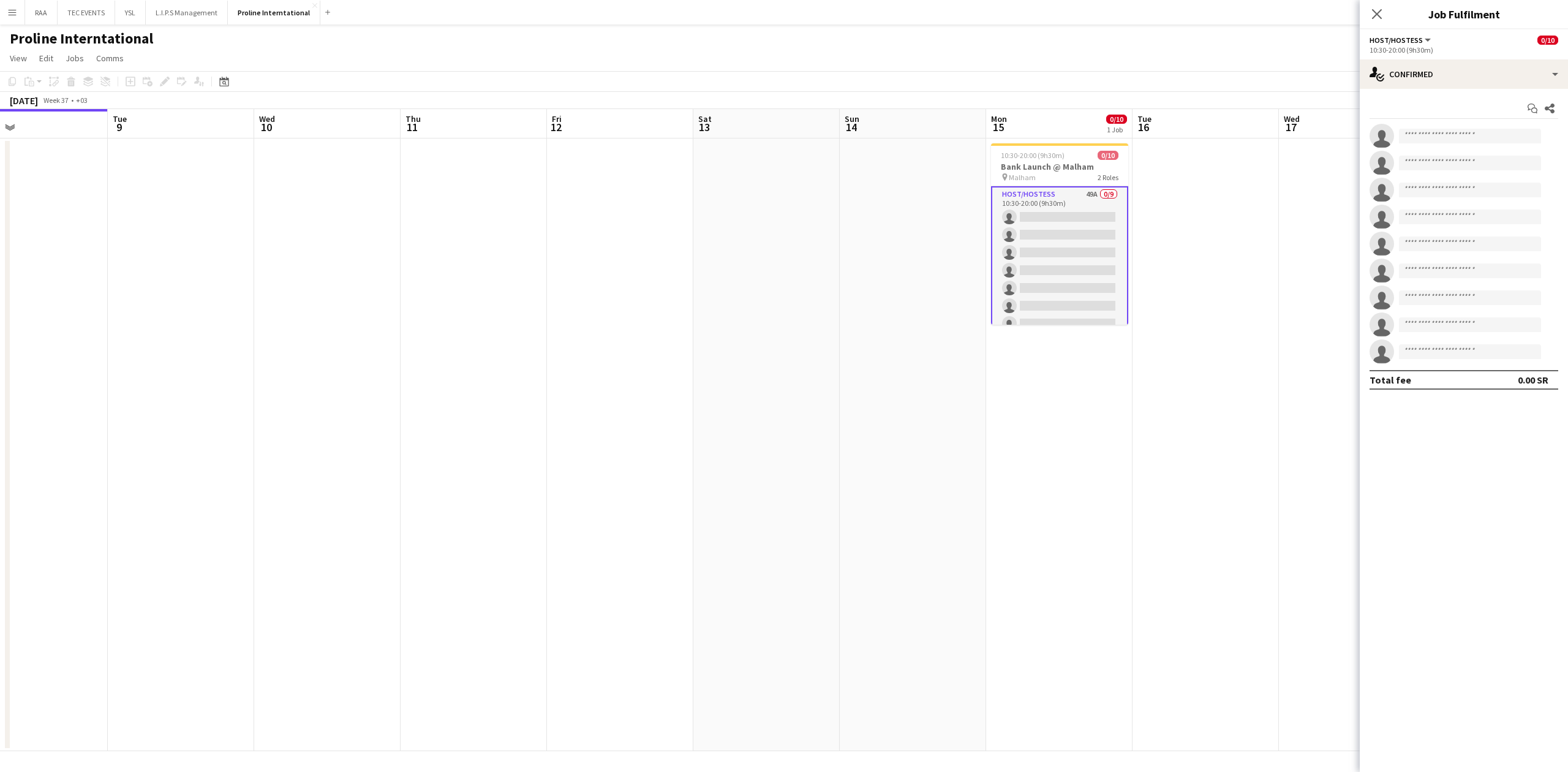
click at [1045, 89] on div "Start chat Share single-neutral-actions single-neutral-actions single-neutral-a…" at bounding box center [1464, 244] width 209 height 310
click at [1045, 81] on div "single-neutral-actions-check-2 Confirmed" at bounding box center [1464, 74] width 209 height 29
click at [1045, 197] on span "Applicants" at bounding box center [1492, 199] width 39 height 11
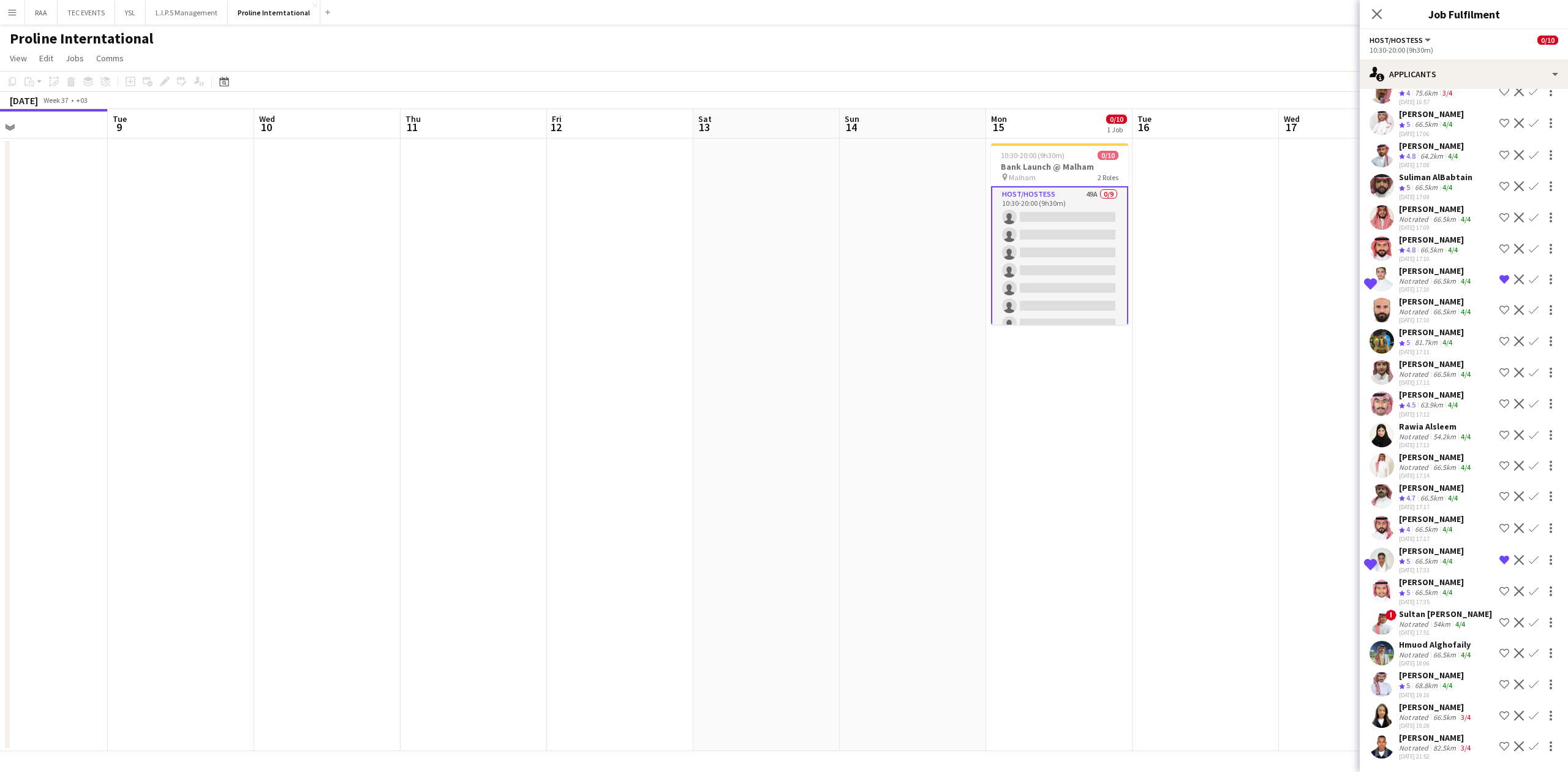
scroll to position [1271, 0]
click at [1045, 543] on div "[PERSON_NAME]" at bounding box center [1436, 737] width 74 height 11
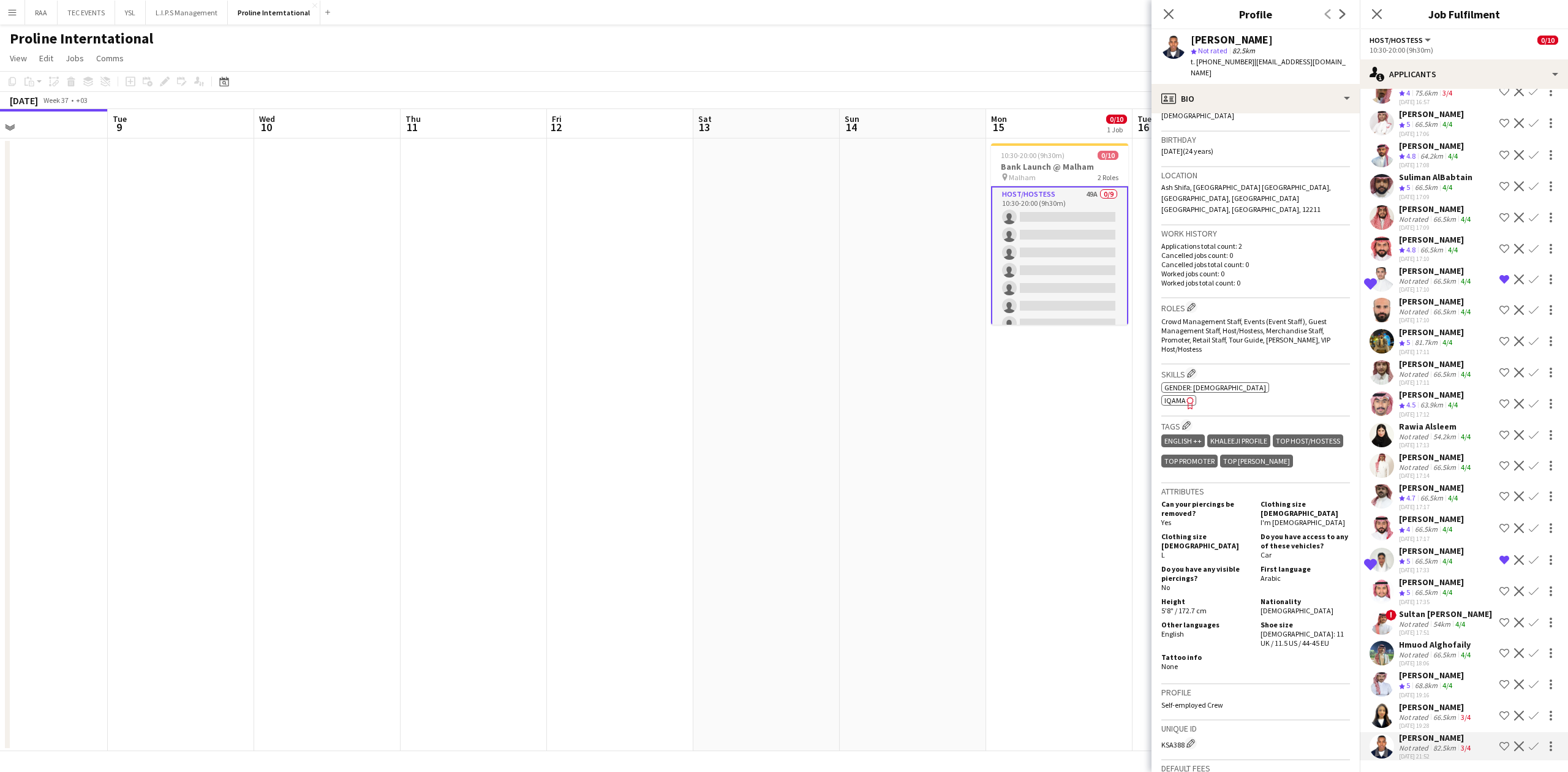
scroll to position [0, 0]
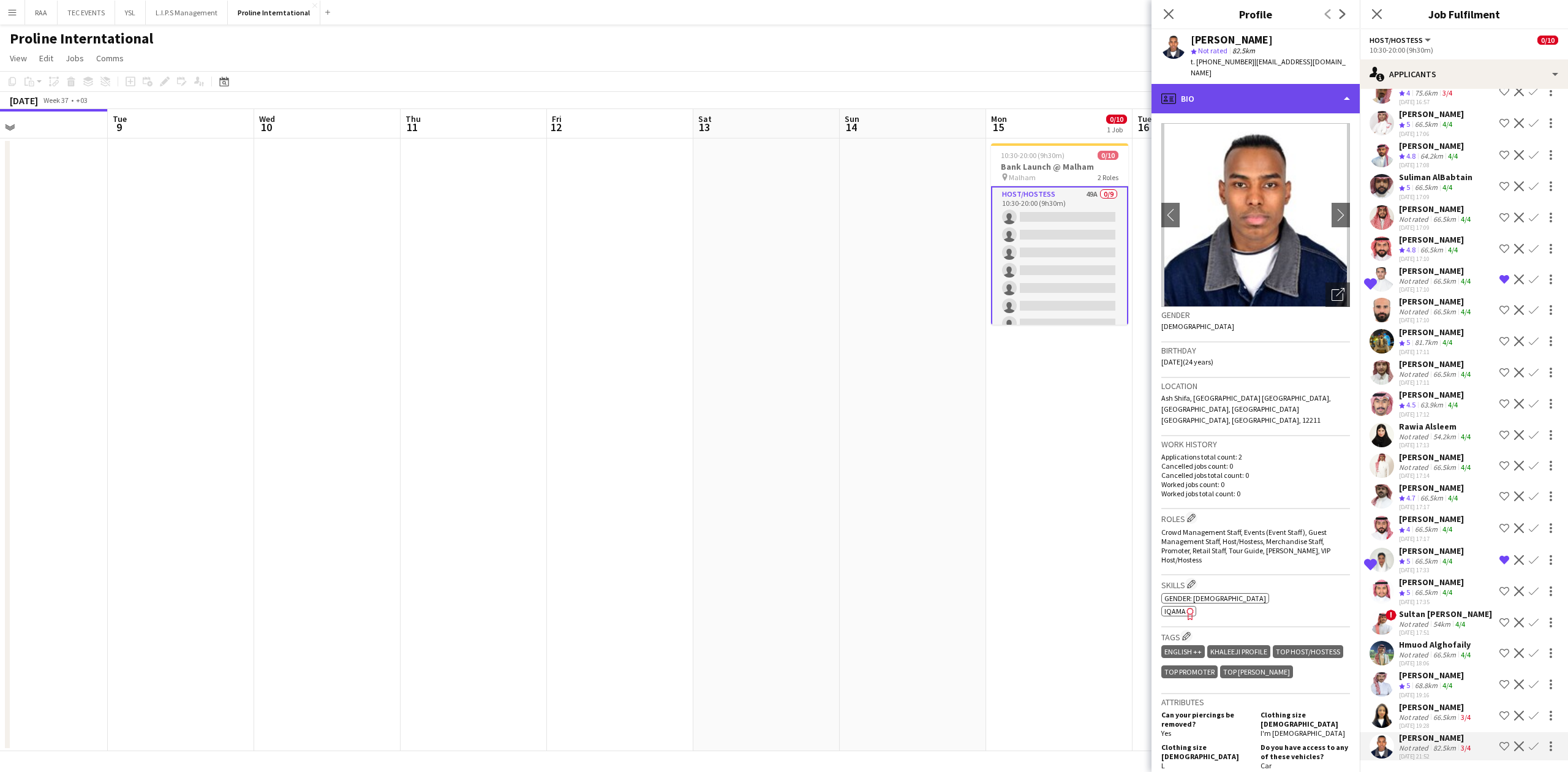
click at [1045, 84] on div "profile Bio" at bounding box center [1256, 98] width 209 height 29
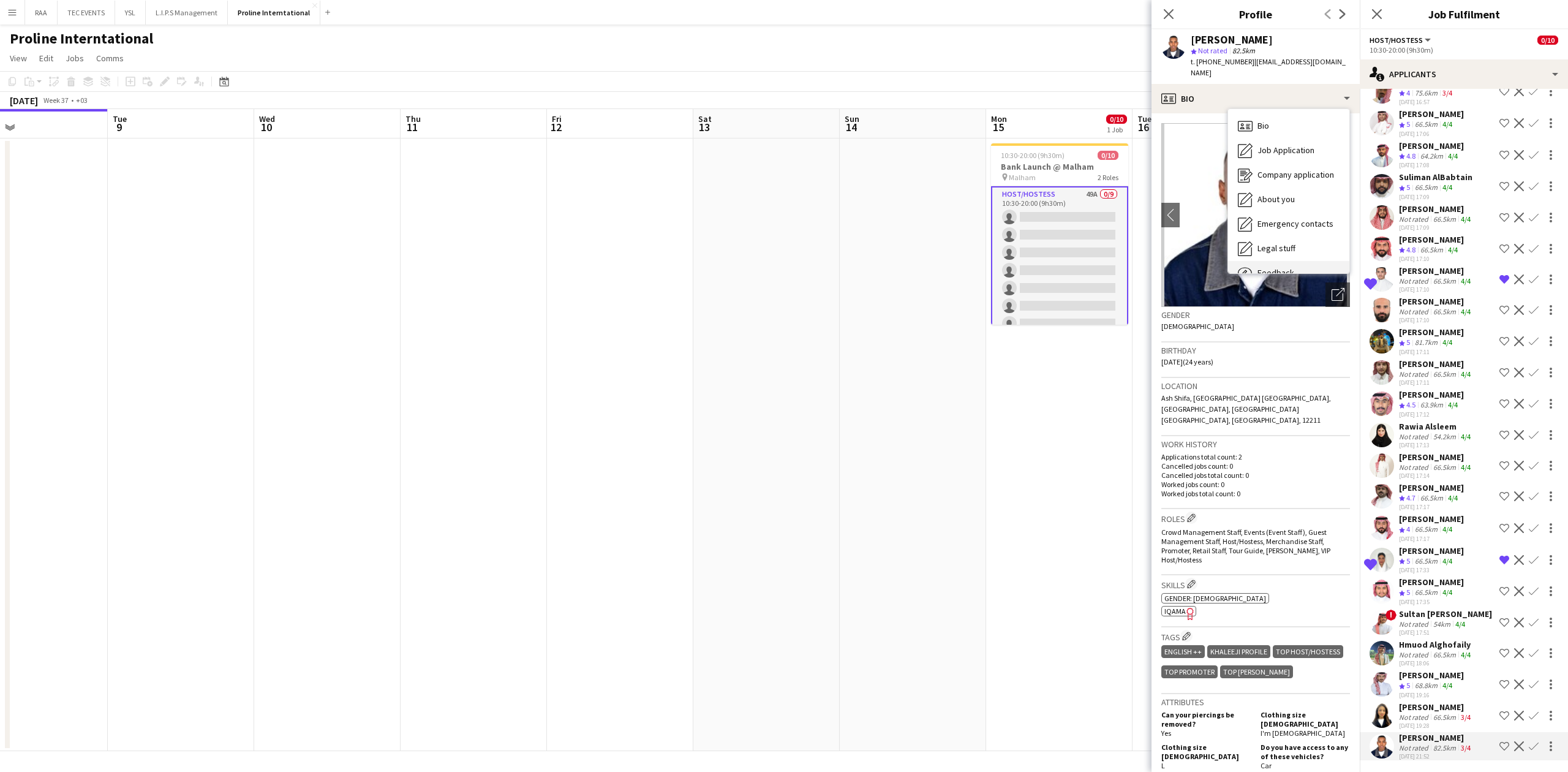
click at [1045, 261] on div "Feedback Feedback" at bounding box center [1288, 273] width 121 height 25
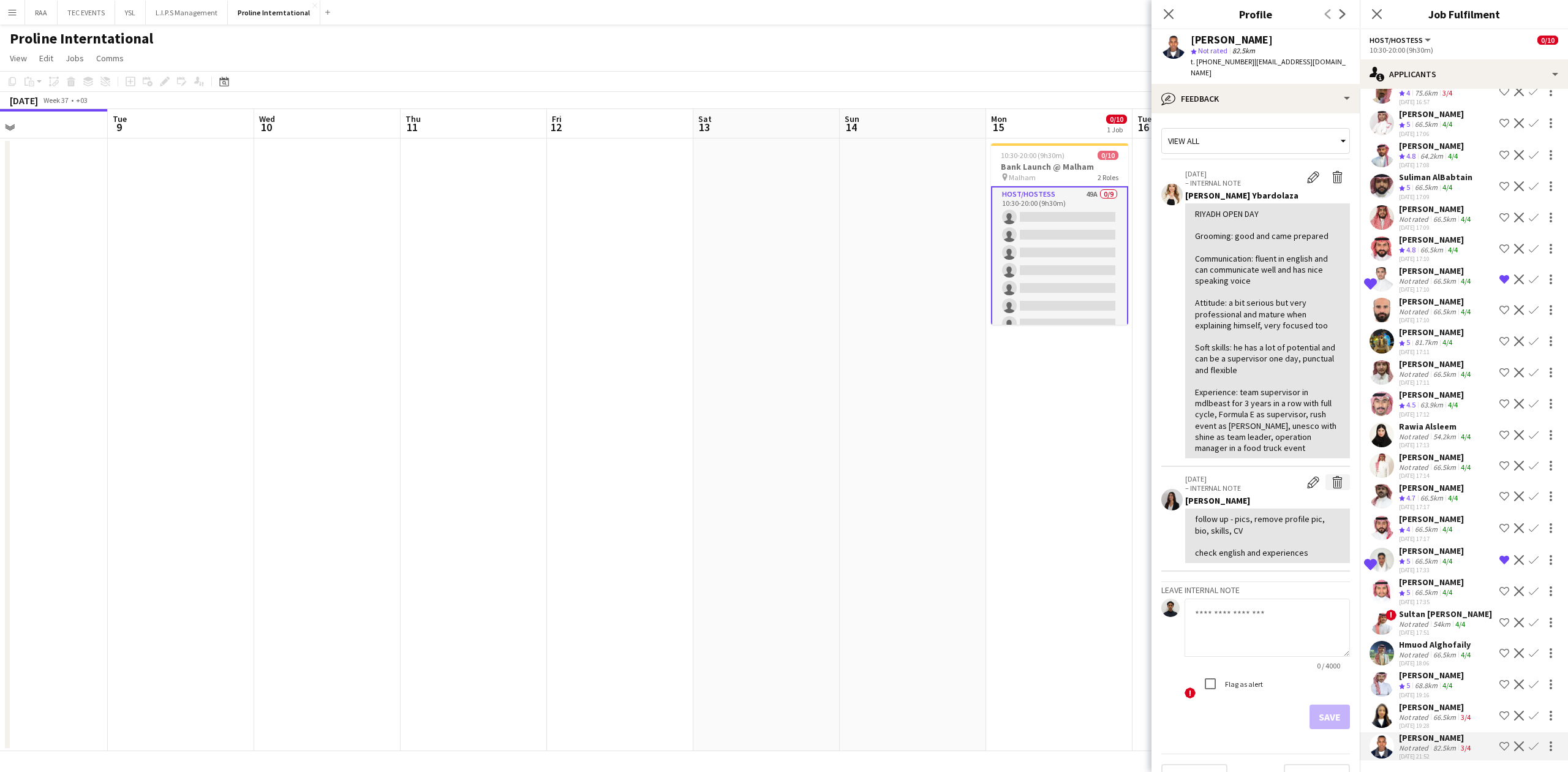
click at [1045, 476] on app-icon "Delete internal note" at bounding box center [1338, 482] width 12 height 12
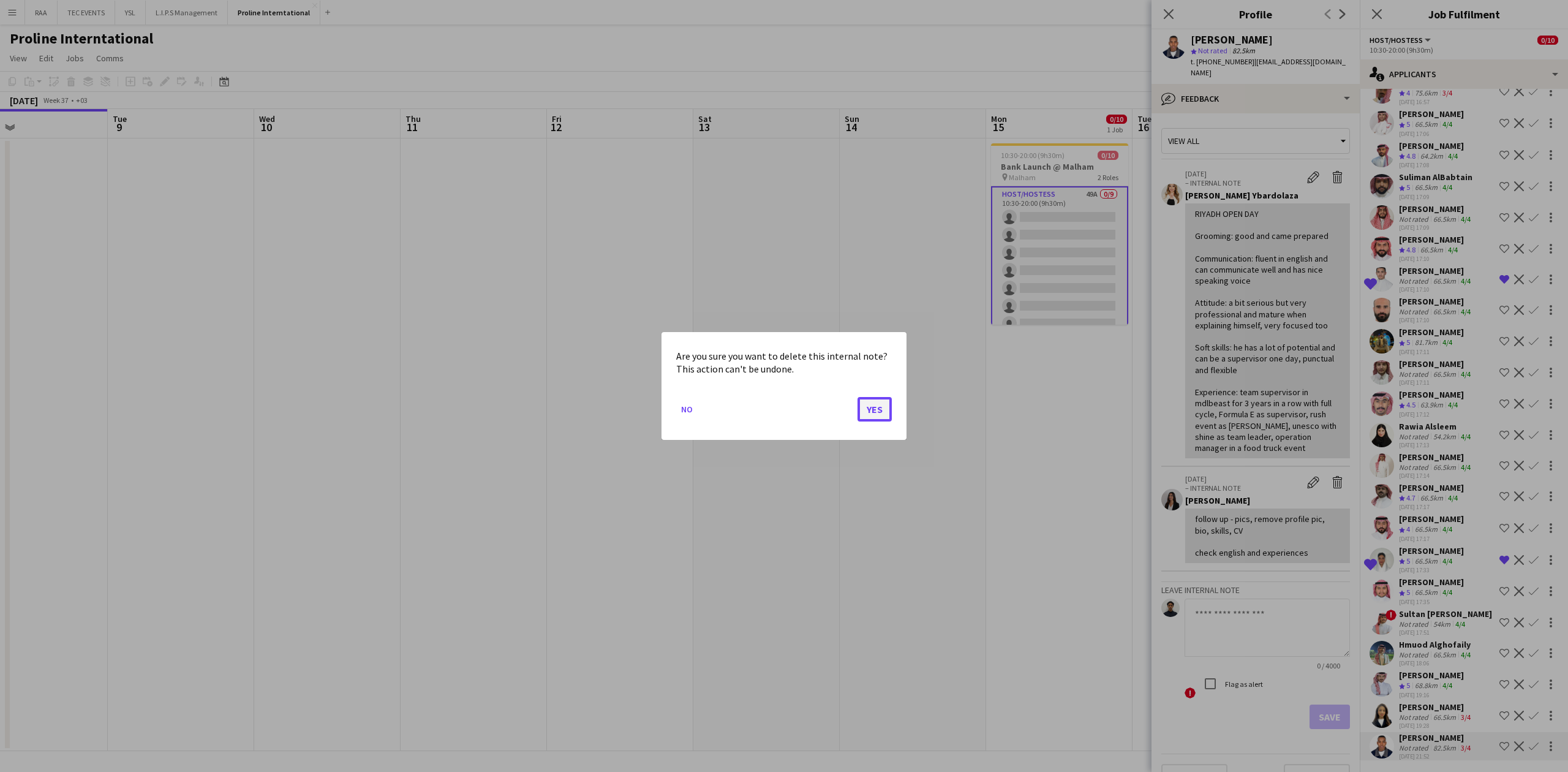
click at [868, 410] on button "Yes" at bounding box center [874, 409] width 34 height 25
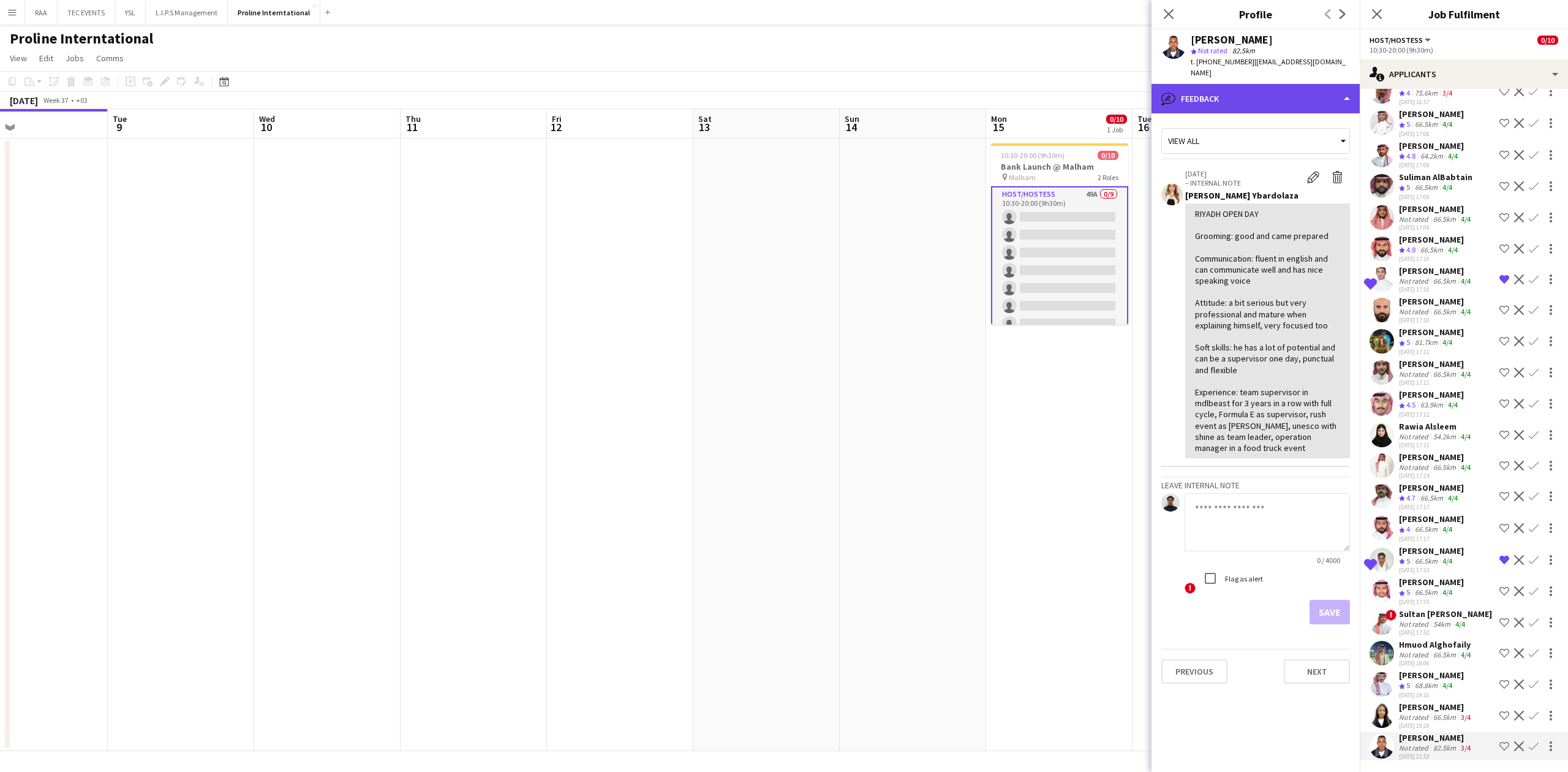
click at [1045, 94] on div "bubble-pencil Feedback" at bounding box center [1256, 98] width 209 height 29
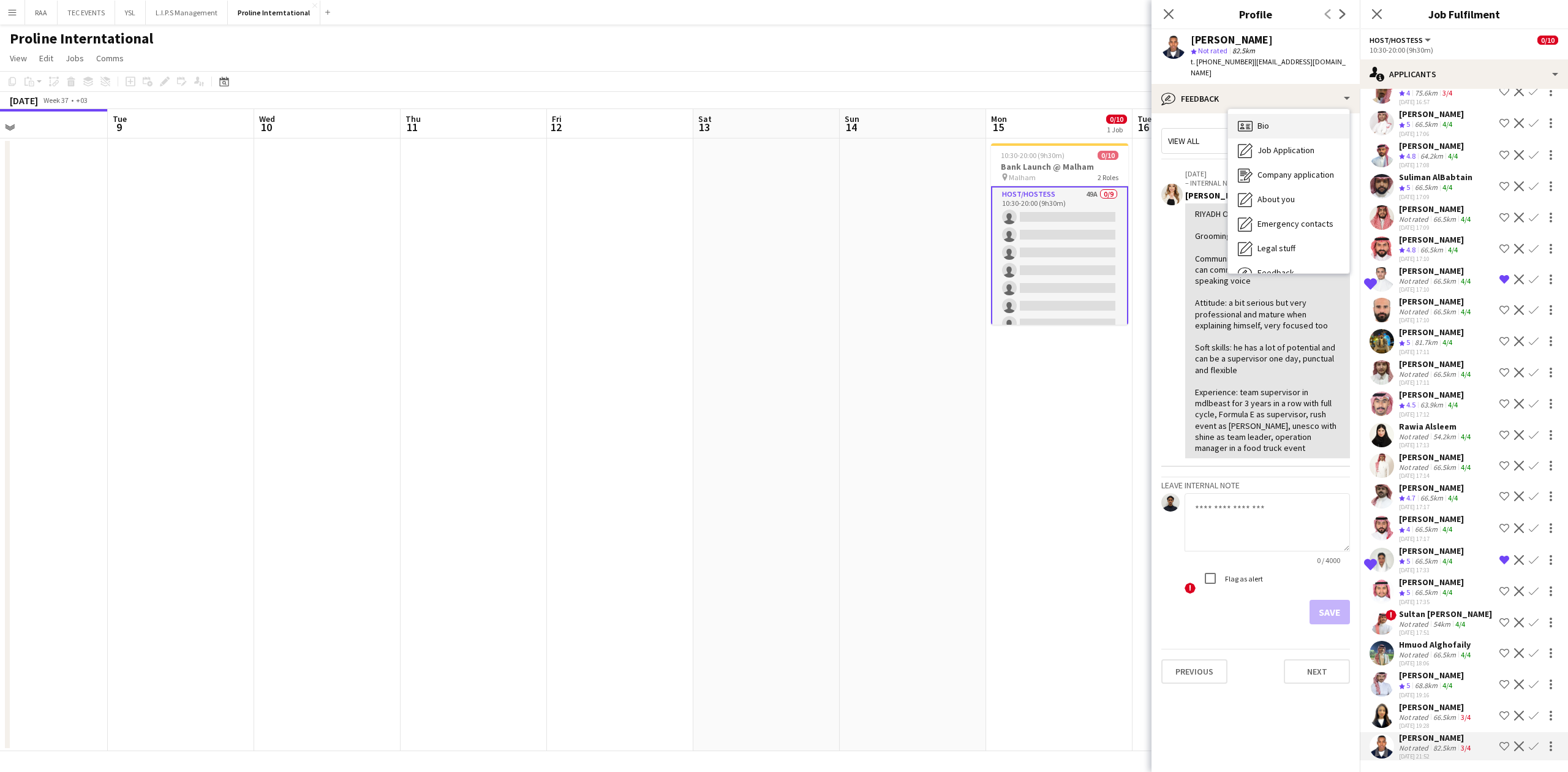
click at [1045, 123] on div "Bio Bio" at bounding box center [1288, 126] width 121 height 25
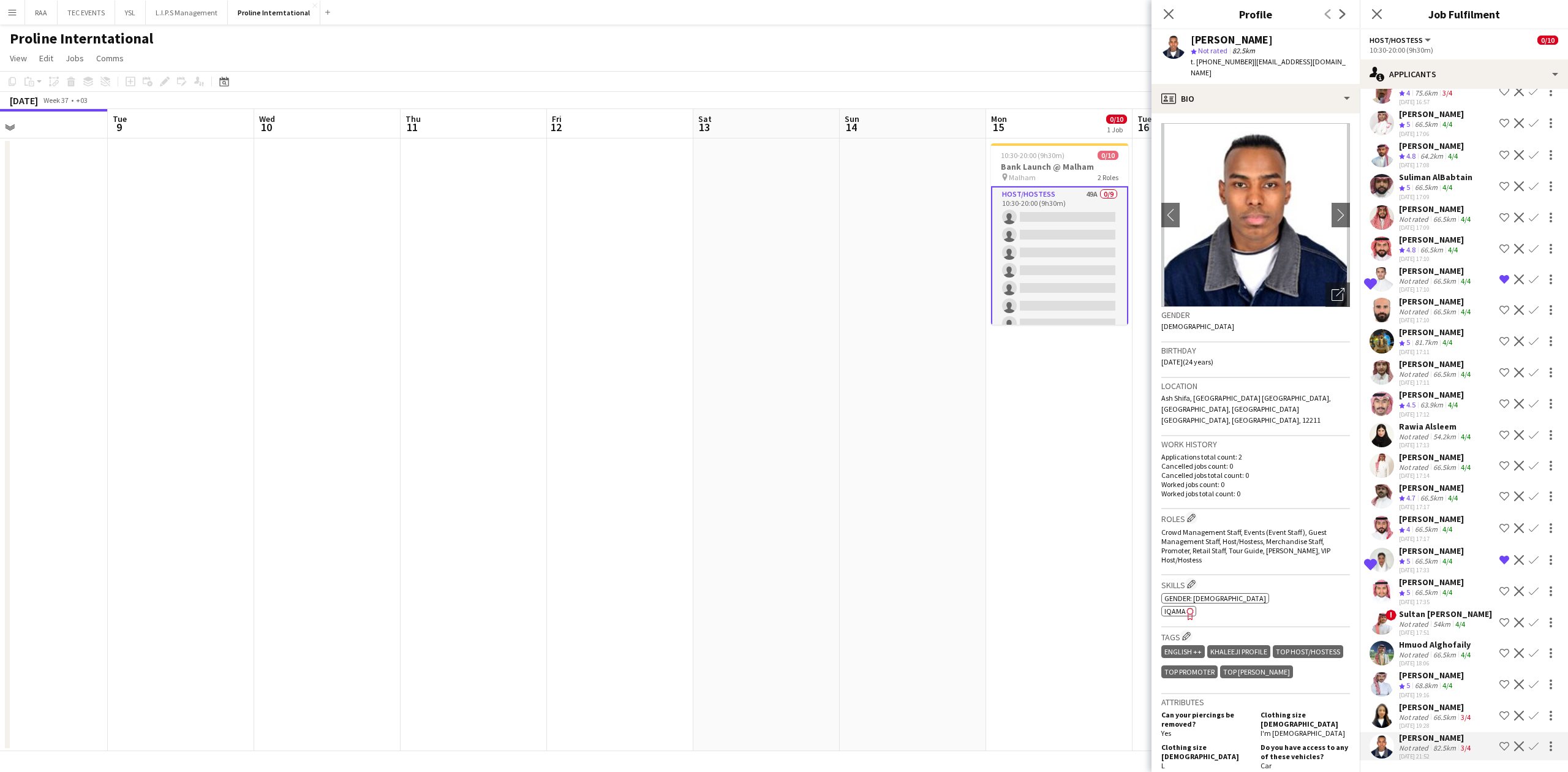
click at [1045, 288] on icon "Open photos pop-in" at bounding box center [1338, 294] width 13 height 13
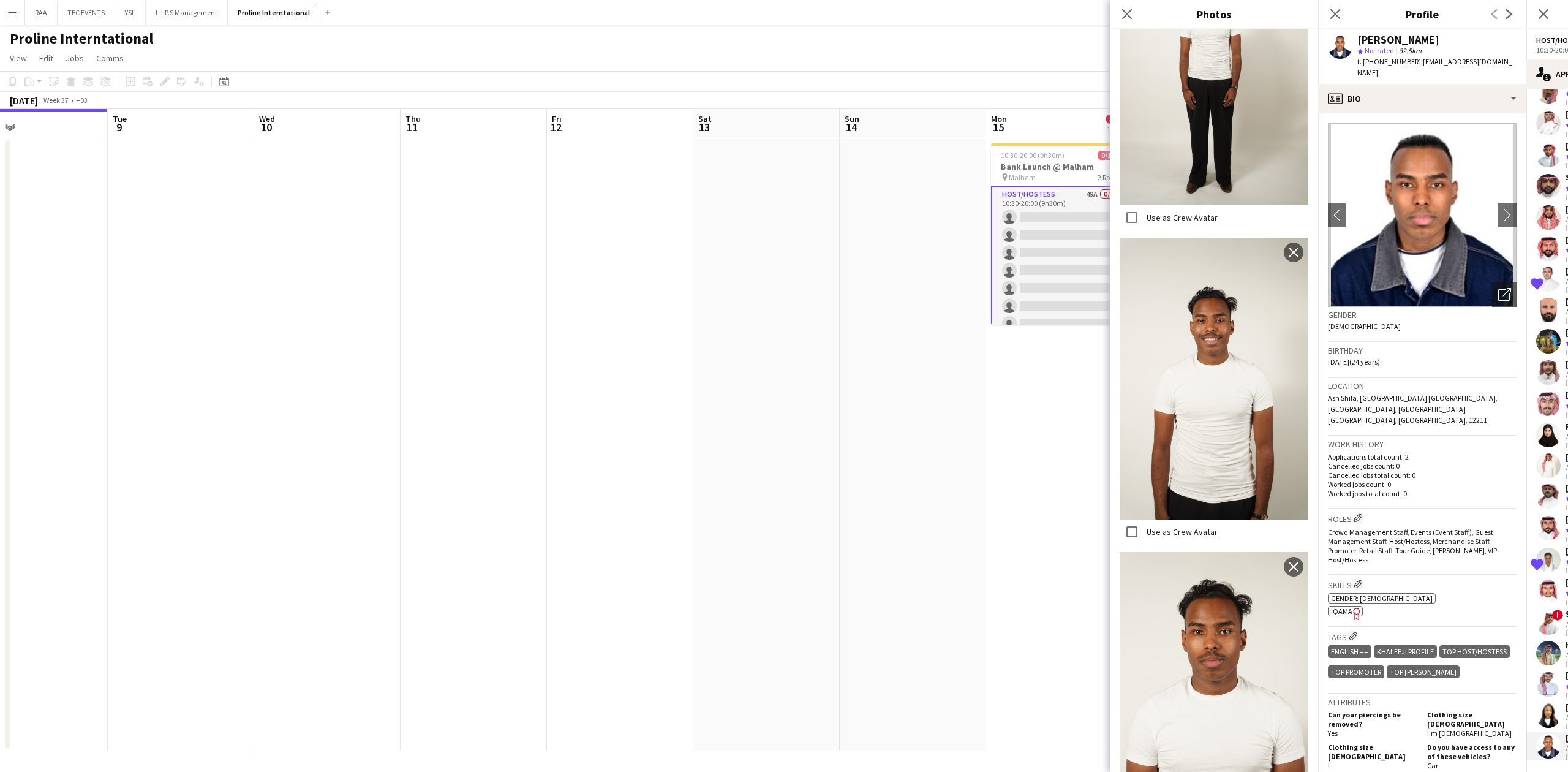
scroll to position [696, 0]
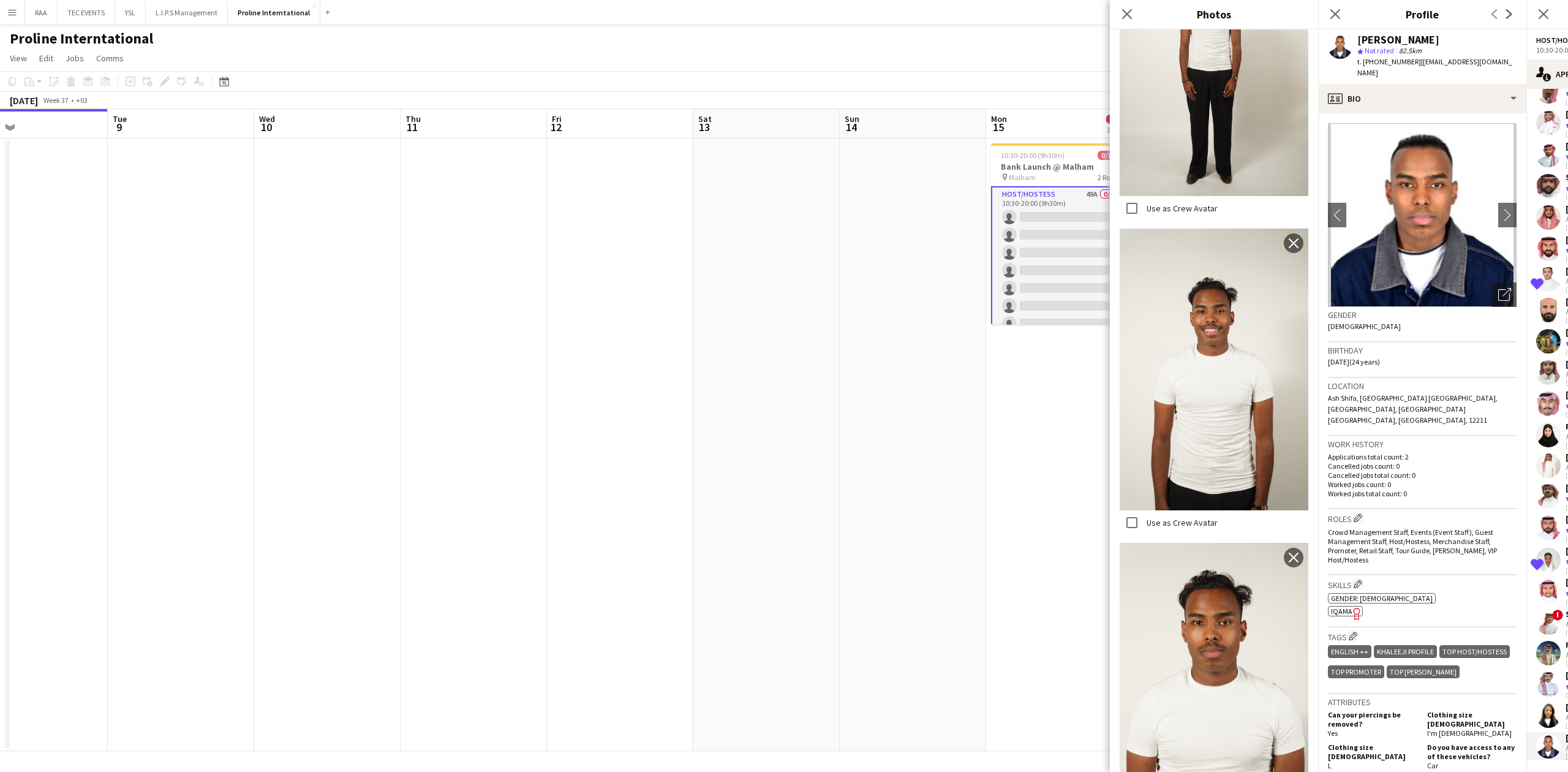
click at [1045, 357] on div "Birthday [DEMOGRAPHIC_DATA] (24 years)" at bounding box center [1423, 360] width 189 height 36
